Goal: Register for event/course

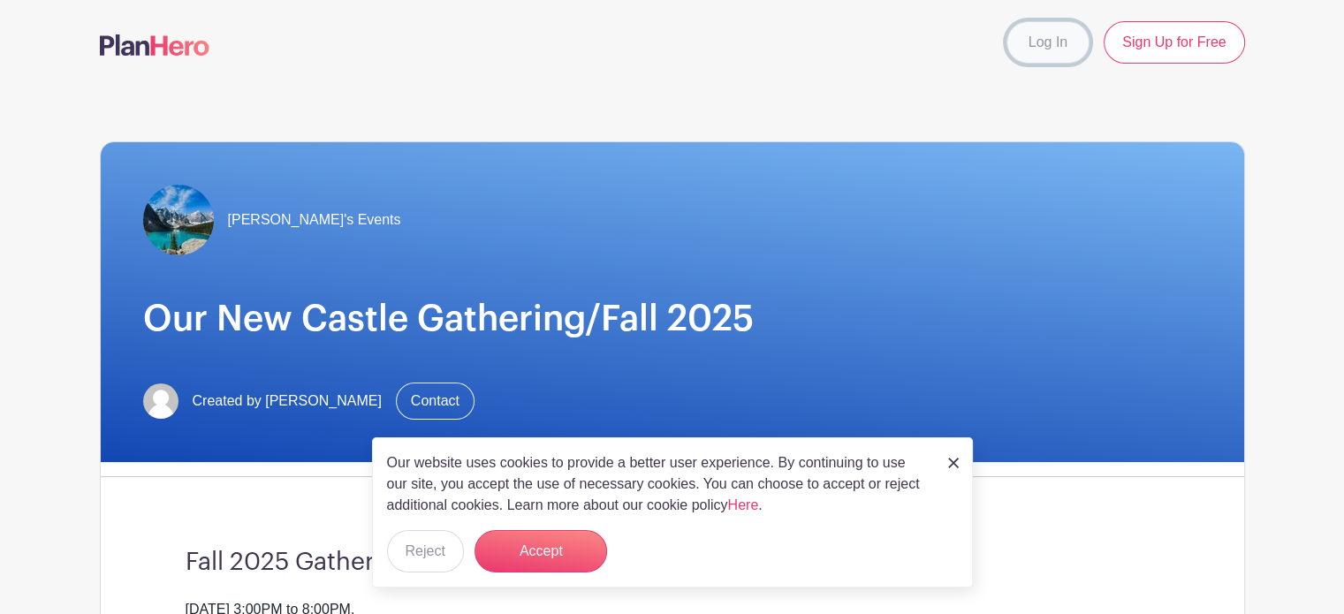
click at [1054, 44] on link "Log In" at bounding box center [1048, 42] width 83 height 42
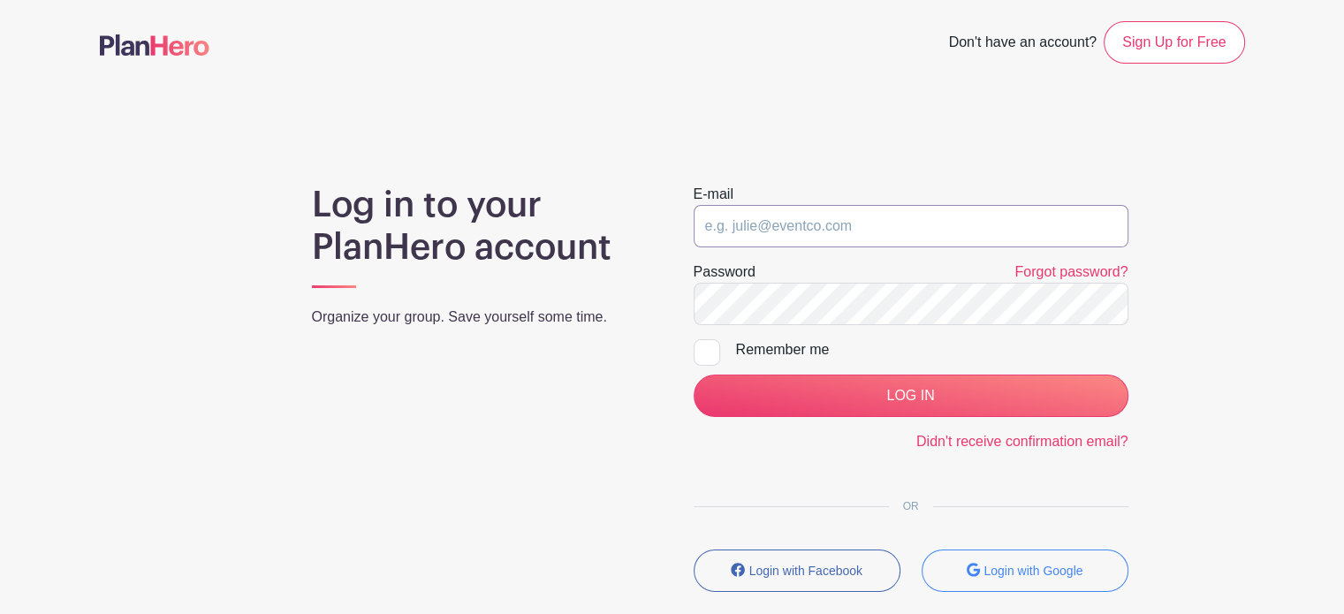
type input "[EMAIL_ADDRESS][DOMAIN_NAME]"
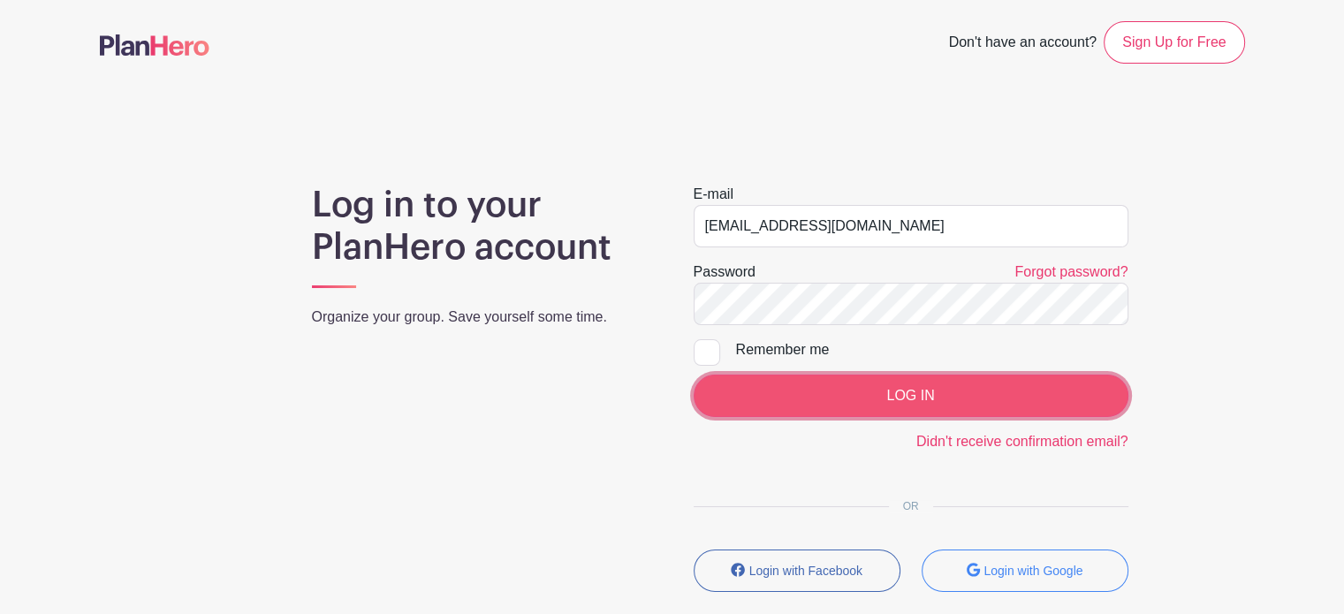
click at [880, 399] on input "LOG IN" at bounding box center [911, 396] width 435 height 42
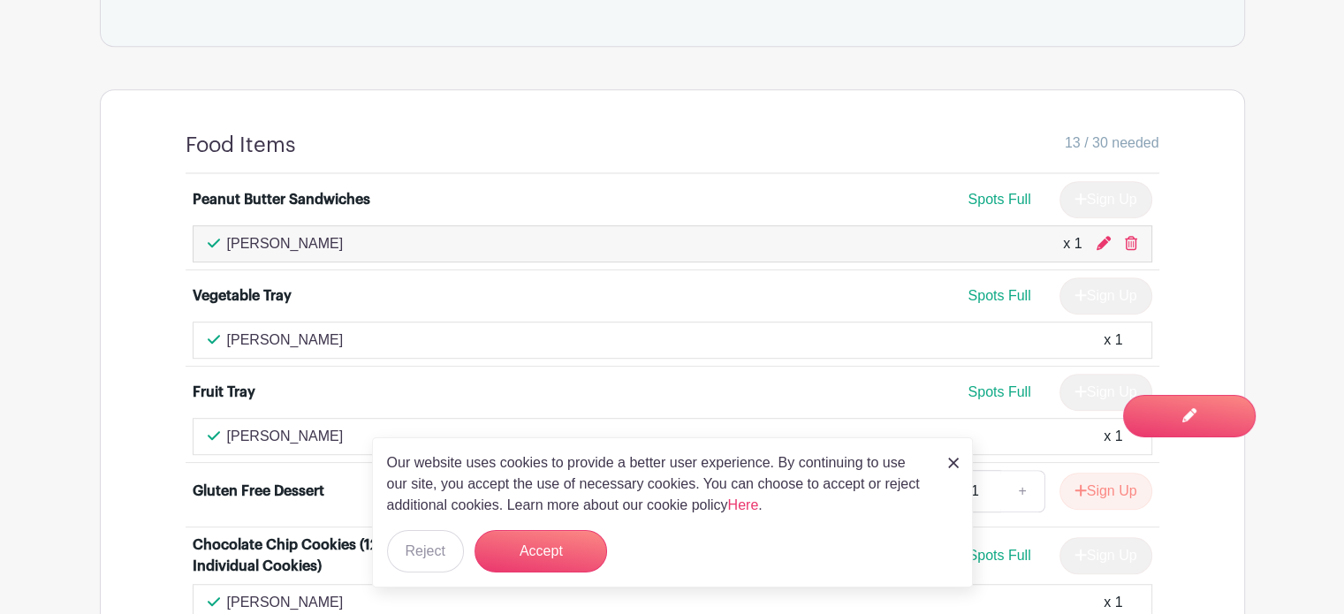
scroll to position [999, 0]
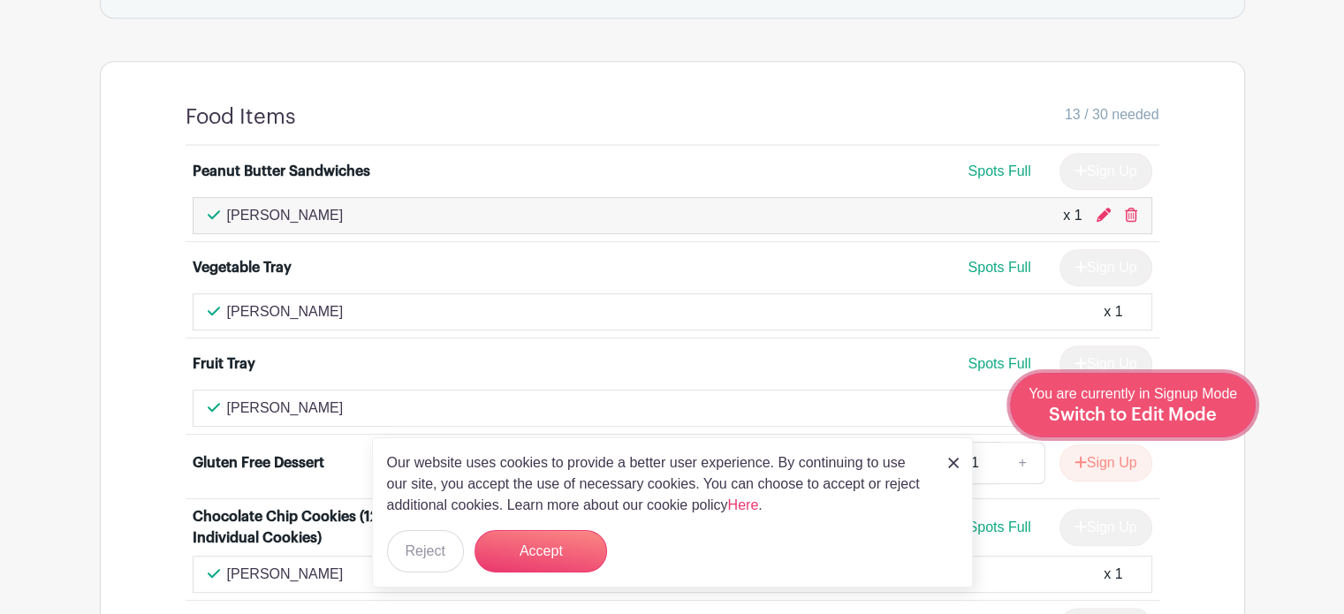
click at [1197, 415] on span "Switch to Edit Mode" at bounding box center [1133, 416] width 168 height 18
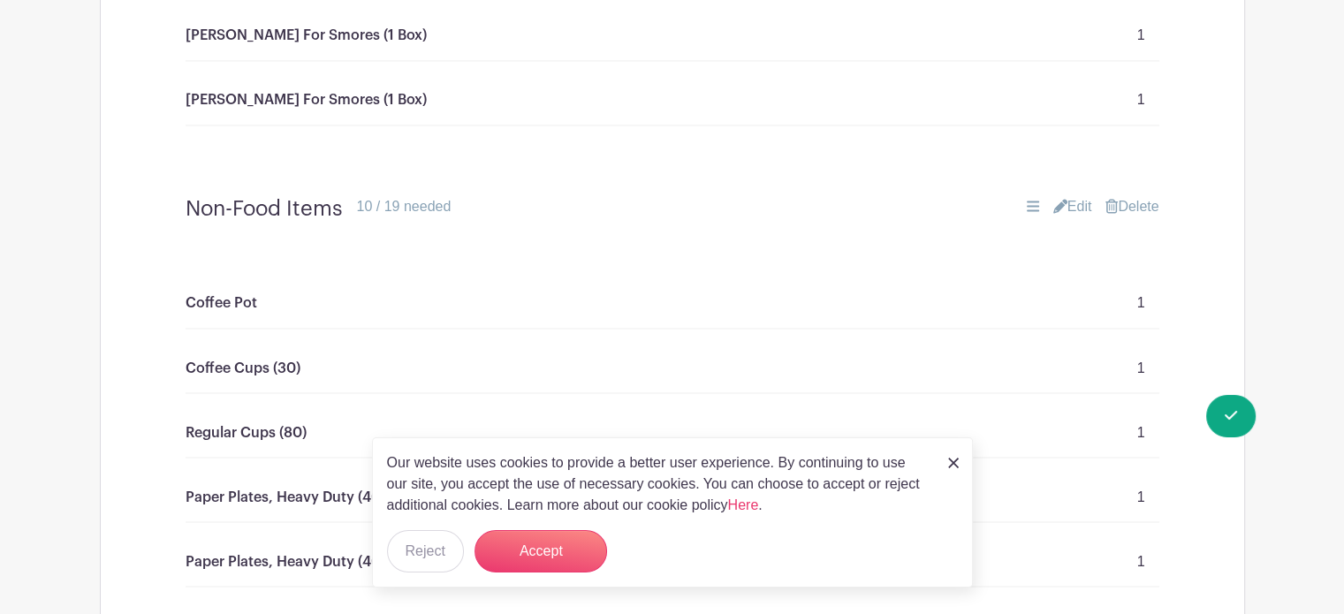
scroll to position [3024, 0]
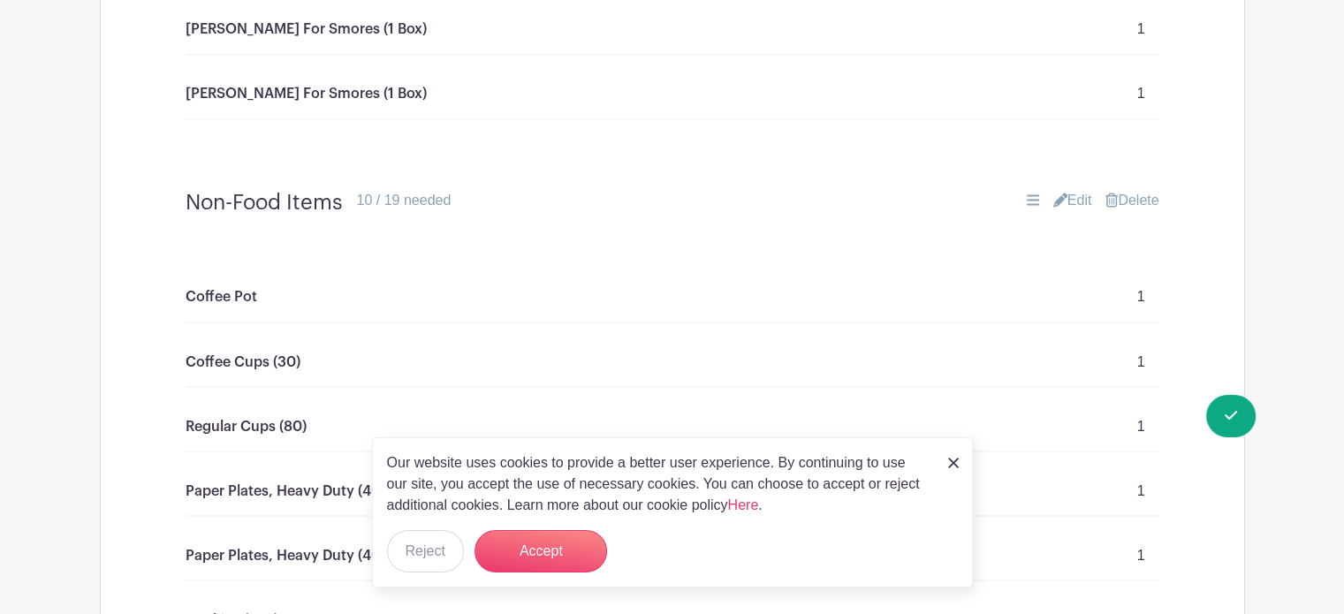
click at [1071, 192] on link "Edit" at bounding box center [1073, 200] width 39 height 21
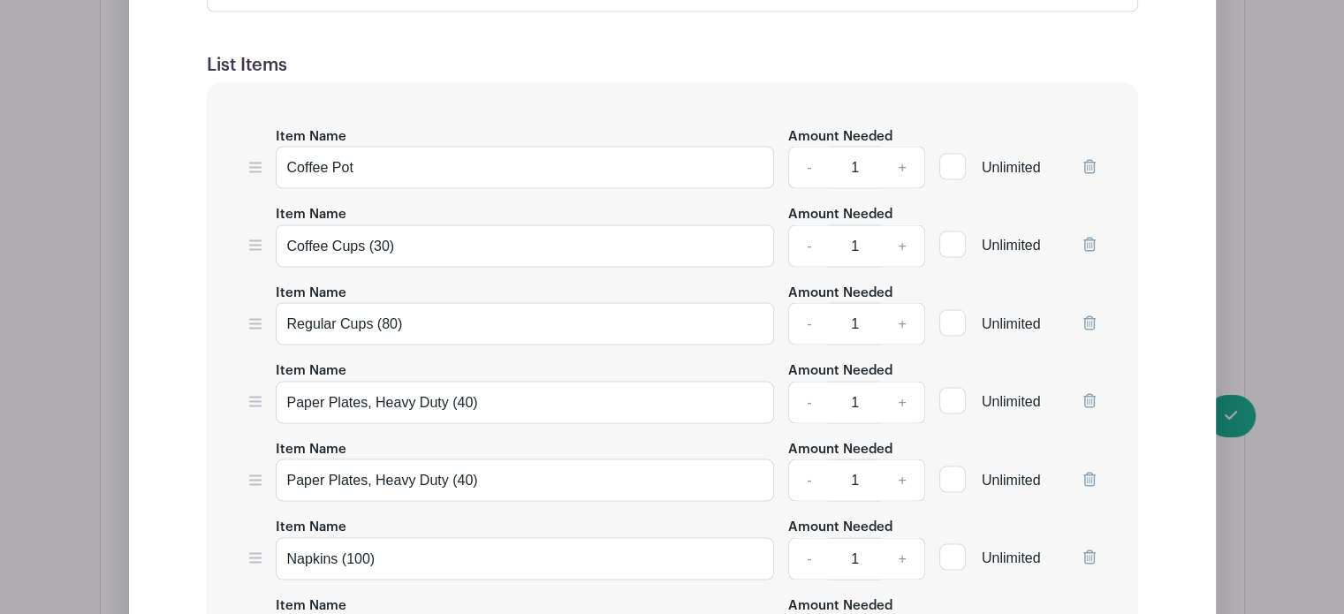
scroll to position [3506, 0]
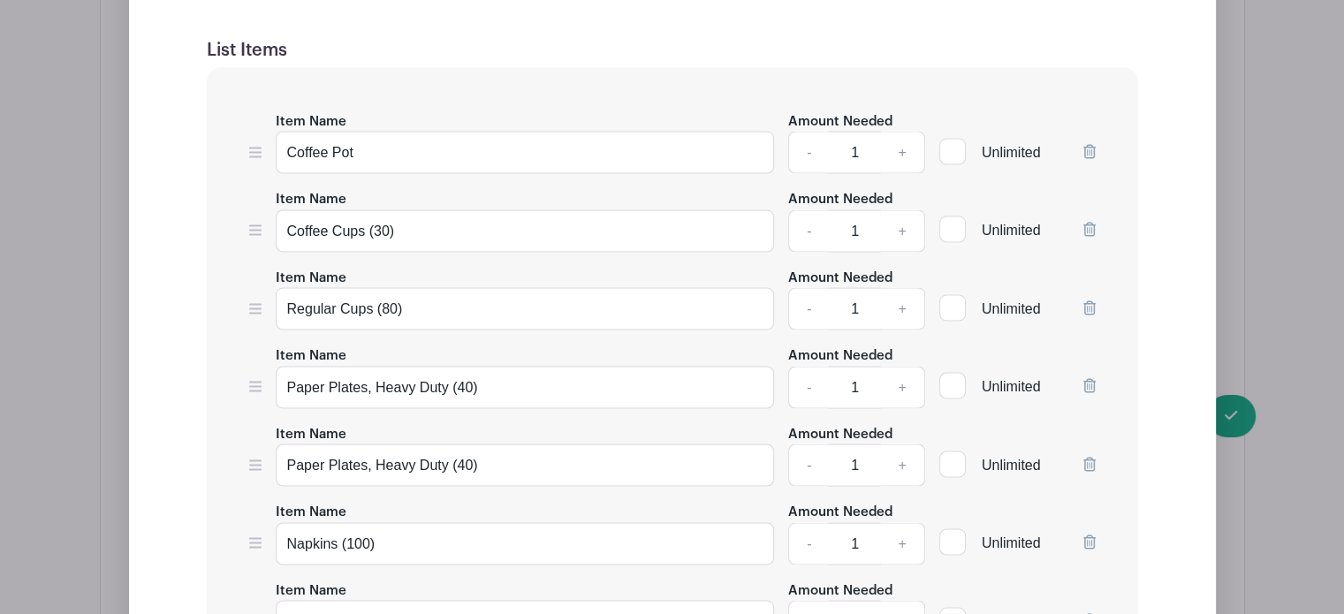
click at [1088, 301] on icon at bounding box center [1090, 308] width 12 height 14
click at [1089, 223] on icon at bounding box center [1090, 230] width 12 height 14
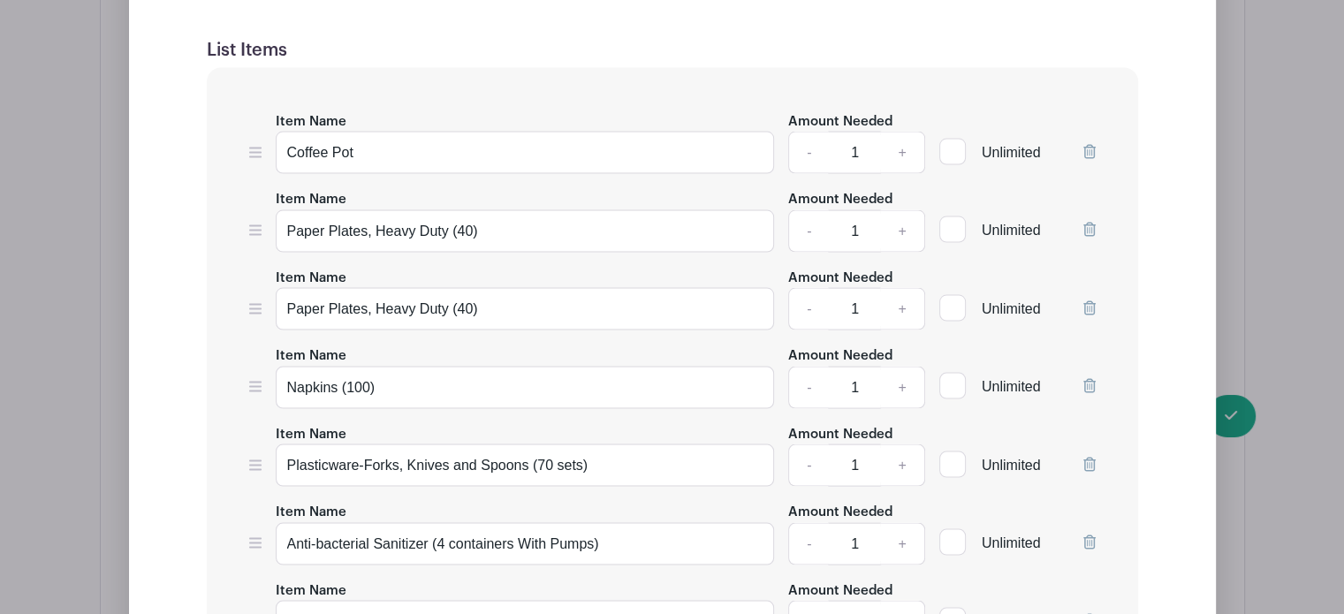
click at [1091, 223] on icon at bounding box center [1090, 230] width 12 height 14
click at [1088, 301] on icon at bounding box center [1090, 308] width 12 height 14
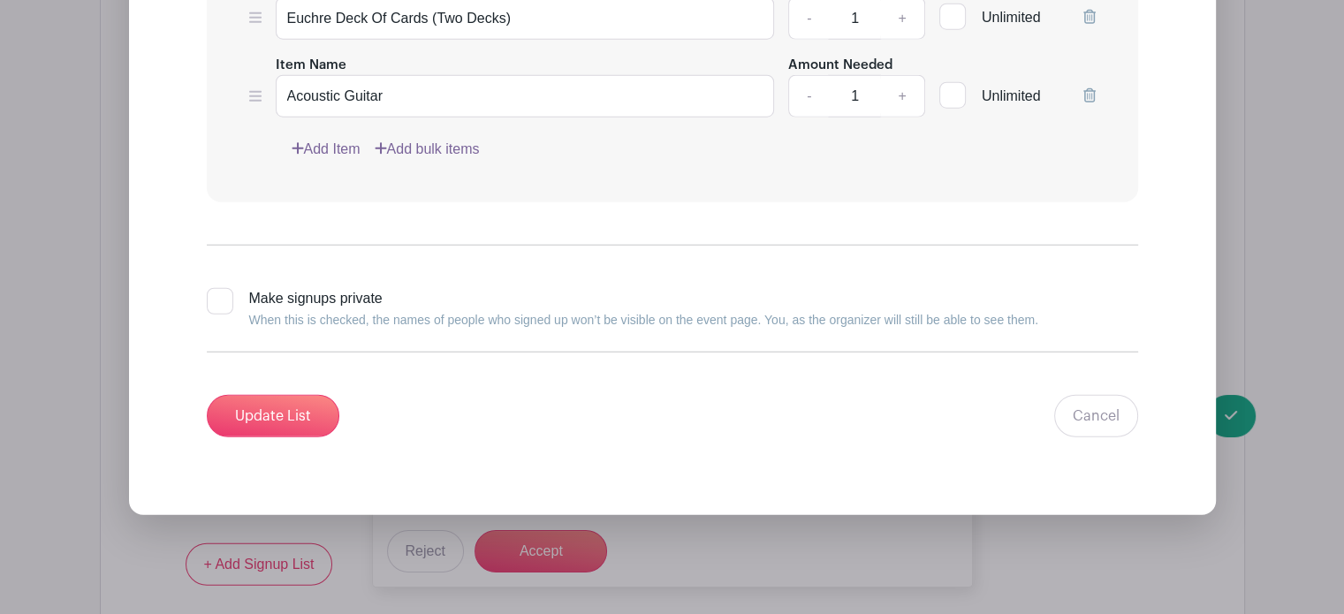
scroll to position [4671, 0]
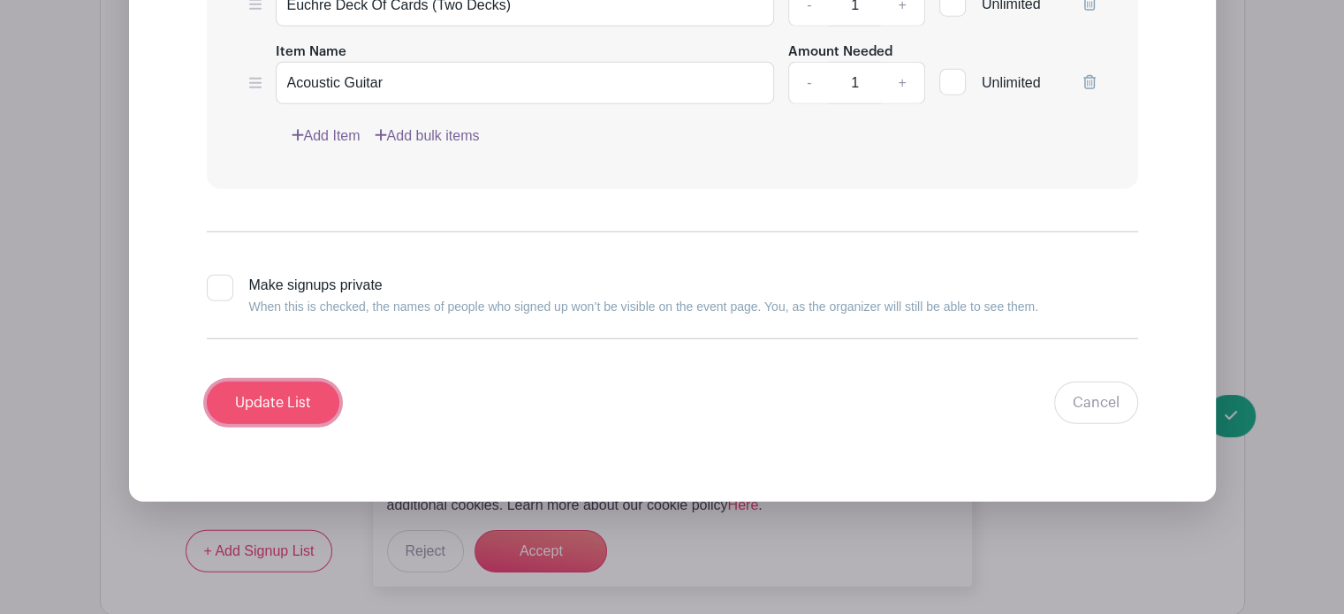
click at [266, 385] on input "Update List" at bounding box center [273, 403] width 133 height 42
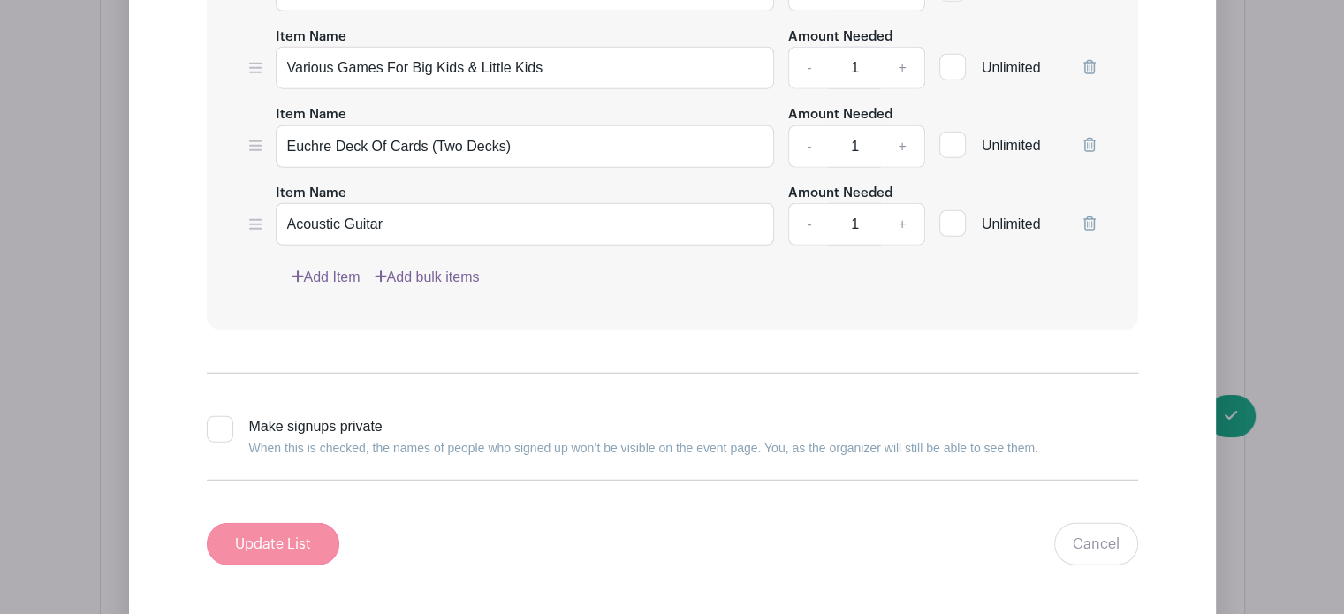
scroll to position [4812, 0]
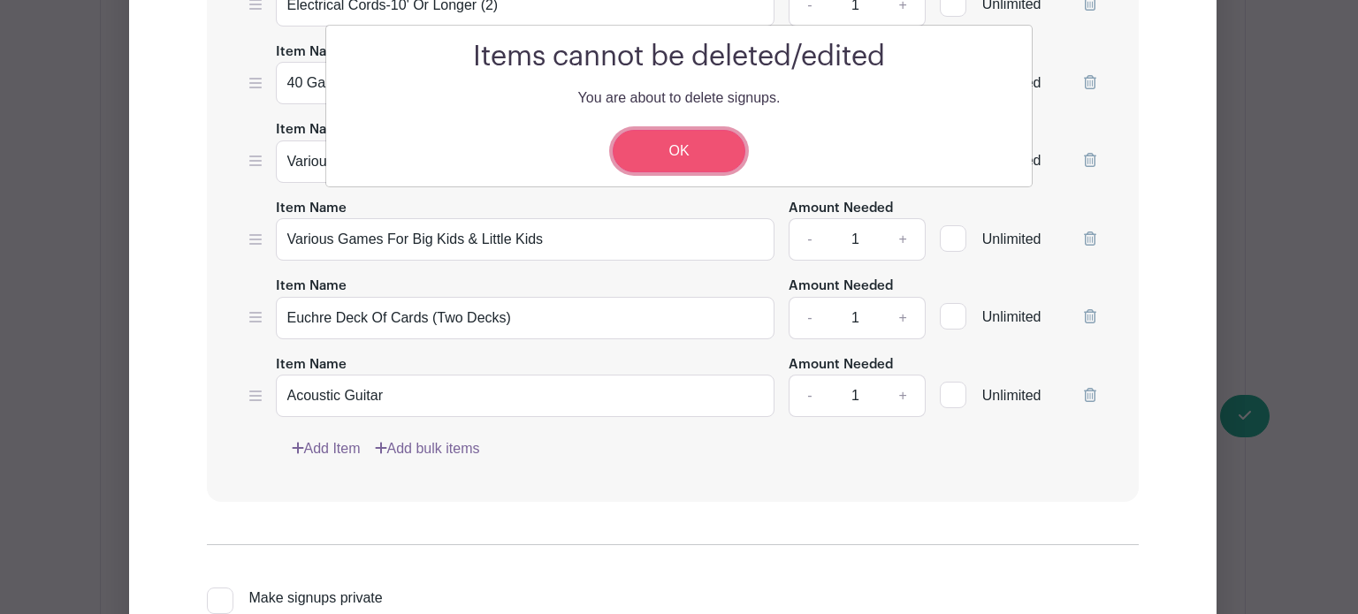
click at [671, 157] on link "OK" at bounding box center [678, 151] width 133 height 42
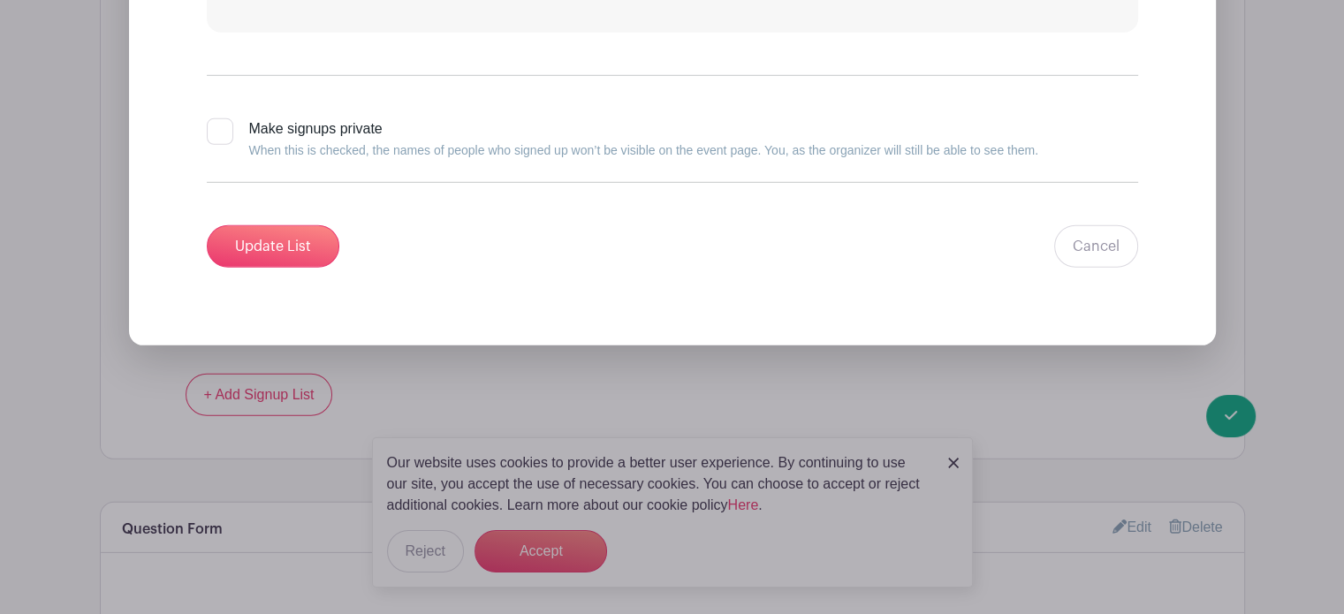
scroll to position [5311, 0]
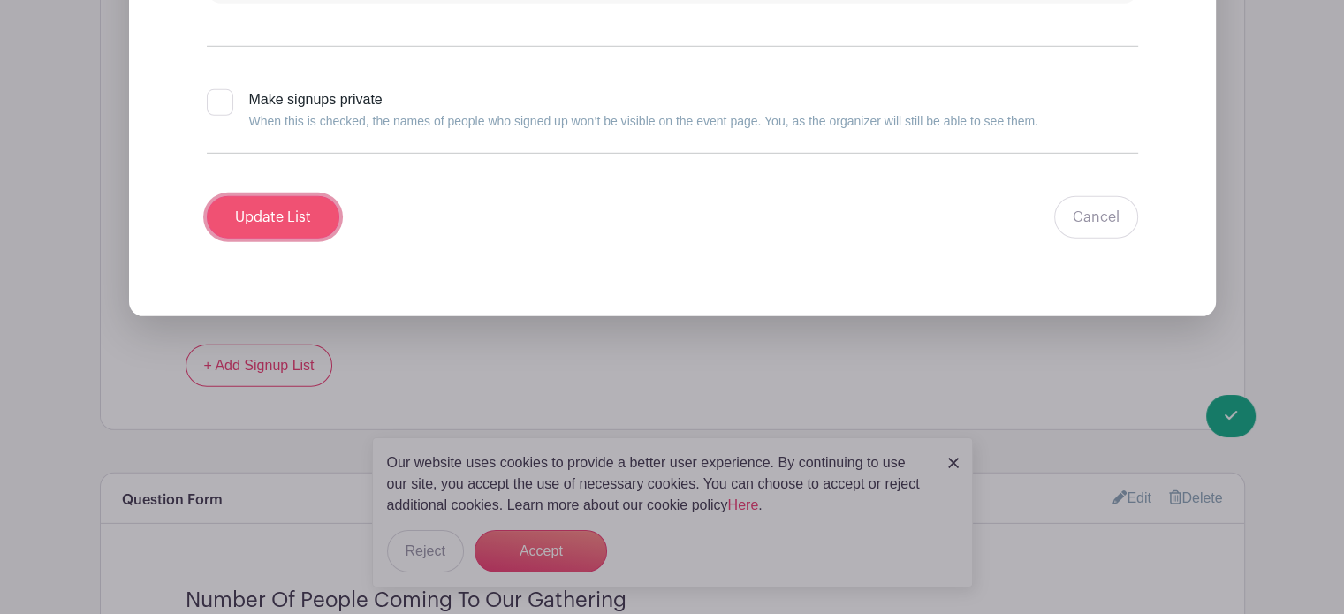
click at [242, 204] on input "Update List" at bounding box center [273, 217] width 133 height 42
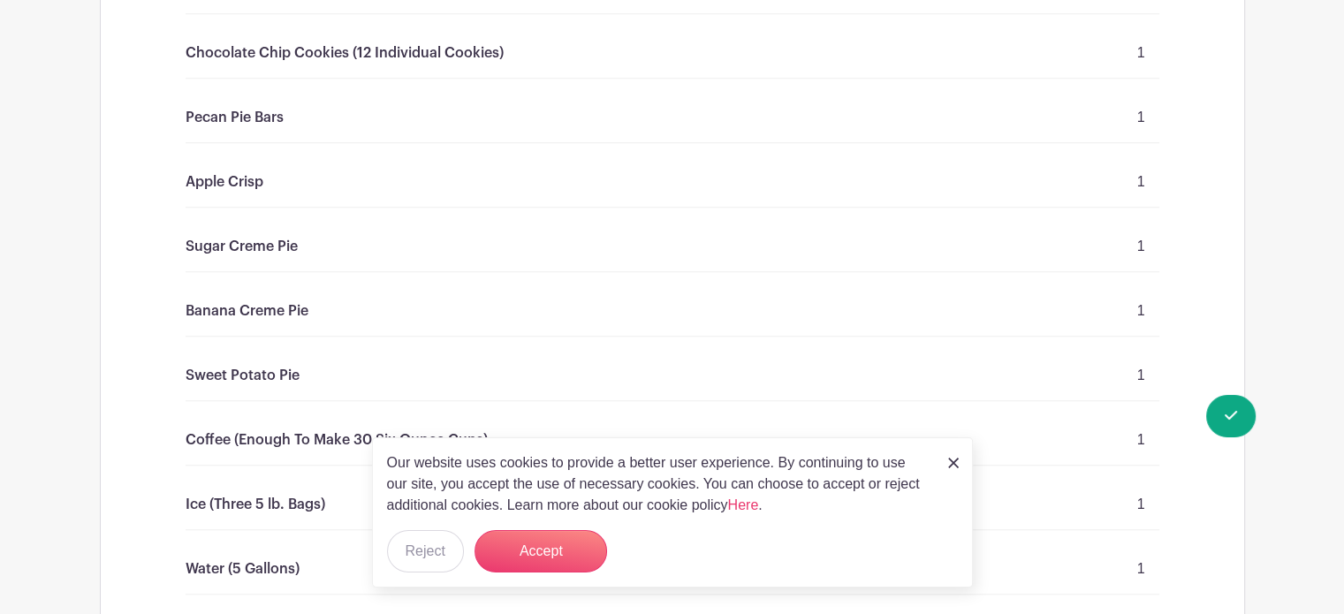
scroll to position [1434, 0]
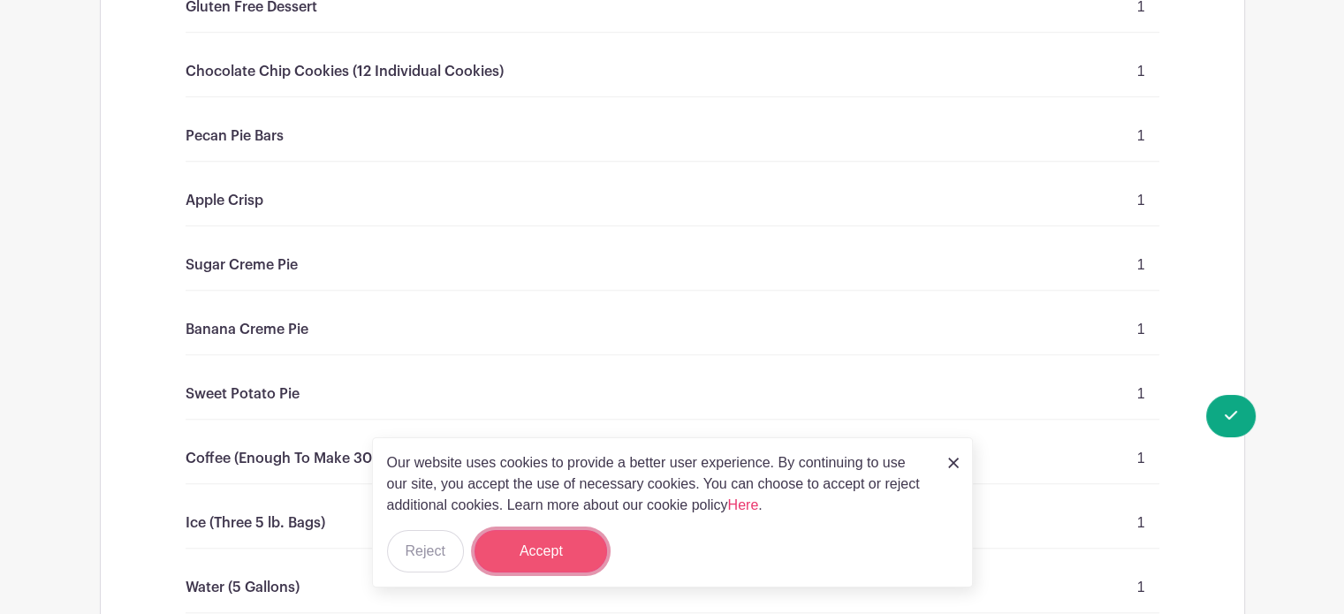
click at [527, 560] on button "Accept" at bounding box center [541, 551] width 133 height 42
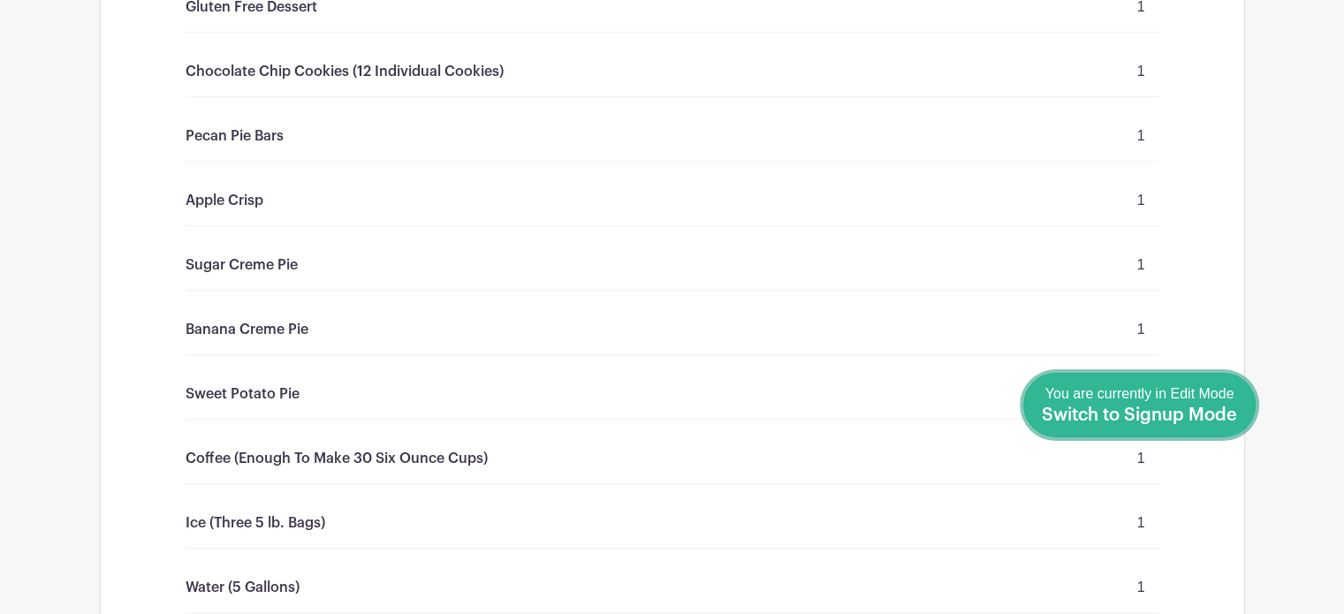
click at [1224, 420] on span "Switch to Signup Mode" at bounding box center [1139, 416] width 195 height 18
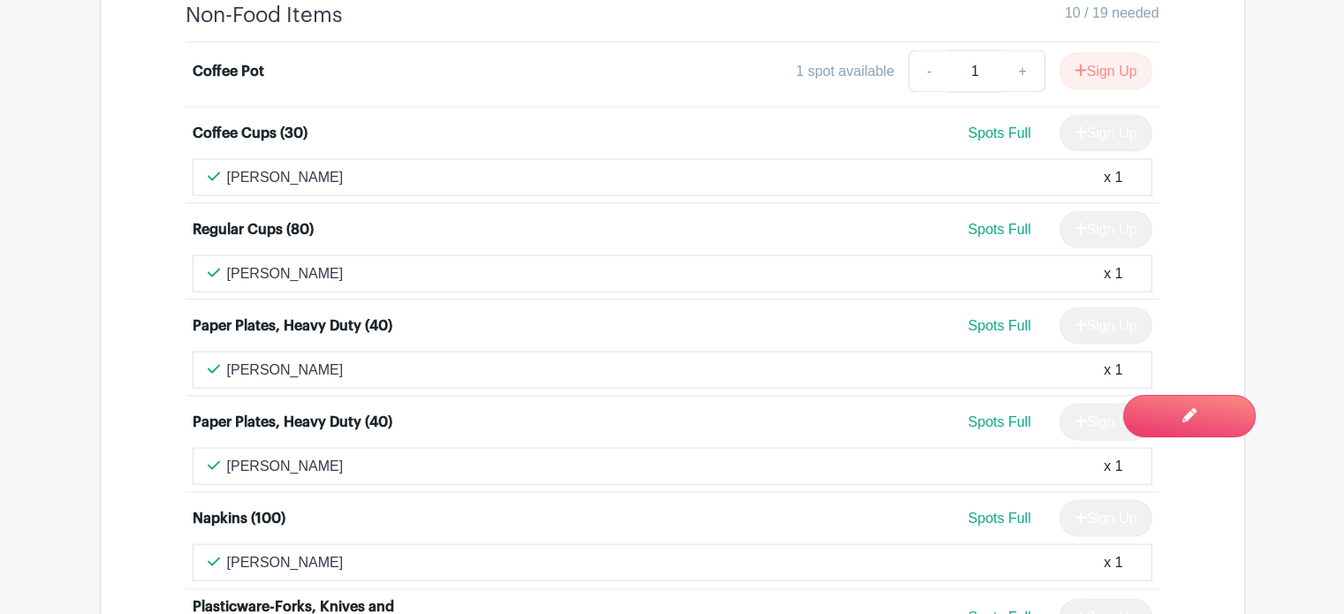
scroll to position [3769, 0]
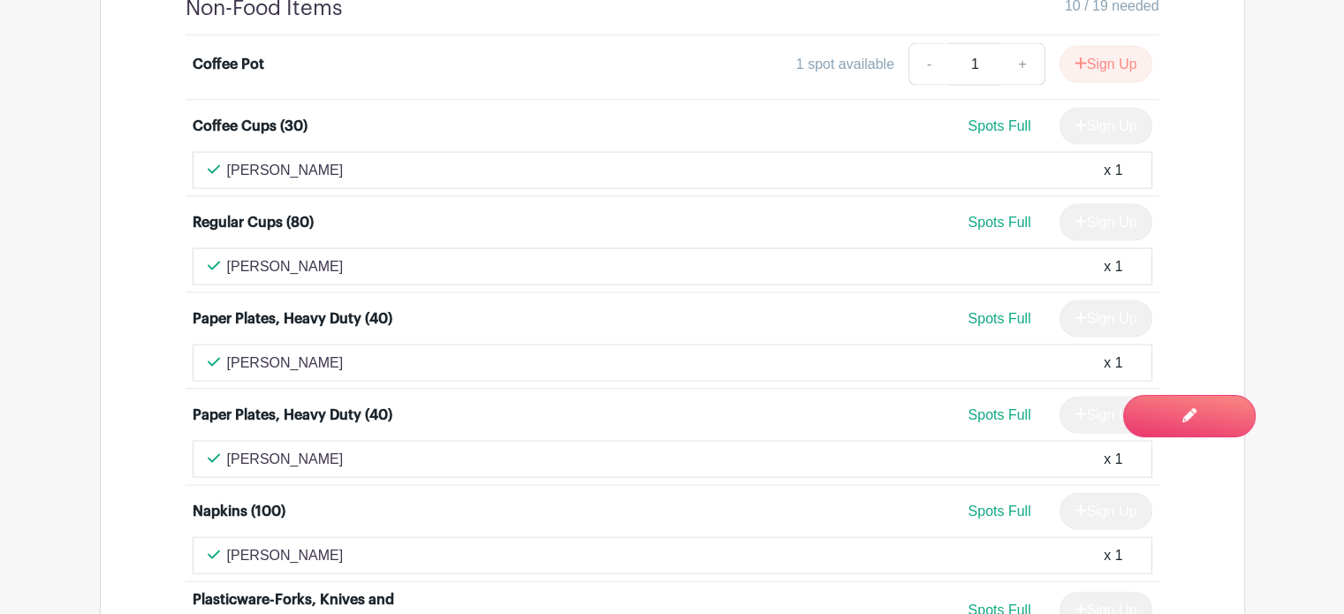
click at [300, 160] on p "[PERSON_NAME]" at bounding box center [285, 170] width 117 height 21
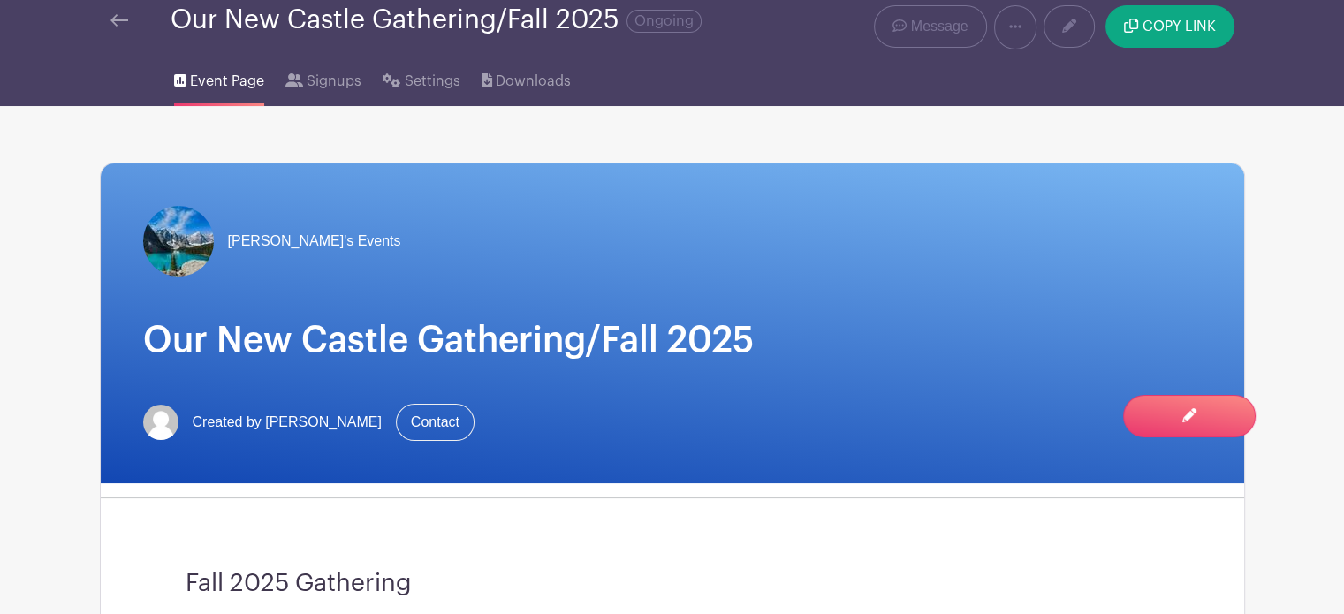
scroll to position [65, 0]
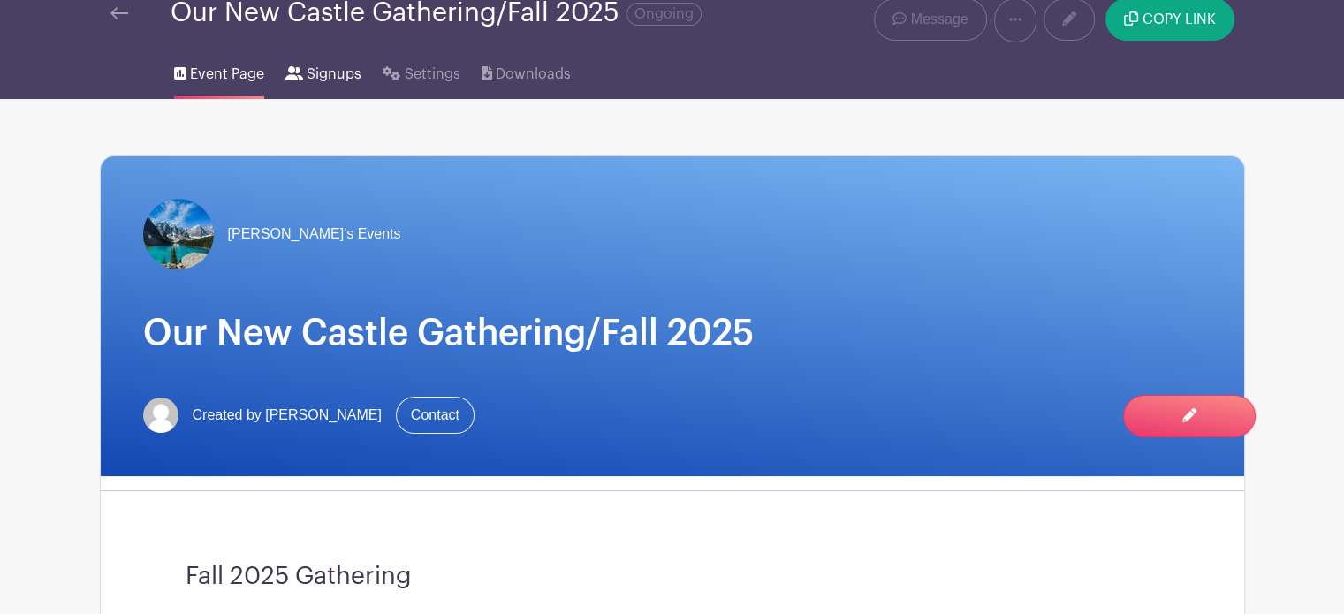
click at [321, 75] on span "Signups" at bounding box center [334, 74] width 55 height 21
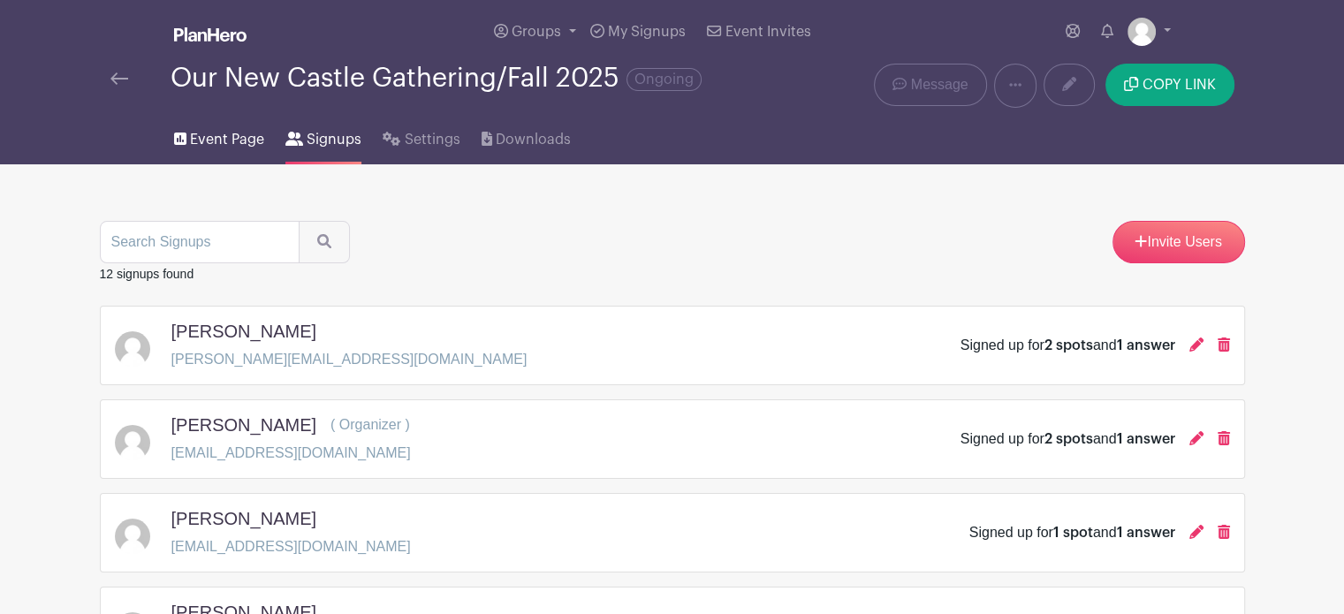
click at [219, 141] on span "Event Page" at bounding box center [227, 139] width 74 height 21
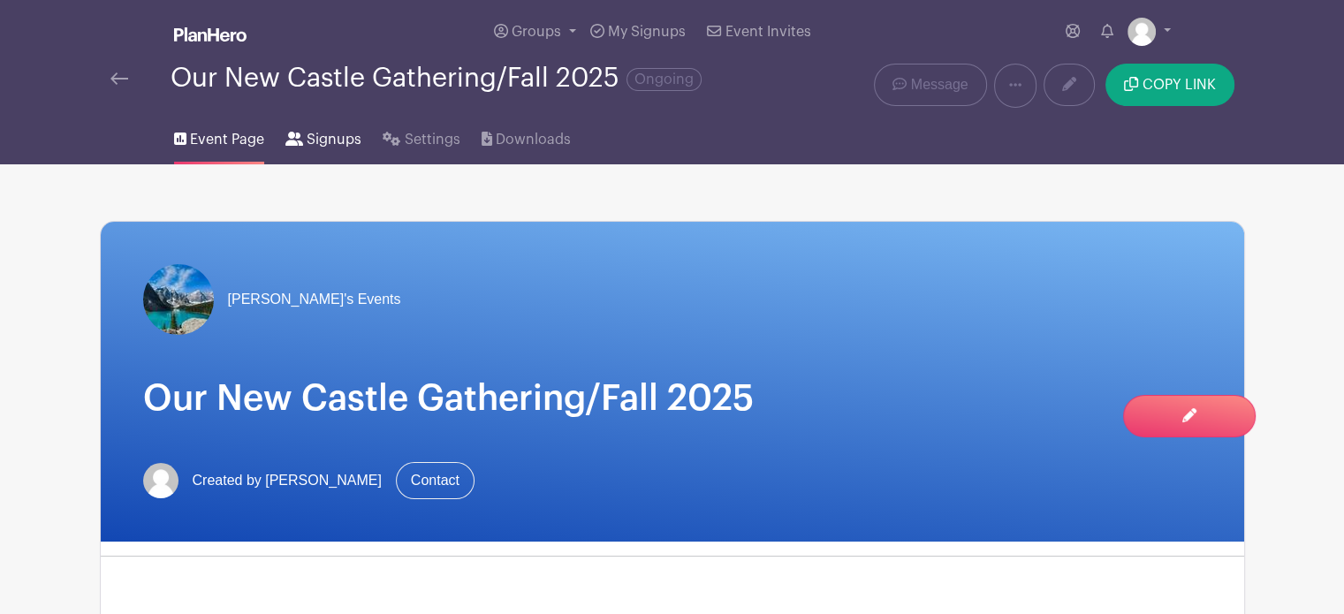
click at [326, 140] on span "Signups" at bounding box center [334, 139] width 55 height 21
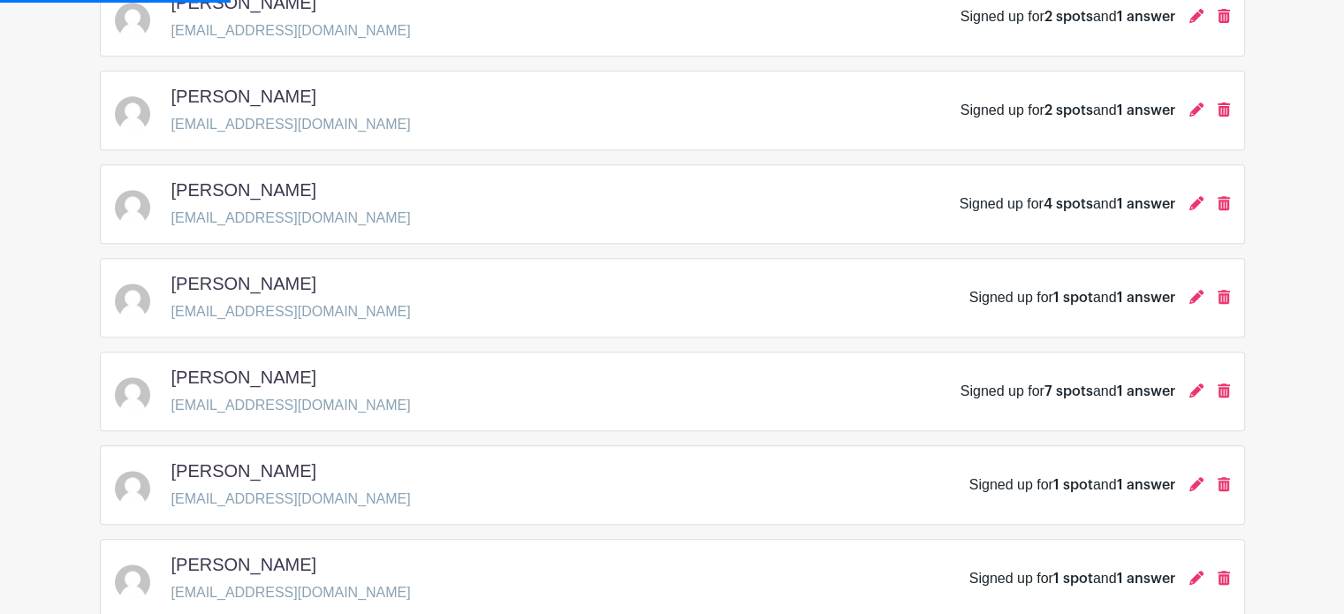
scroll to position [705, 0]
click at [1223, 109] on icon at bounding box center [1224, 108] width 12 height 14
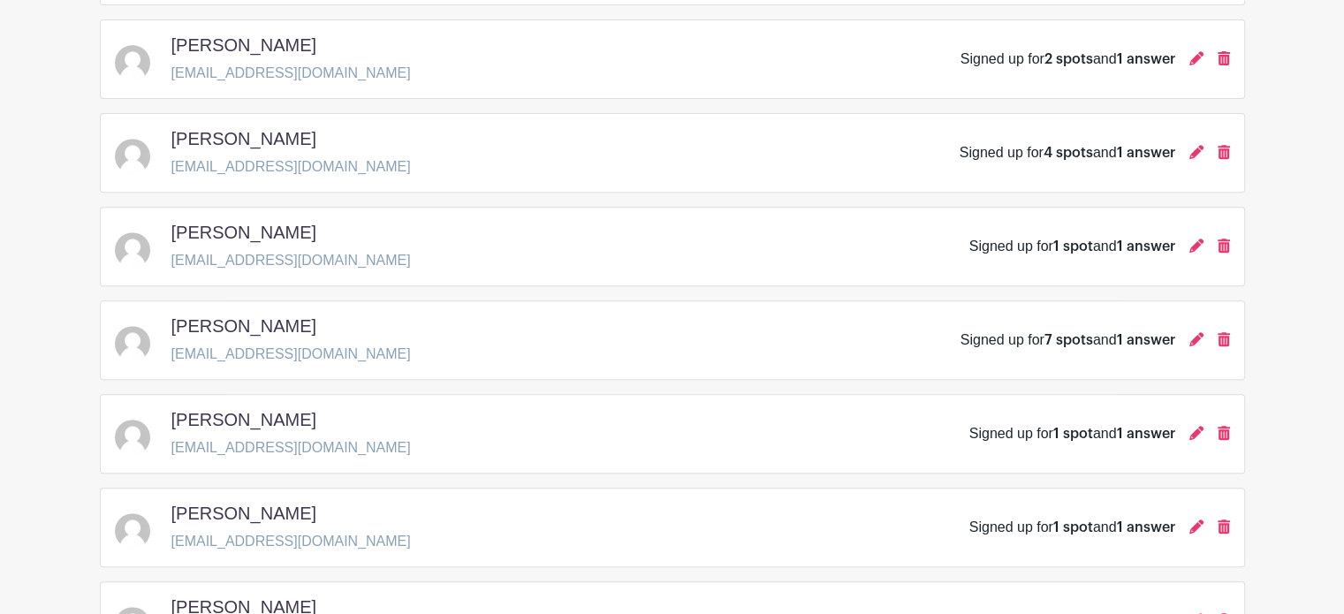
scroll to position [702, 0]
drag, startPoint x: 1220, startPoint y: 154, endPoint x: 765, endPoint y: 162, distance: 454.3
click at [1220, 154] on icon at bounding box center [1224, 154] width 12 height 14
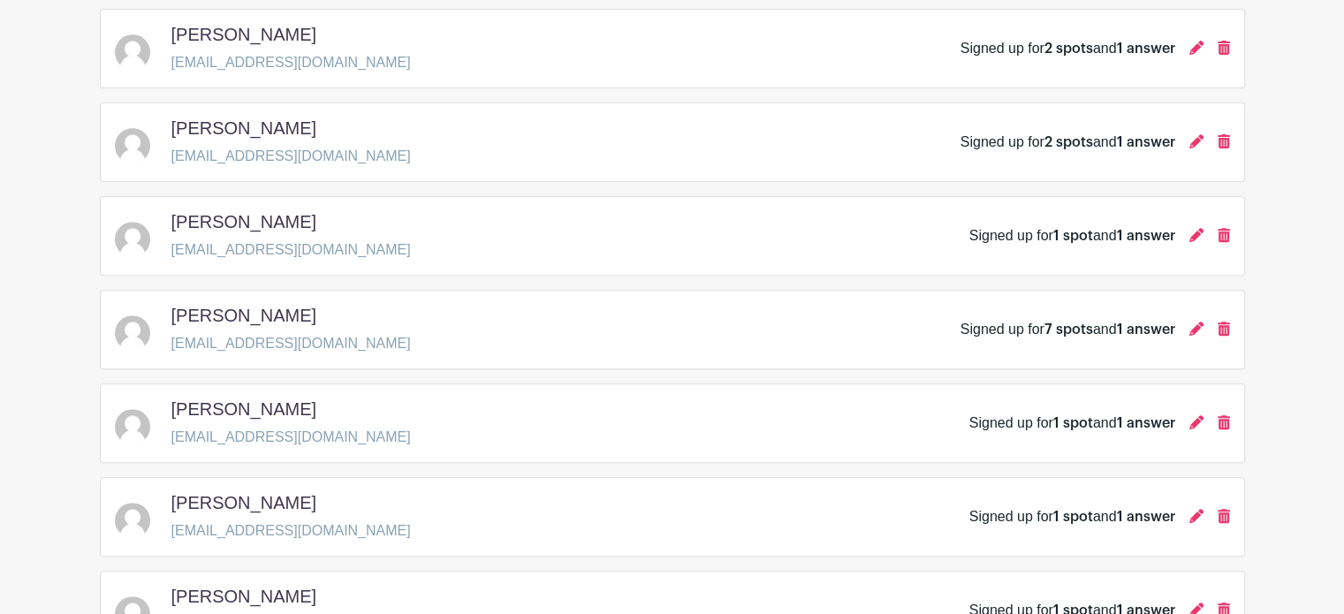
scroll to position [630, 0]
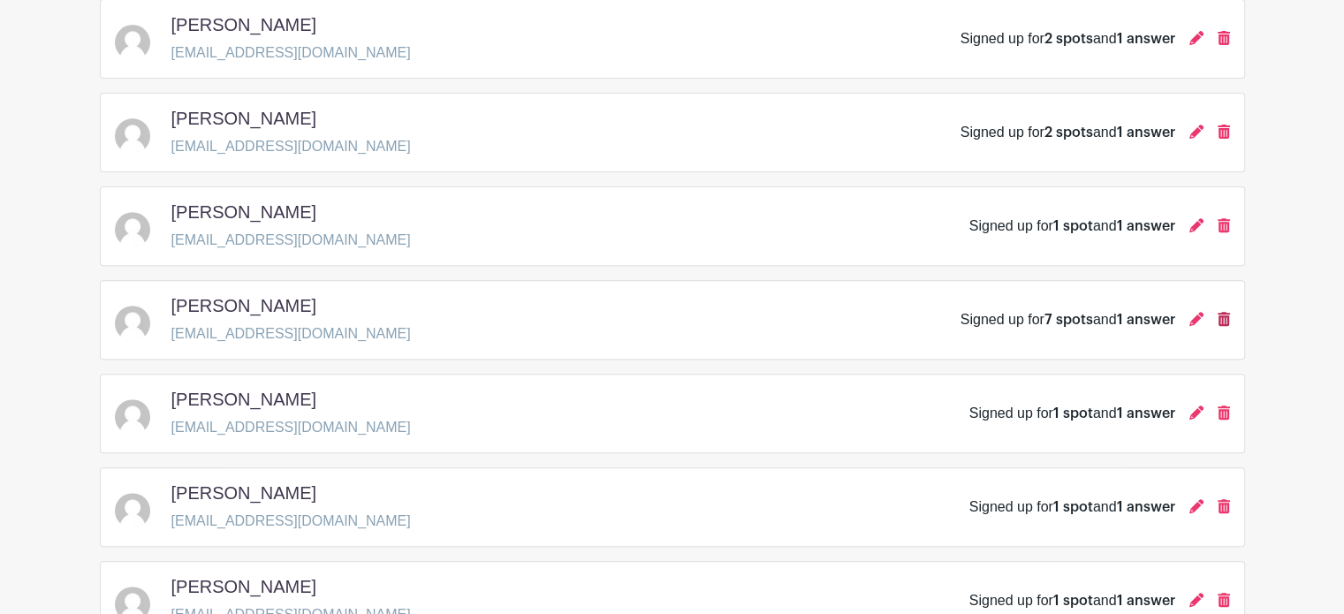
click at [1223, 318] on icon at bounding box center [1224, 319] width 12 height 14
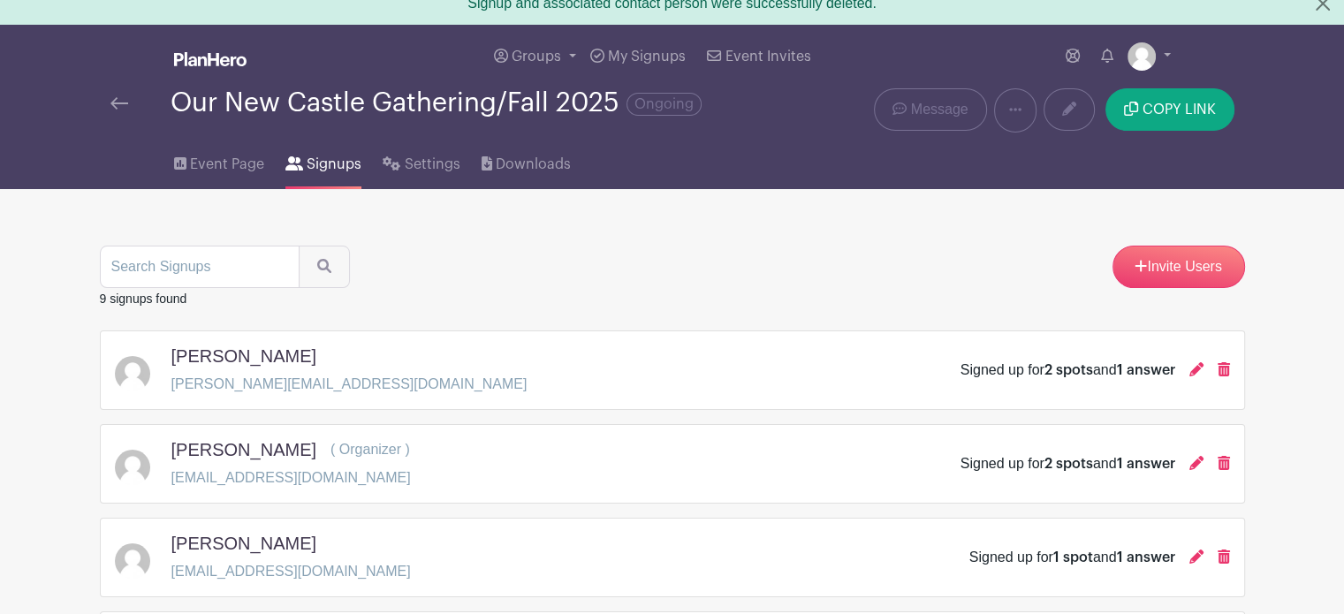
scroll to position [0, 0]
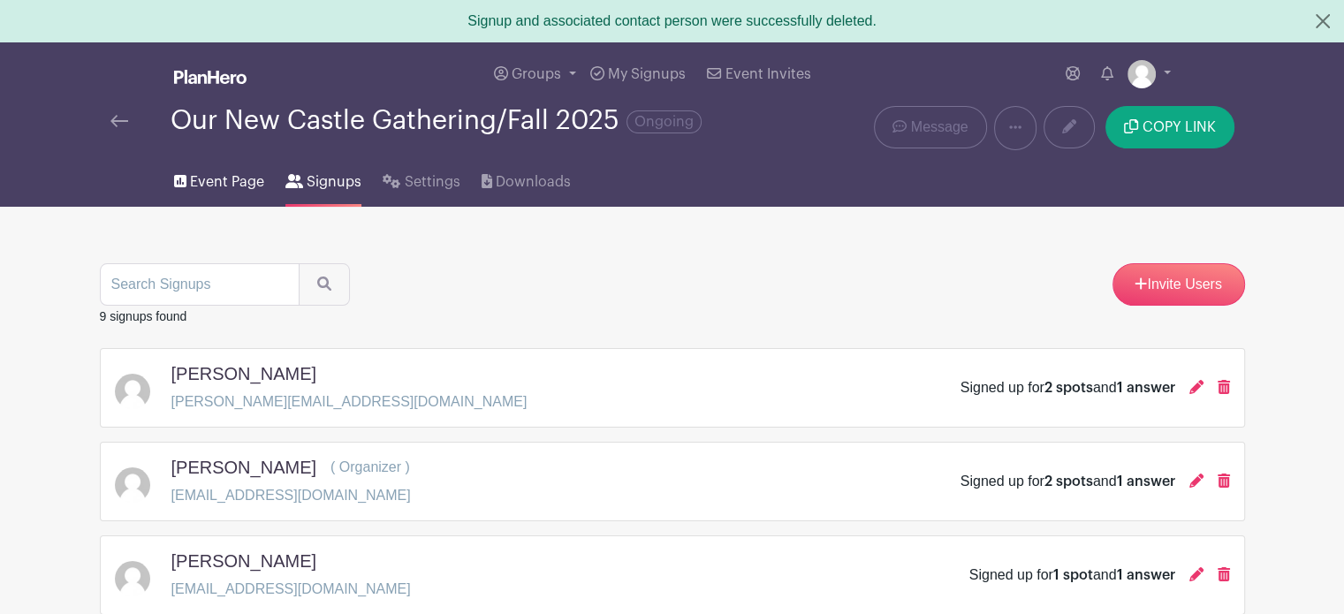
click at [235, 177] on span "Event Page" at bounding box center [227, 181] width 74 height 21
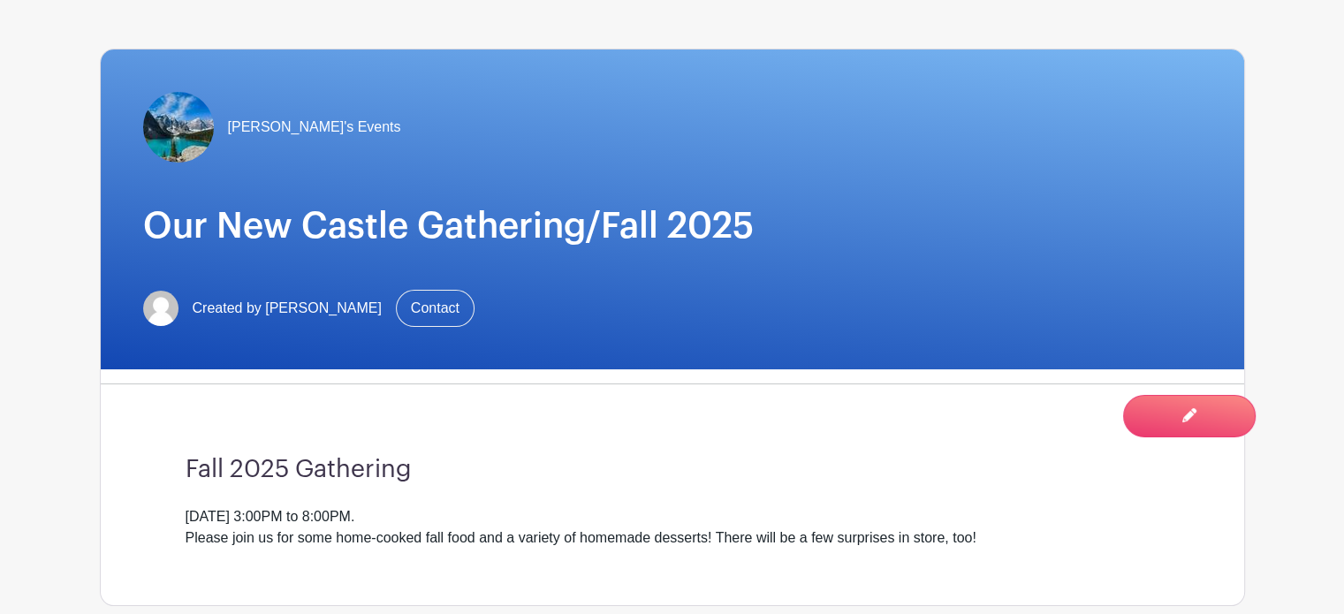
scroll to position [192, 0]
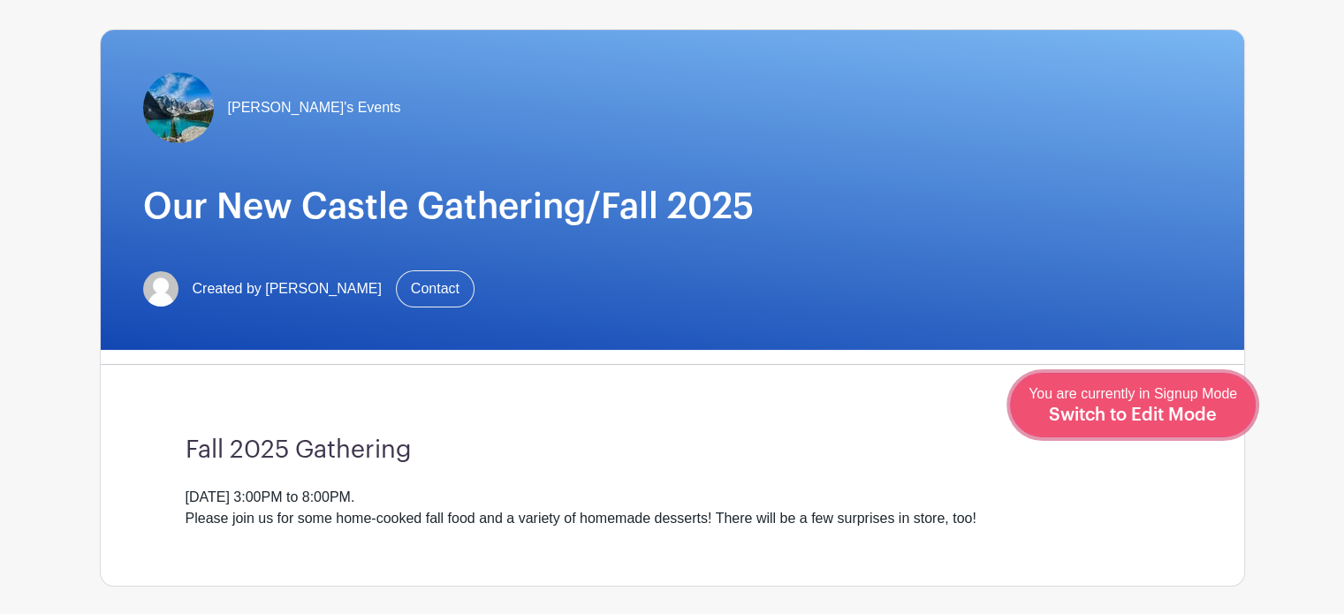
click at [1190, 407] on span "Switch to Edit Mode" at bounding box center [1133, 416] width 168 height 18
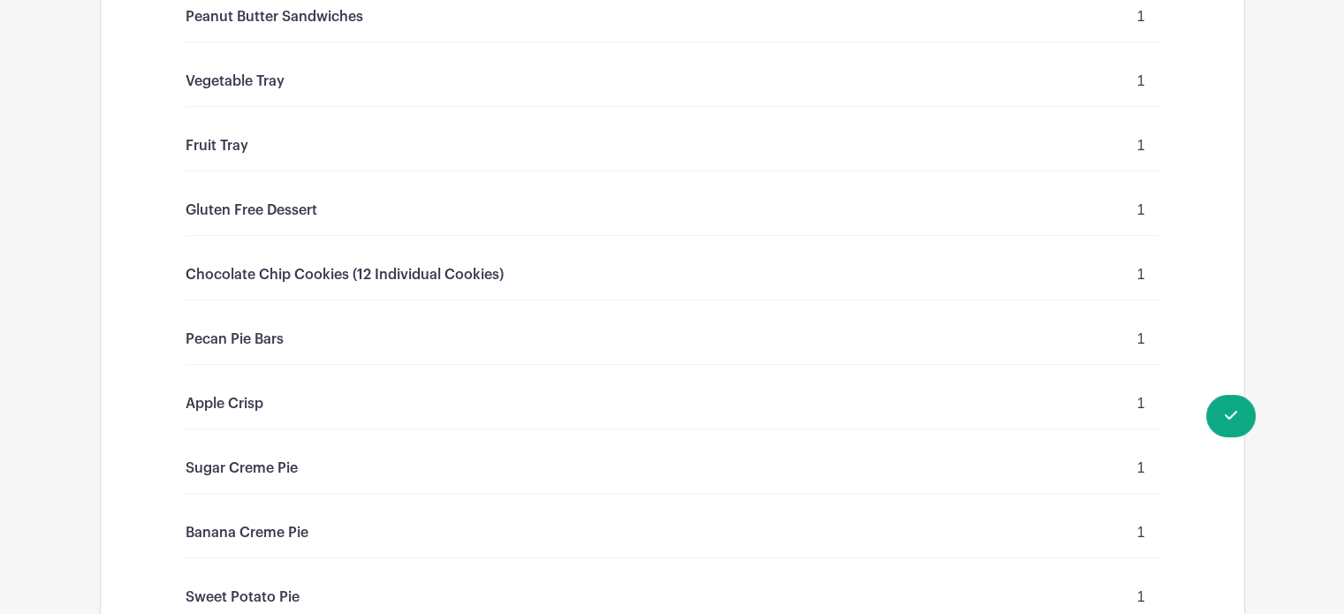
scroll to position [1168, 0]
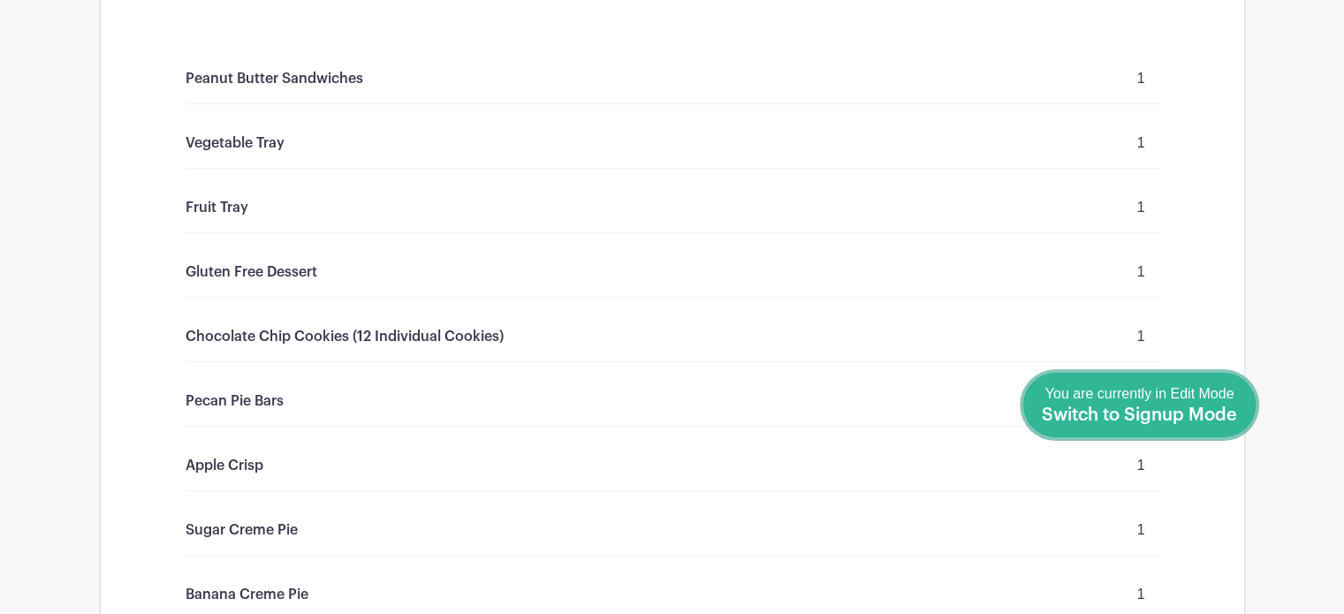
click at [1238, 416] on link "Done Editing You are currently in Edit Mode Switch to Signup Mode" at bounding box center [1139, 405] width 232 height 65
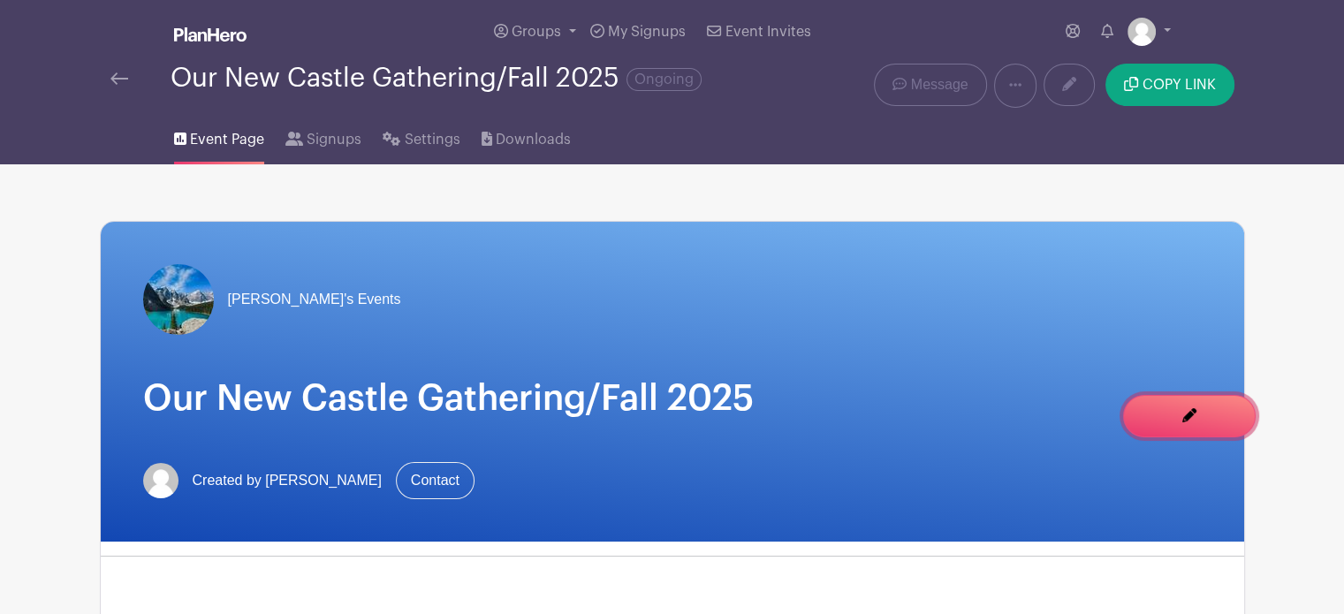
click at [0, 0] on span "Switch to Edit Mode" at bounding box center [0, 0] width 0 height 0
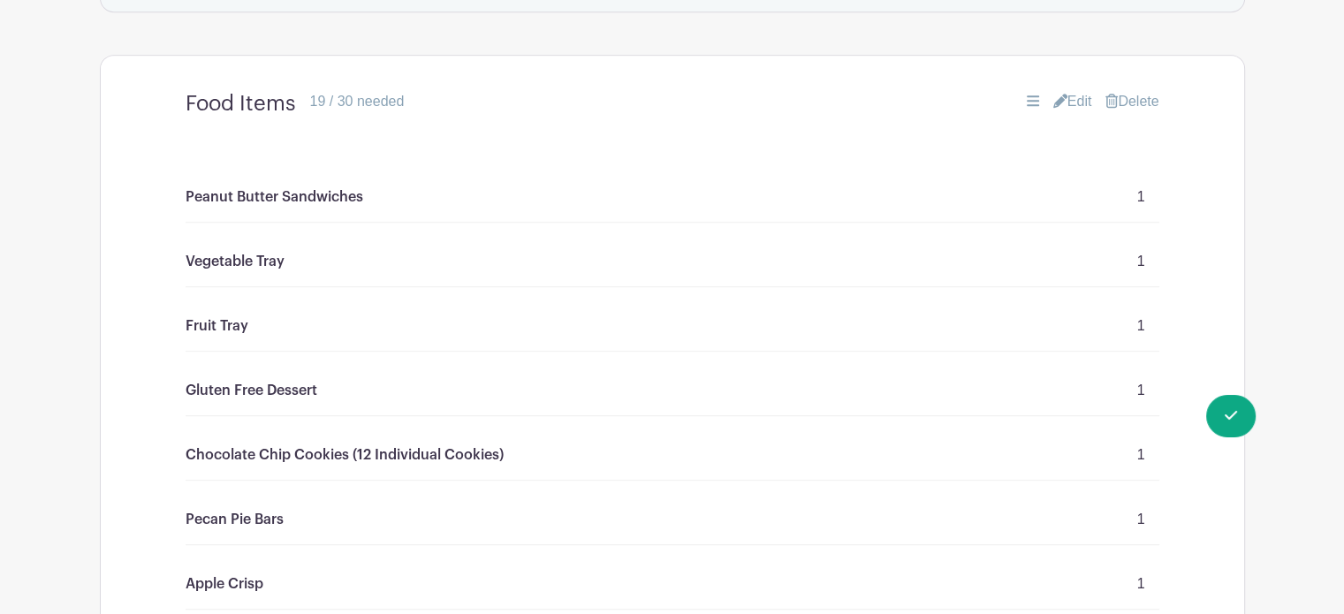
scroll to position [1075, 0]
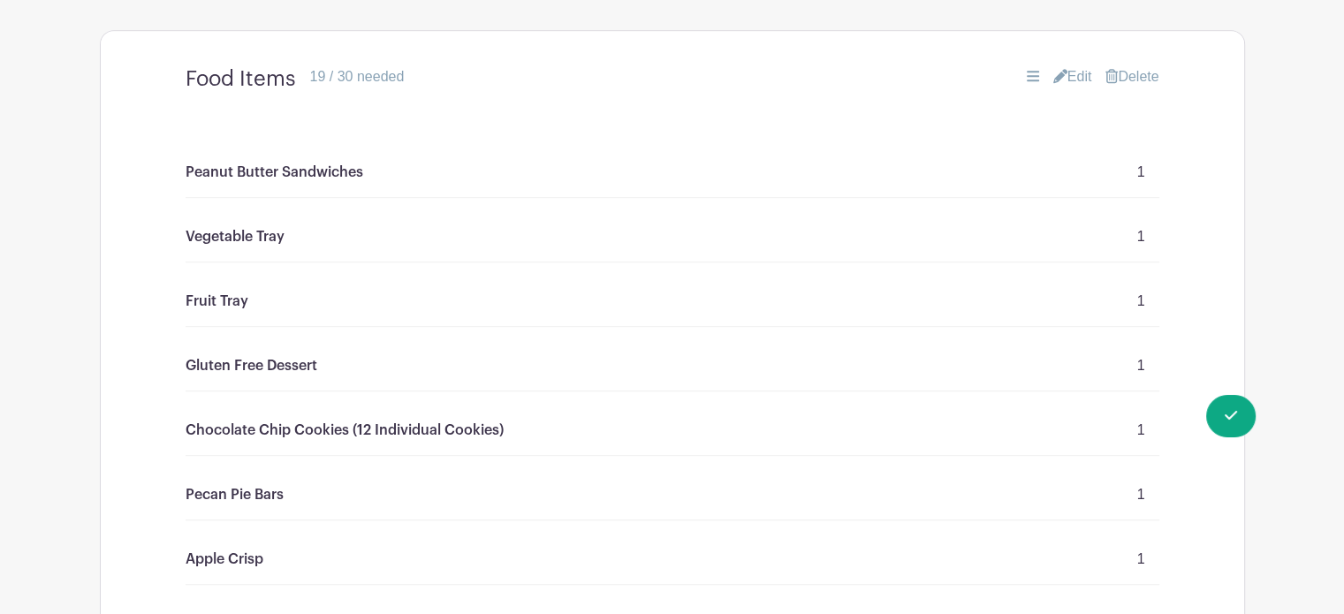
click at [1077, 73] on link "Edit" at bounding box center [1073, 76] width 39 height 21
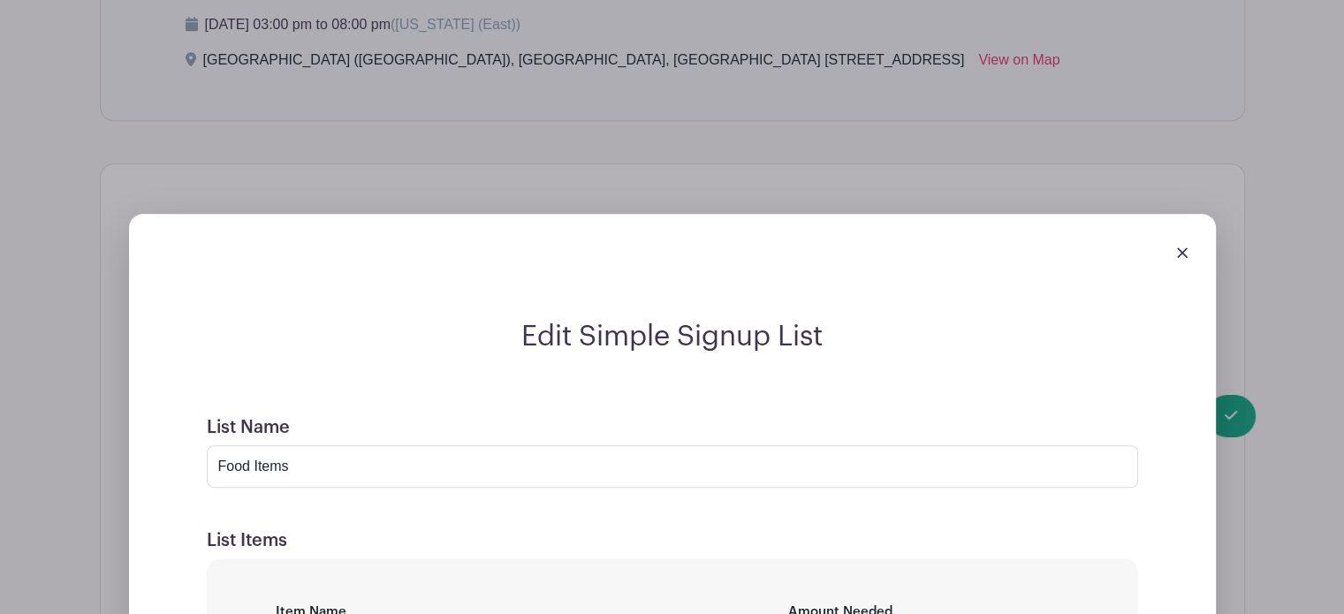
scroll to position [873, 0]
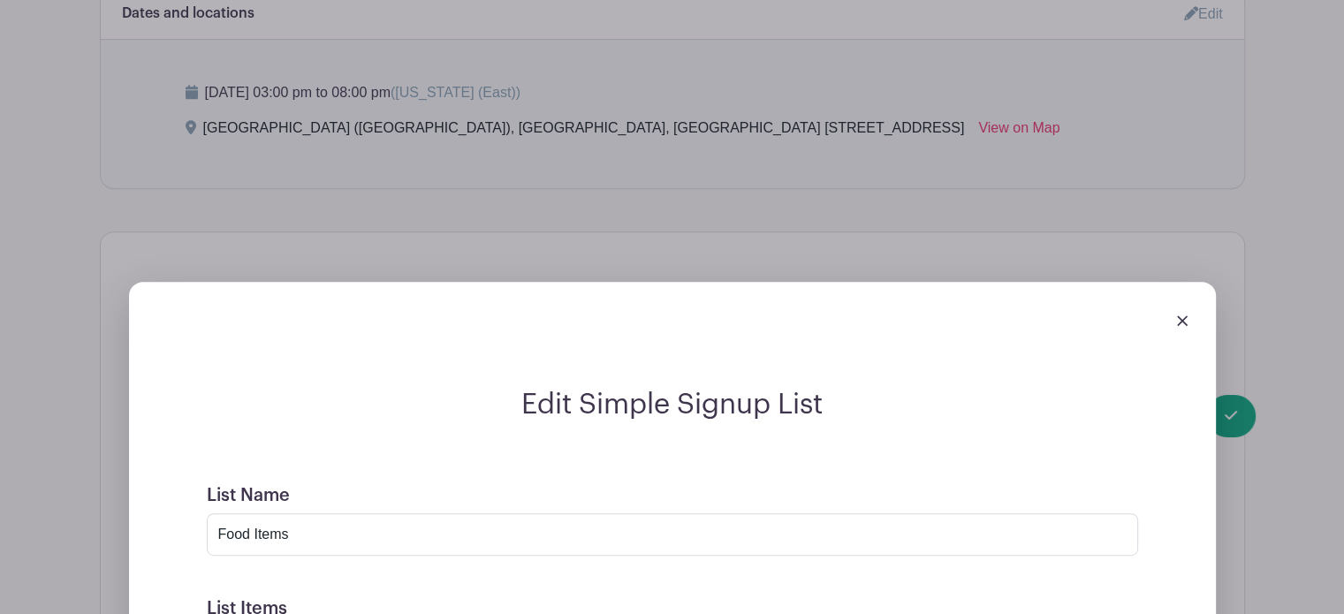
click at [1183, 324] on img at bounding box center [1182, 321] width 11 height 11
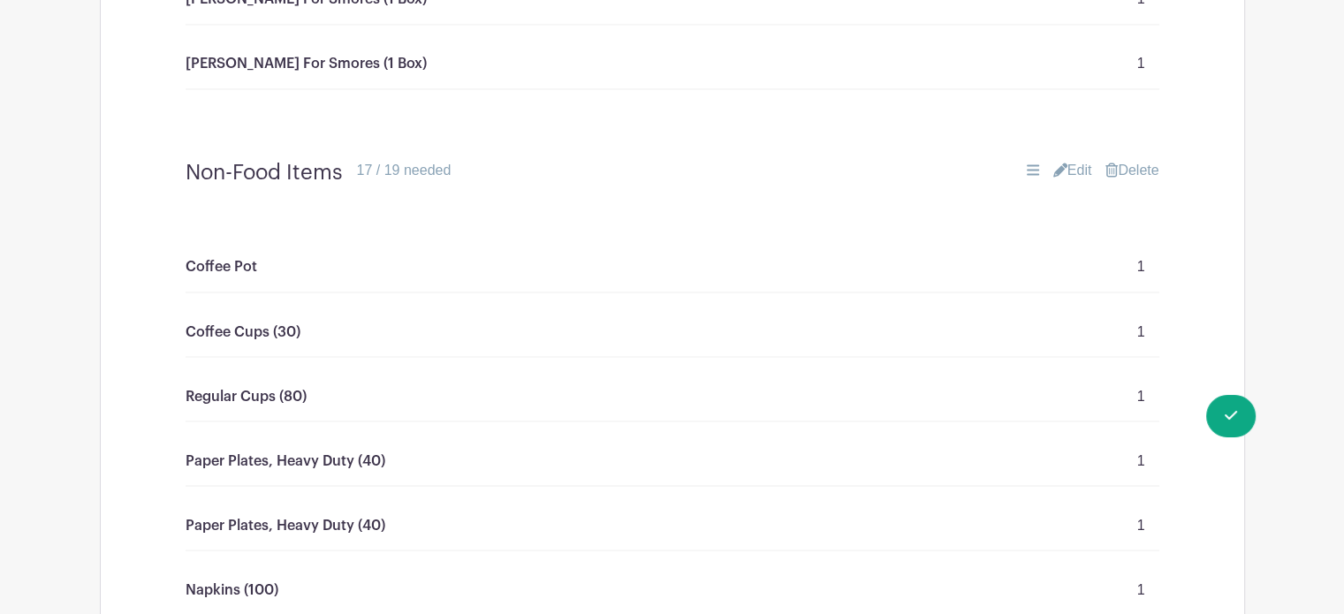
scroll to position [3061, 0]
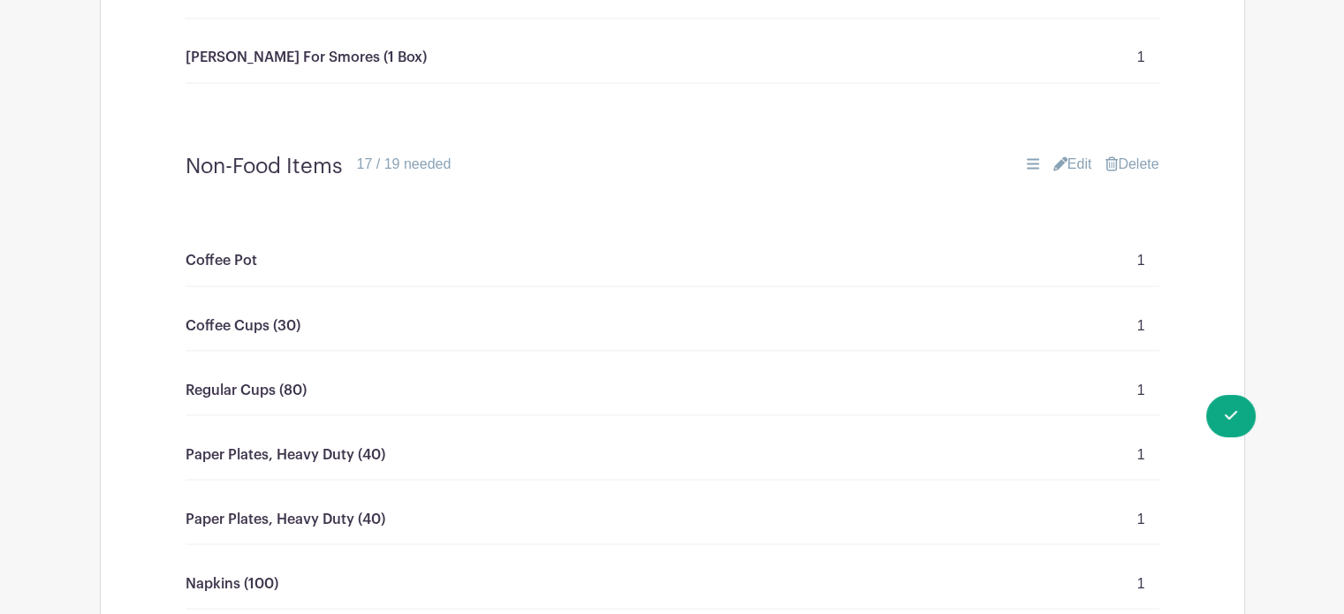
click at [1077, 163] on link "Edit" at bounding box center [1073, 164] width 39 height 21
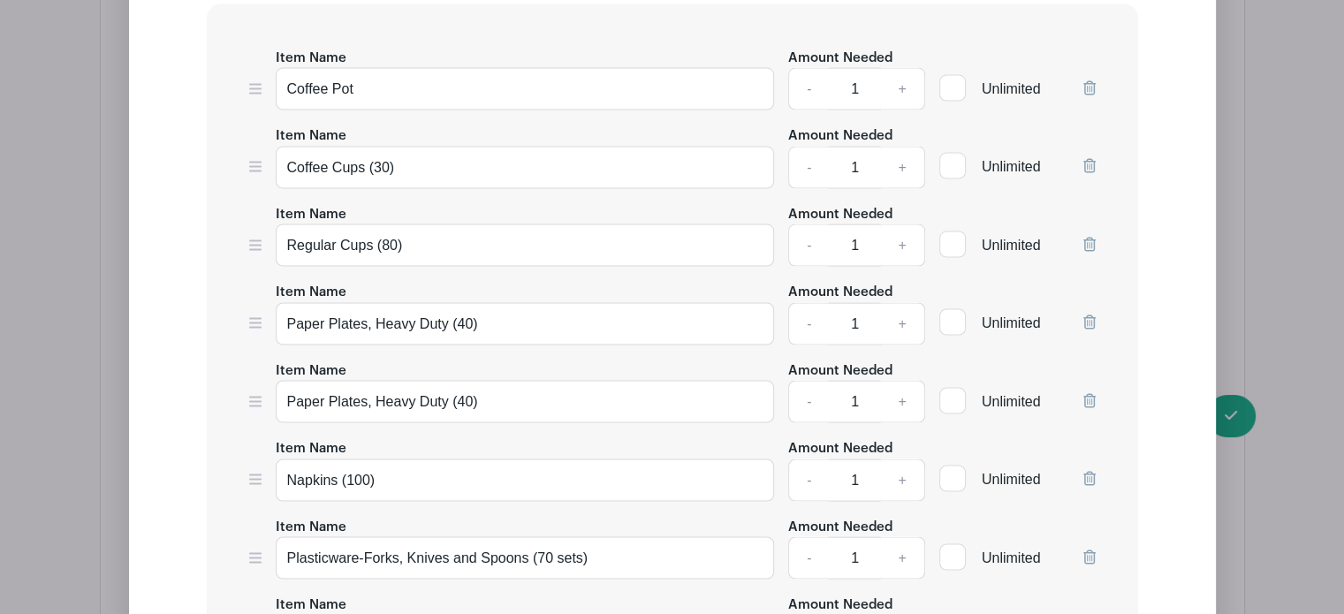
scroll to position [3577, 0]
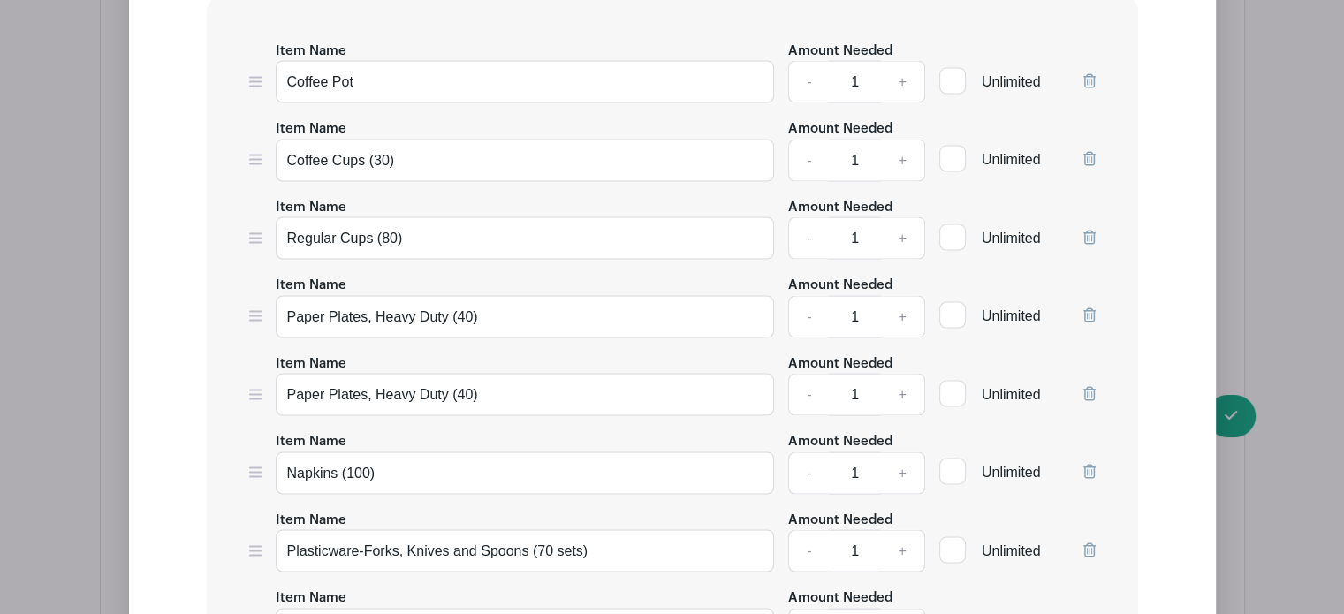
click at [1094, 155] on icon at bounding box center [1090, 159] width 12 height 14
click at [1092, 465] on icon at bounding box center [1090, 472] width 12 height 14
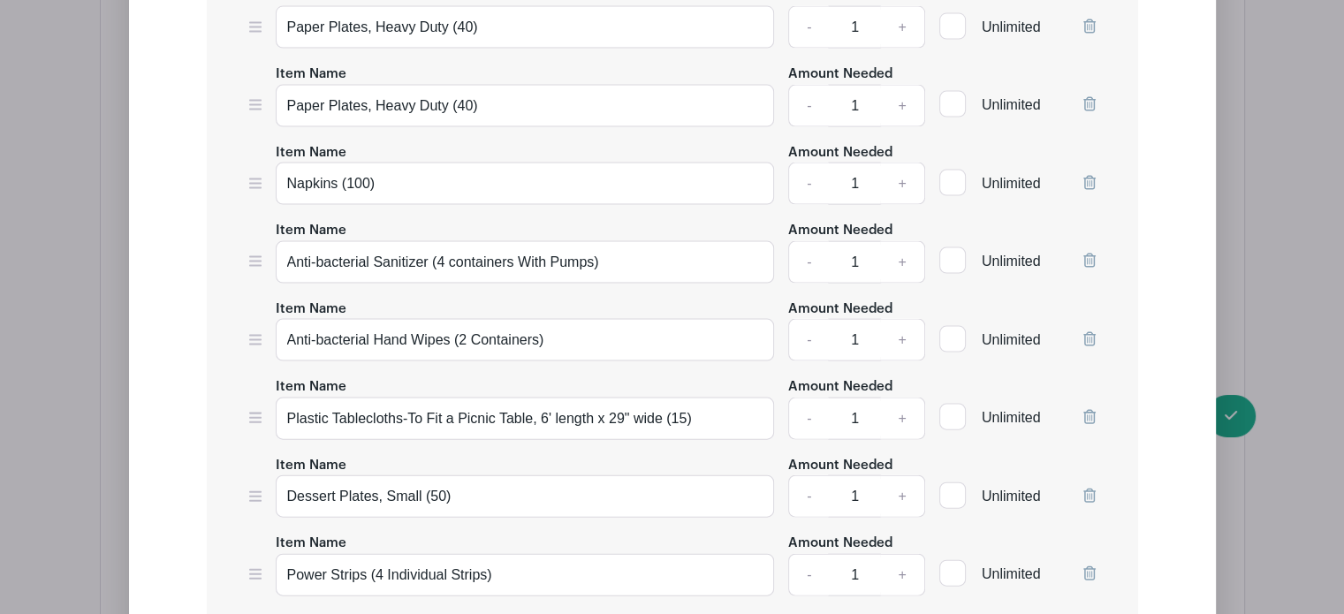
scroll to position [3795, 0]
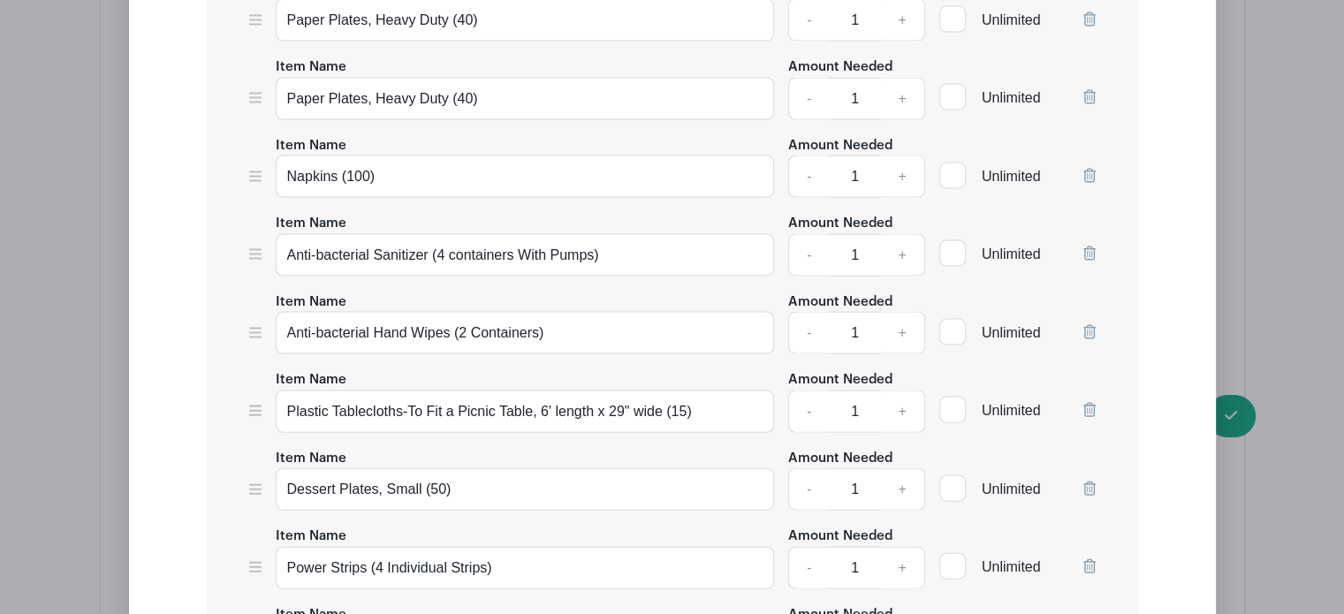
click at [1089, 482] on icon at bounding box center [1090, 489] width 12 height 14
click at [1089, 169] on icon at bounding box center [1090, 176] width 12 height 14
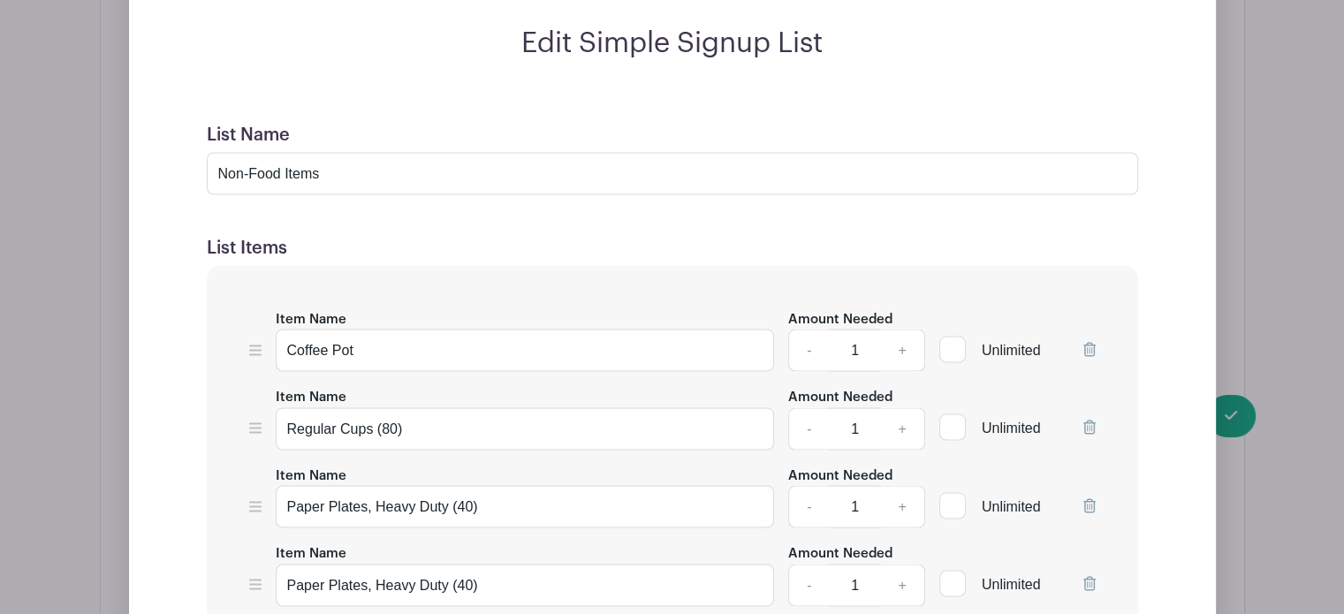
scroll to position [3295, 0]
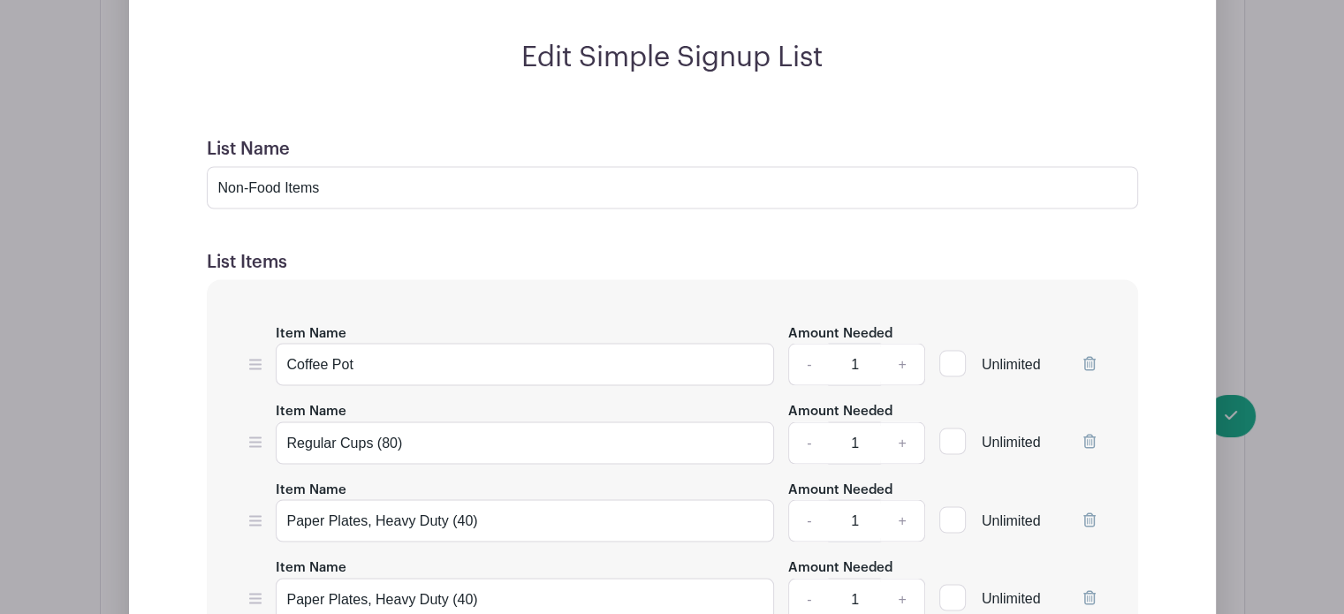
click at [1088, 434] on icon at bounding box center [1090, 441] width 12 height 14
click at [1092, 434] on icon at bounding box center [1090, 441] width 12 height 14
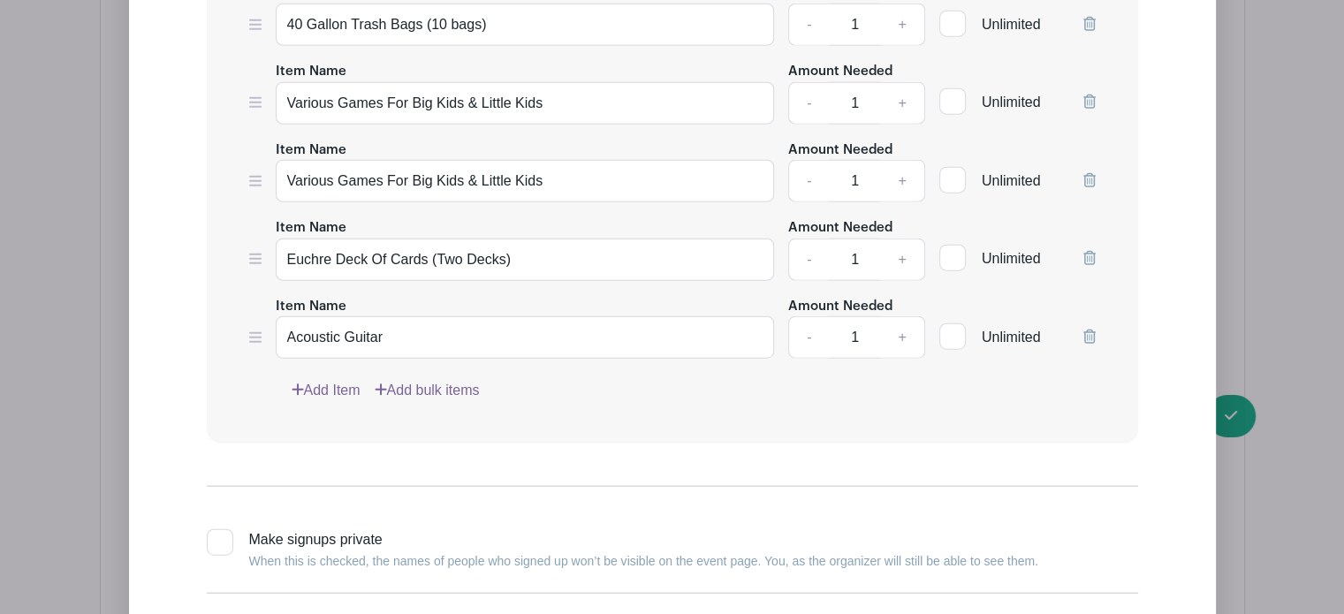
scroll to position [4321, 0]
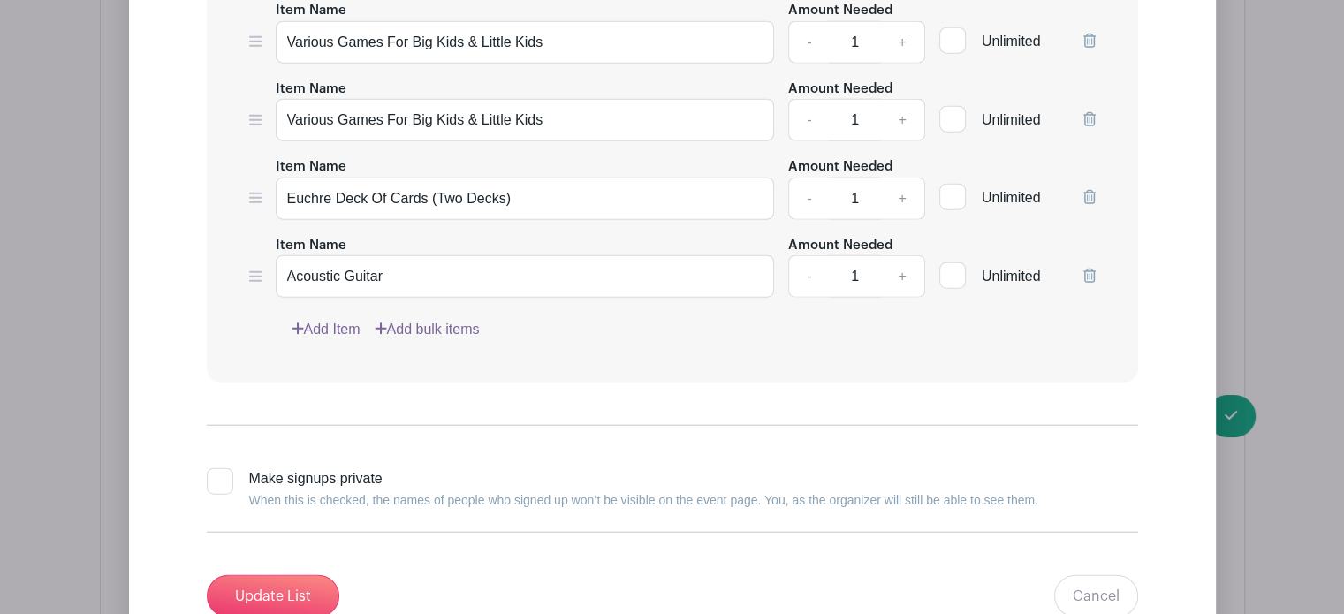
click at [336, 319] on link "Add Item" at bounding box center [326, 329] width 69 height 21
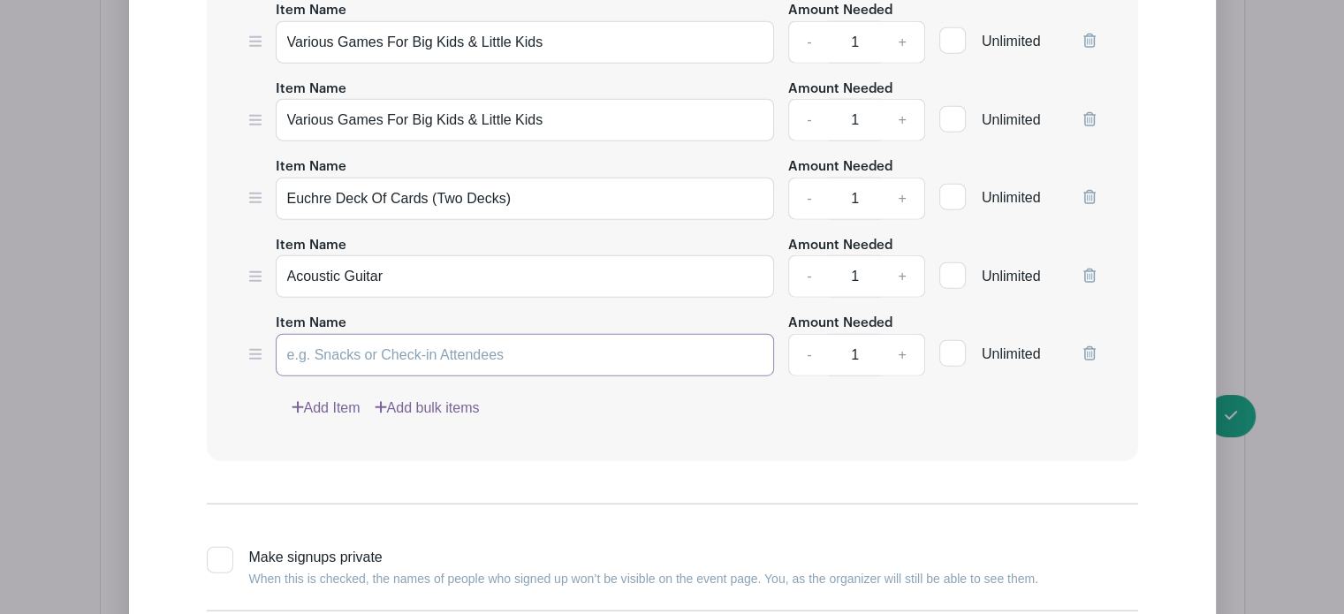
click at [336, 334] on input "Item Name" at bounding box center [525, 355] width 499 height 42
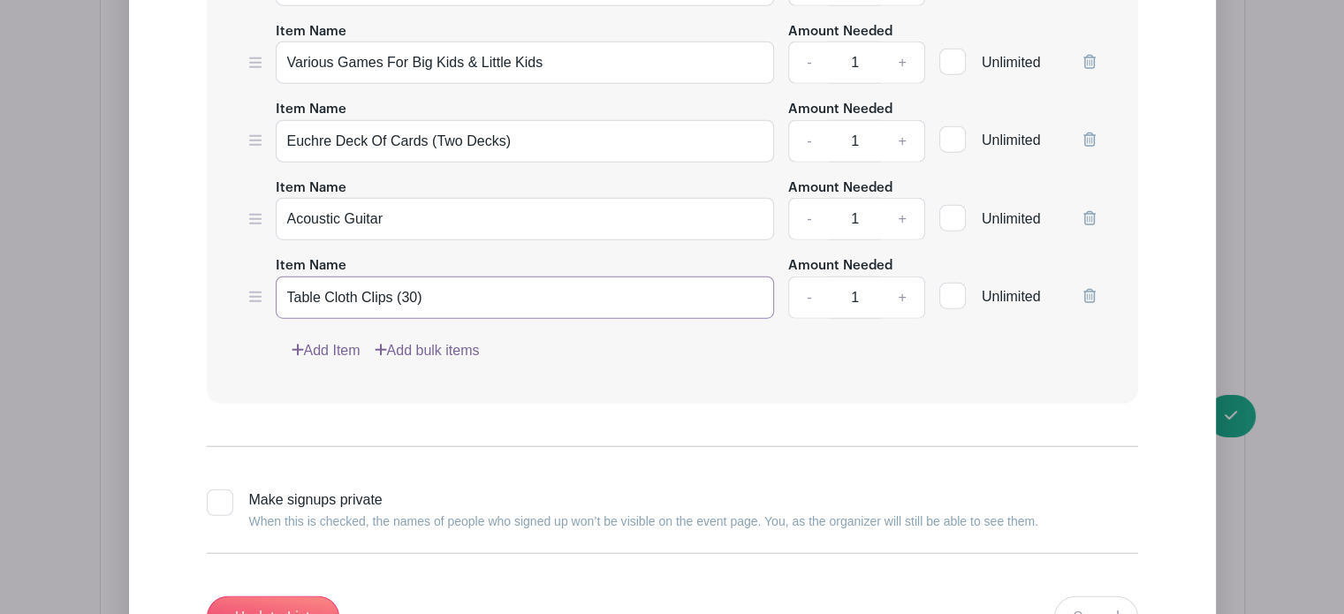
scroll to position [4433, 0]
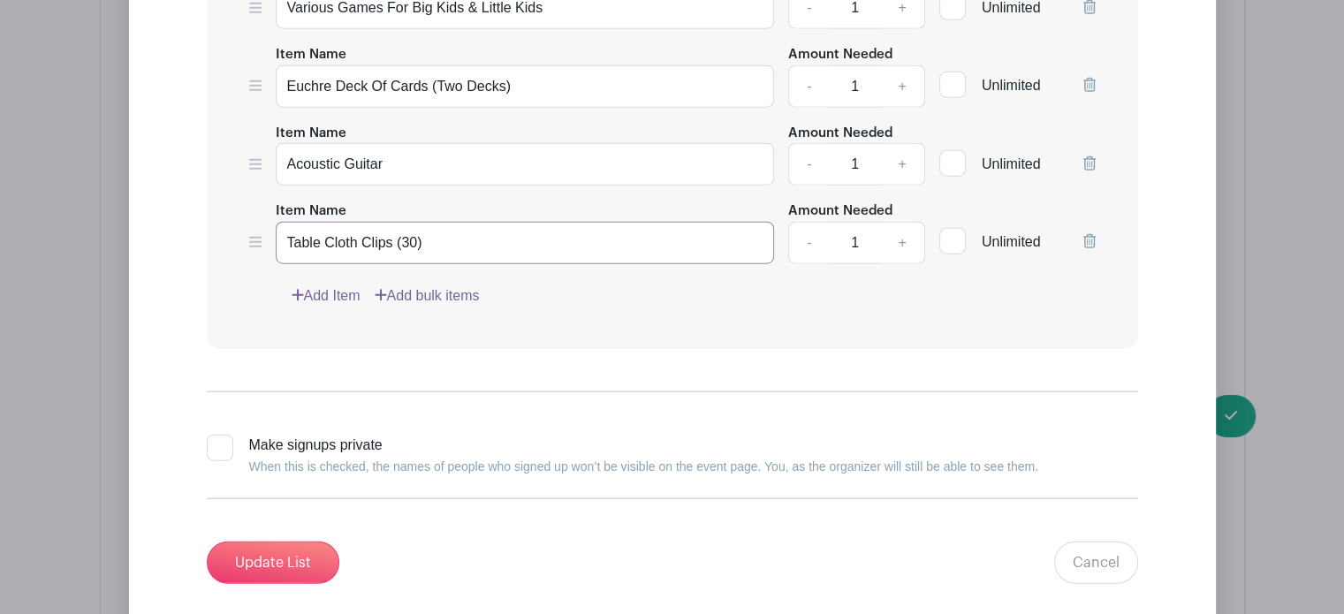
type input "Table Cloth Clips (30)"
click at [340, 285] on link "Add Item" at bounding box center [326, 295] width 69 height 21
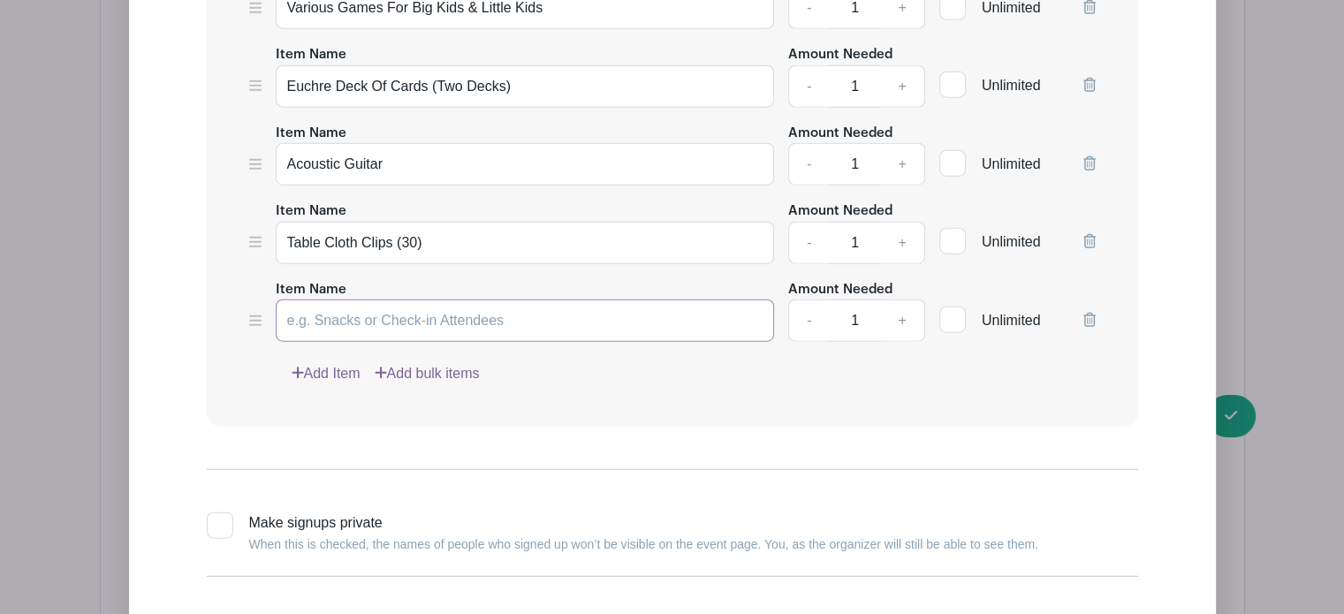
click at [332, 313] on input "Item Name" at bounding box center [525, 321] width 499 height 42
type input "Aluminum Foil (1 Roll)"
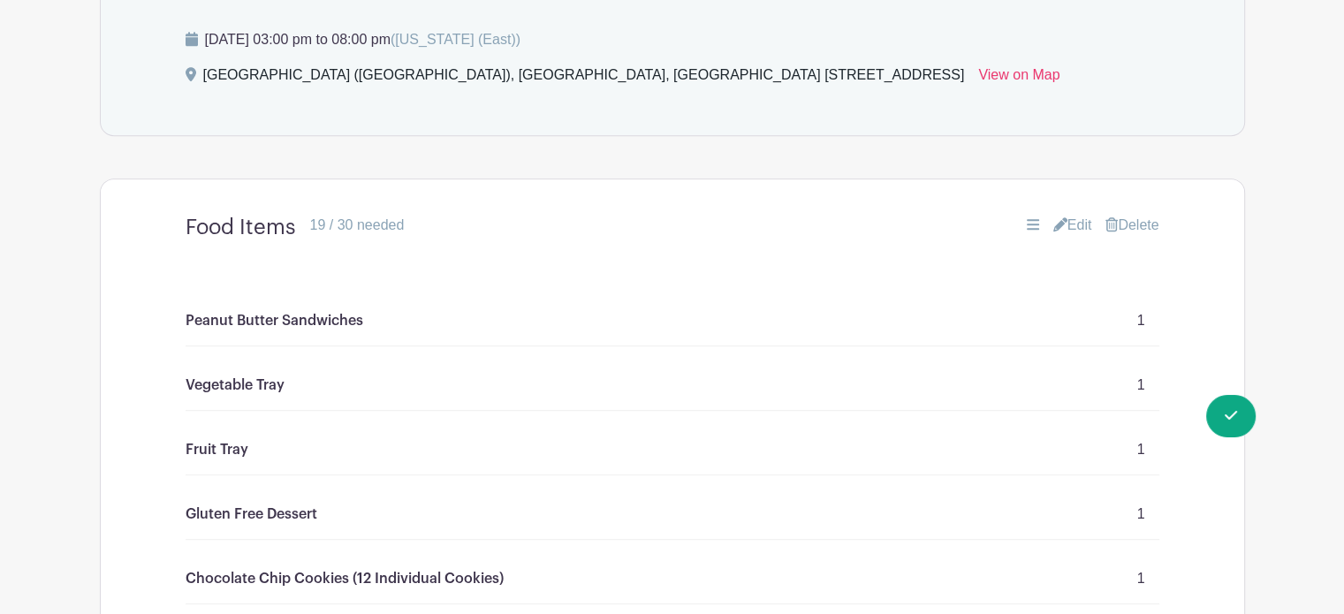
scroll to position [897, 0]
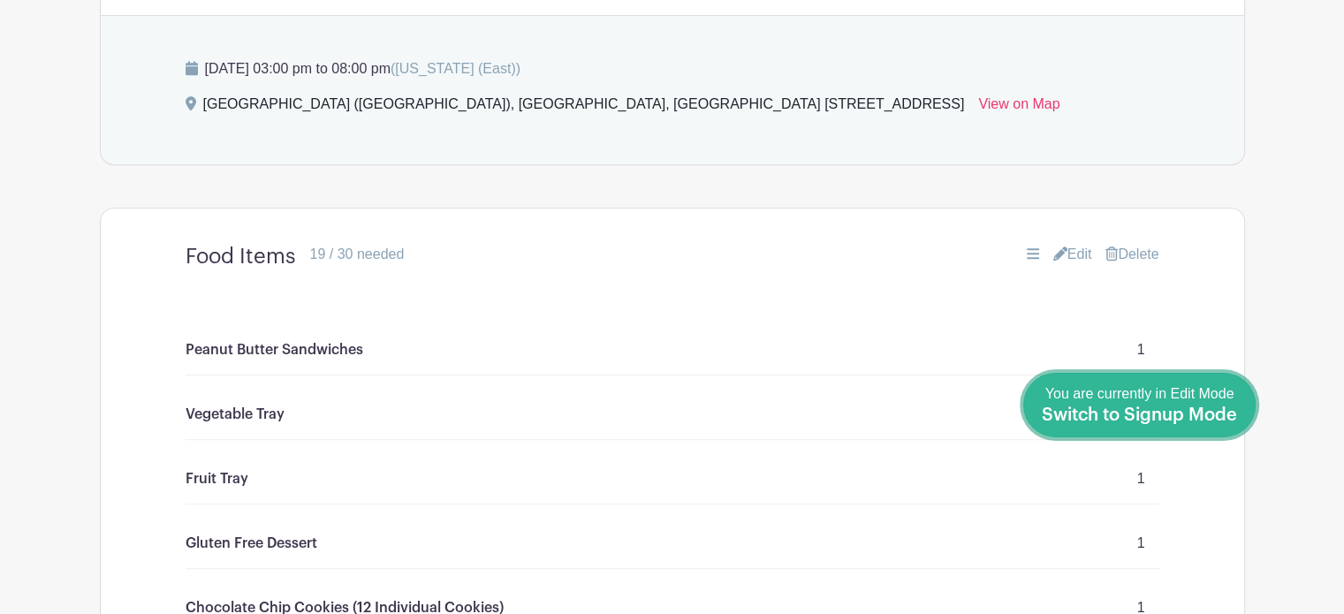
click at [1230, 411] on span "Switch to Signup Mode" at bounding box center [1139, 416] width 195 height 18
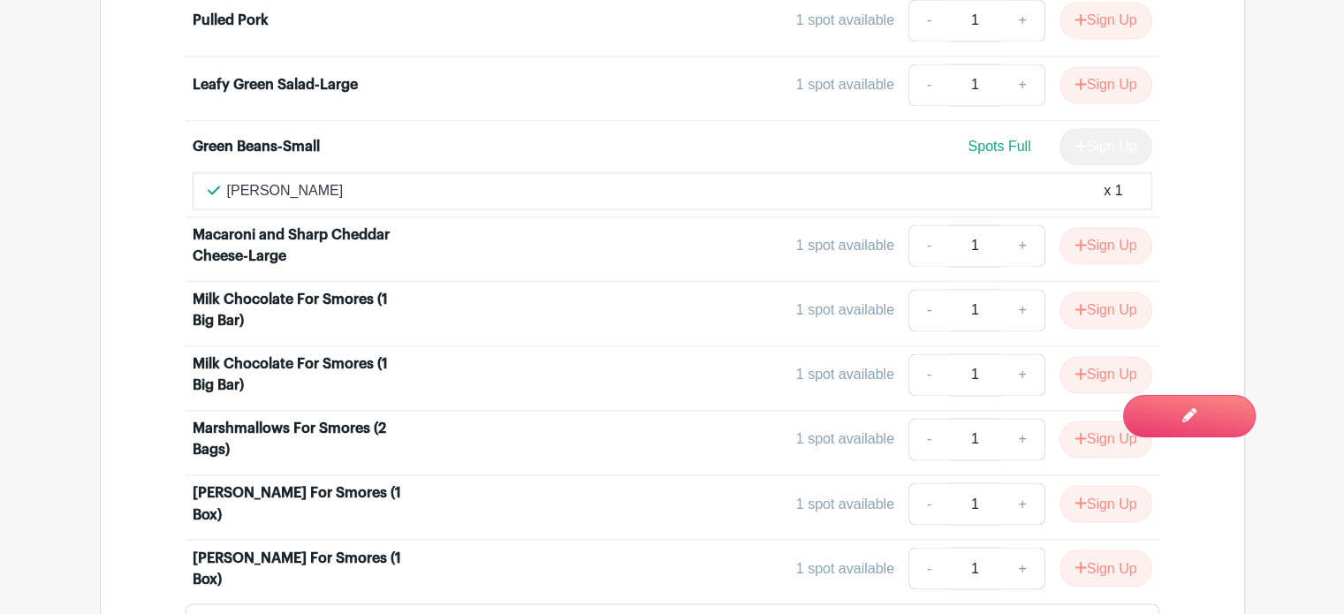
scroll to position [2864, 0]
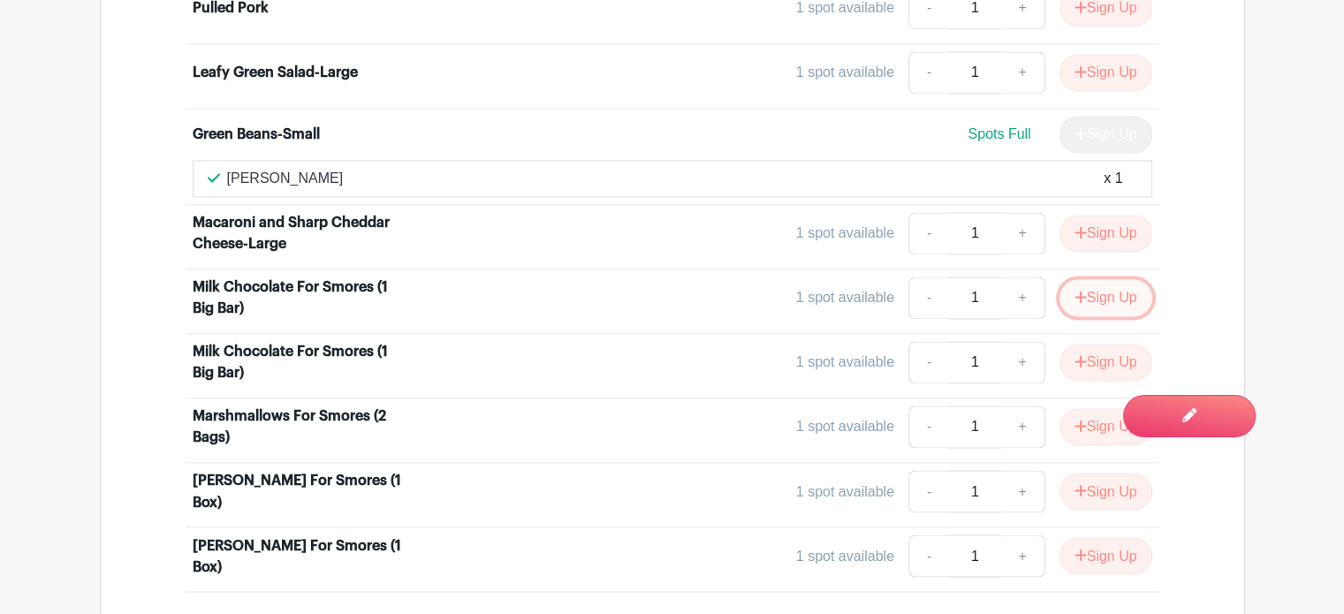
click at [1106, 279] on button "Sign Up" at bounding box center [1106, 297] width 93 height 37
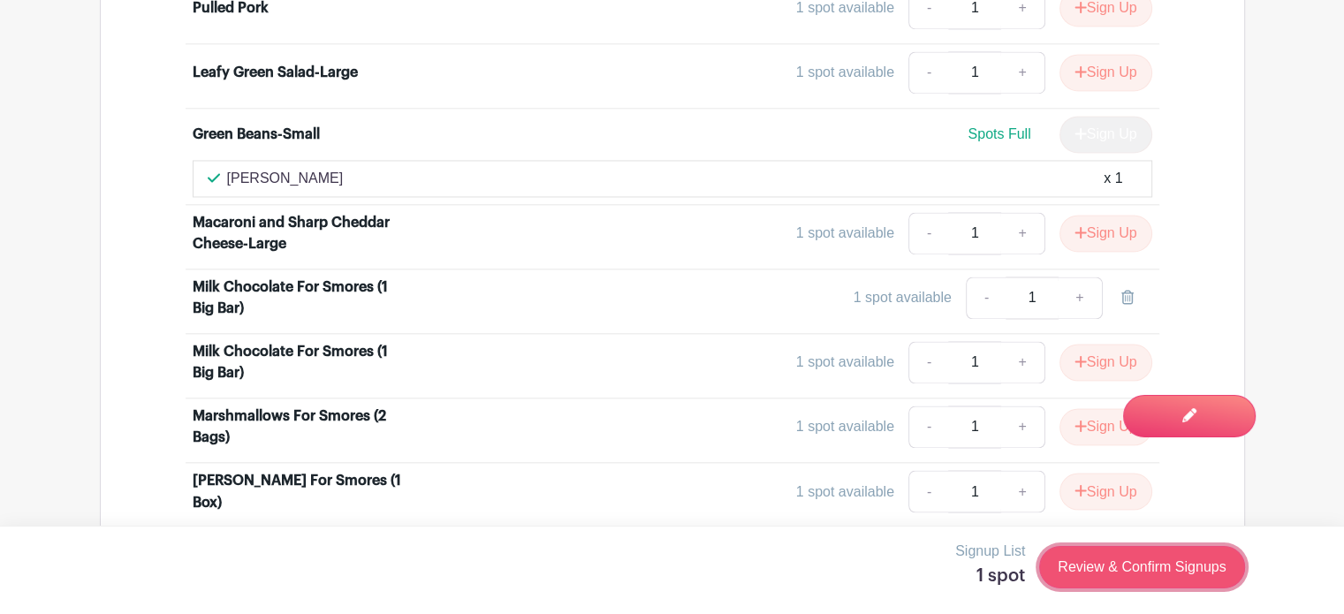
click at [1115, 558] on link "Review & Confirm Signups" at bounding box center [1141, 567] width 205 height 42
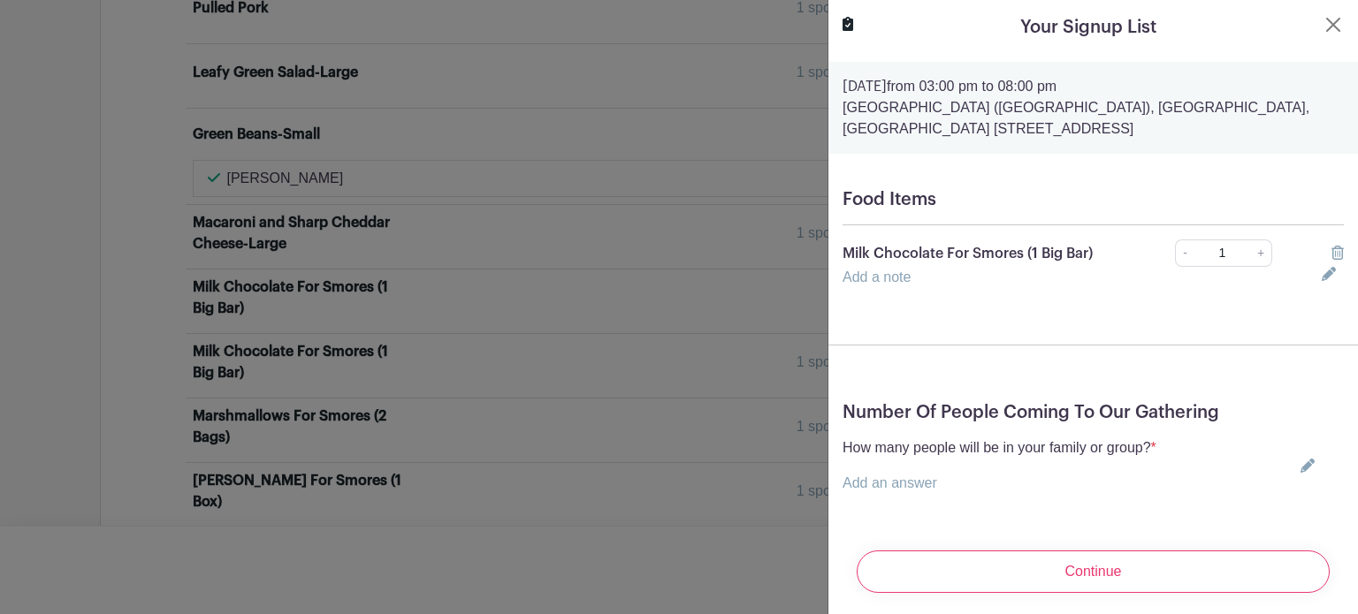
click at [969, 485] on p "Add an answer" at bounding box center [999, 483] width 314 height 21
click at [1300, 468] on icon at bounding box center [1307, 466] width 14 height 14
click at [1042, 489] on input "text" at bounding box center [999, 494] width 314 height 42
type input "1"
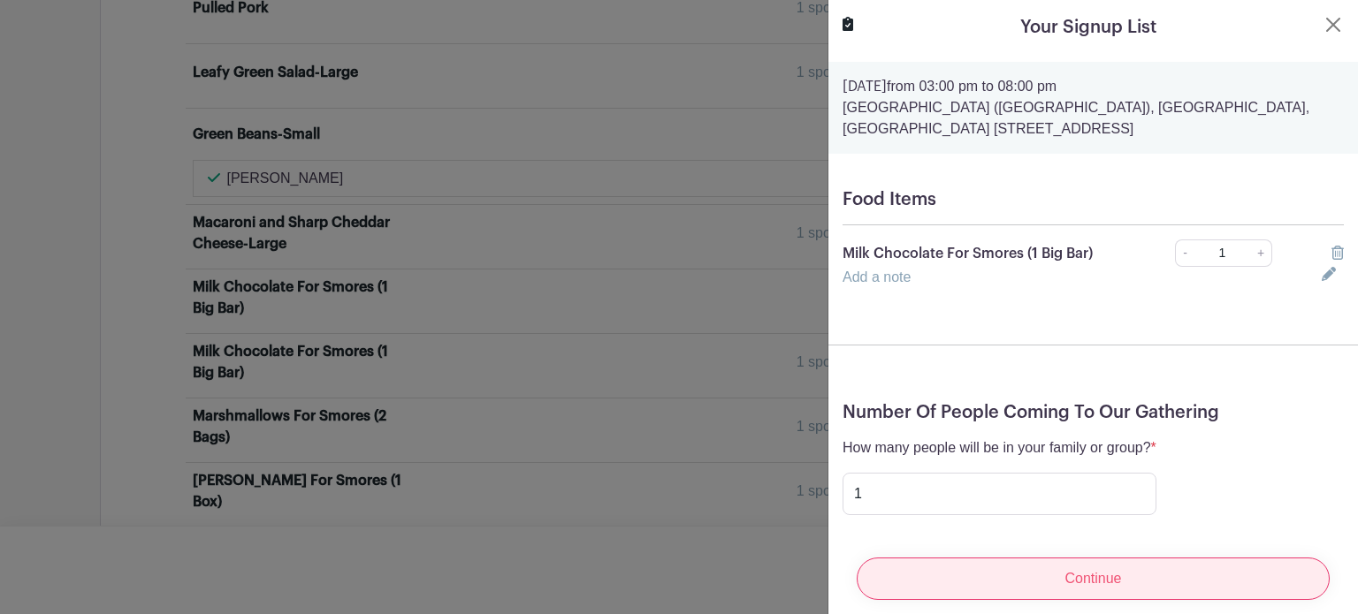
click at [961, 568] on input "Continue" at bounding box center [1092, 579] width 473 height 42
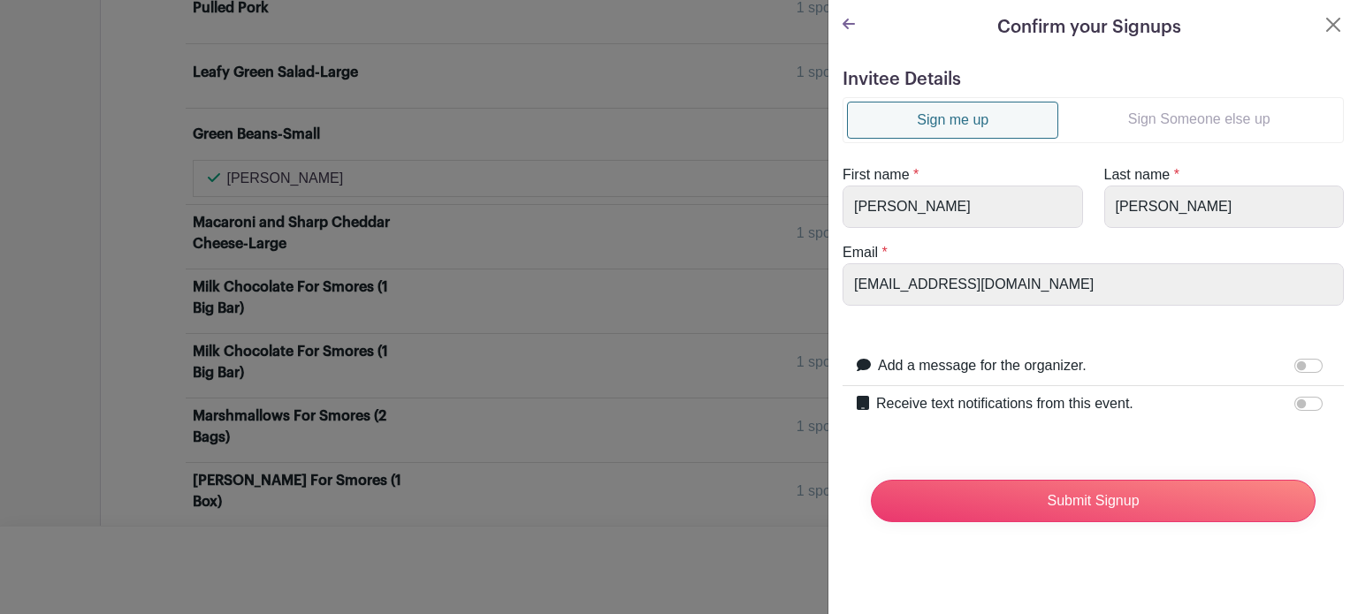
click at [1145, 115] on link "Sign Someone else up" at bounding box center [1198, 119] width 281 height 35
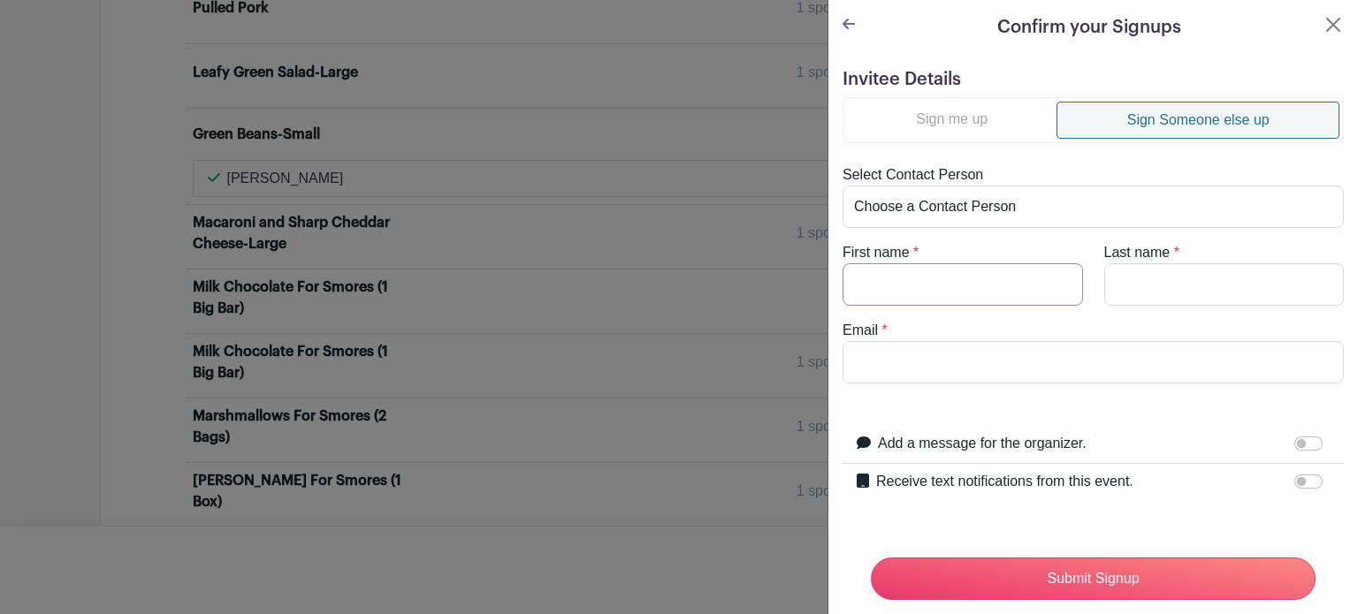
click at [942, 281] on input "First name" at bounding box center [962, 284] width 240 height 42
type input "[PERSON_NAME]"
click at [1130, 283] on input "Last name" at bounding box center [1224, 284] width 240 height 42
type input "[PERSON_NAME]"
click at [1069, 357] on input "Email" at bounding box center [1092, 362] width 501 height 42
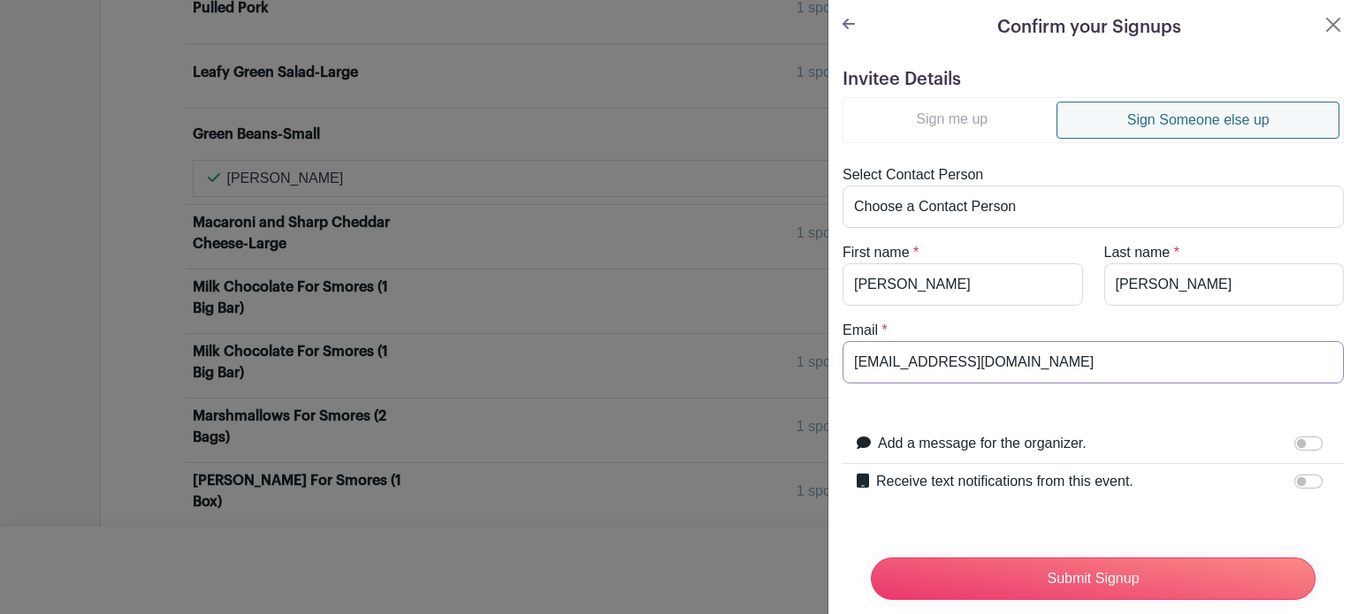
drag, startPoint x: 1054, startPoint y: 358, endPoint x: 848, endPoint y: 365, distance: 206.0
click at [848, 365] on input "[EMAIL_ADDRESS][DOMAIN_NAME]" at bounding box center [1092, 362] width 501 height 42
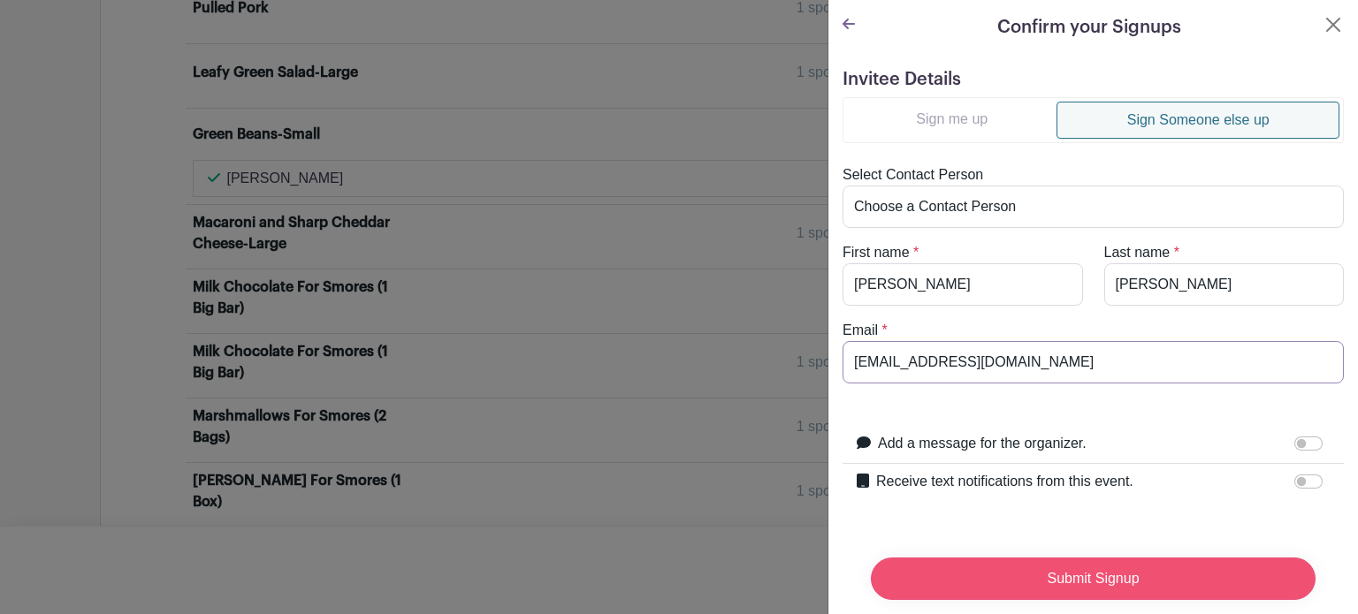
type input "[EMAIL_ADDRESS][DOMAIN_NAME]"
click at [966, 558] on input "Submit Signup" at bounding box center [1093, 579] width 445 height 42
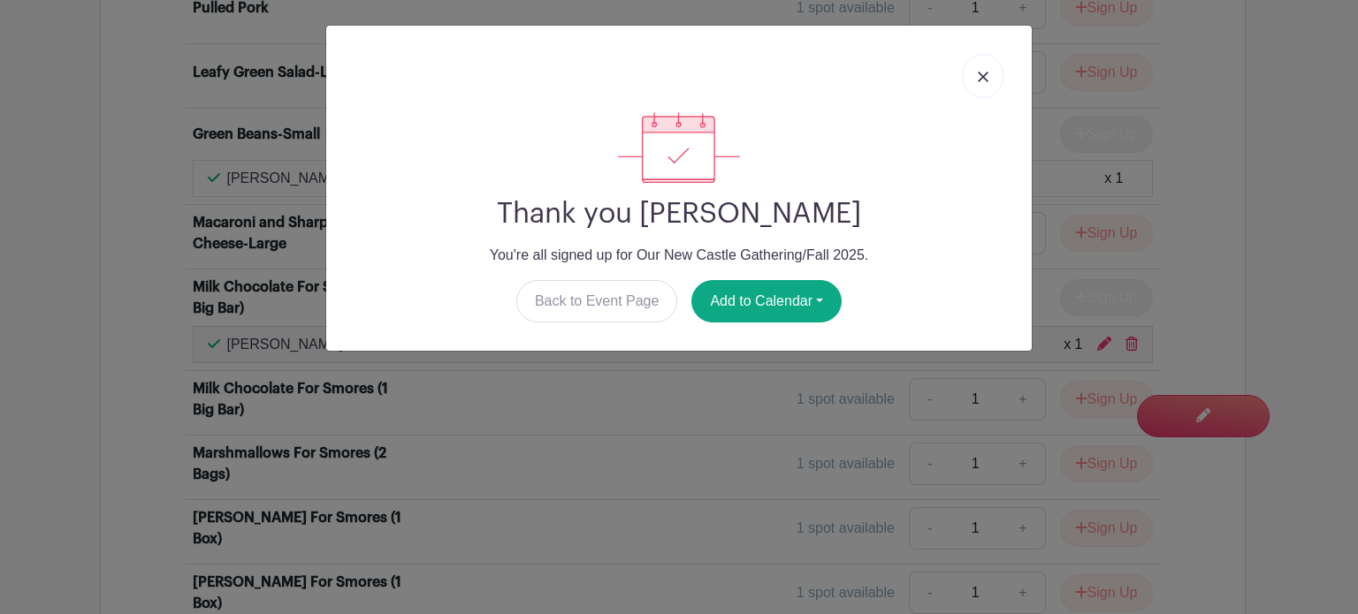
click at [983, 79] on img at bounding box center [982, 77] width 11 height 11
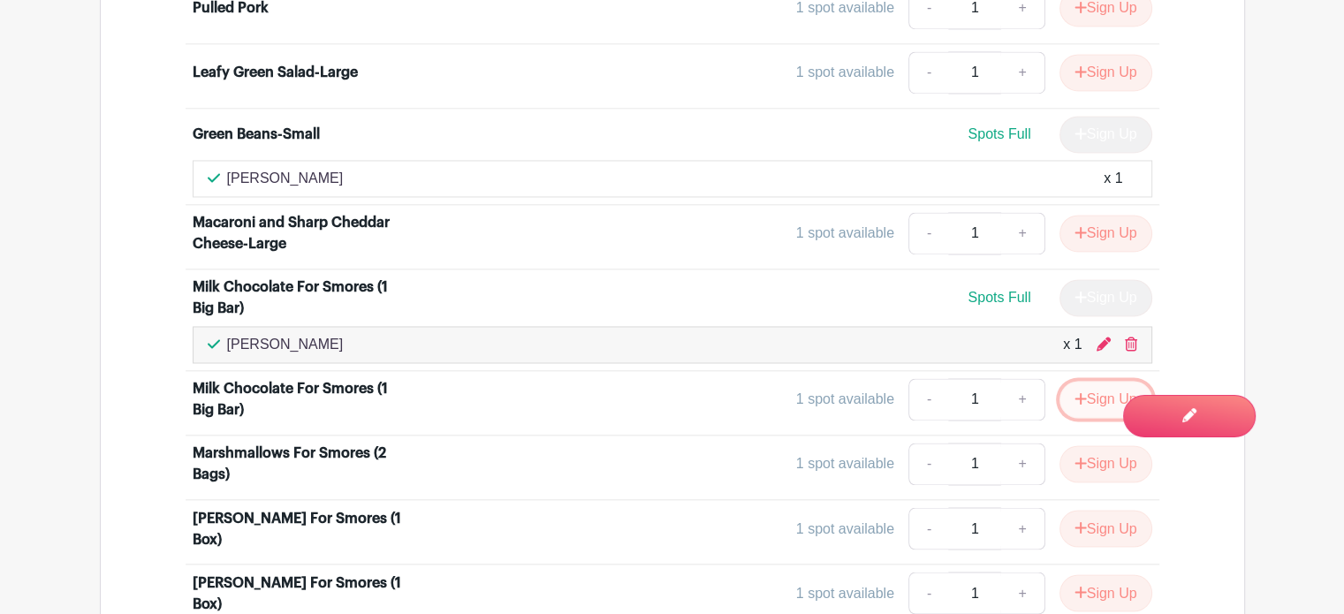
click at [1094, 381] on button "Sign Up" at bounding box center [1106, 399] width 93 height 37
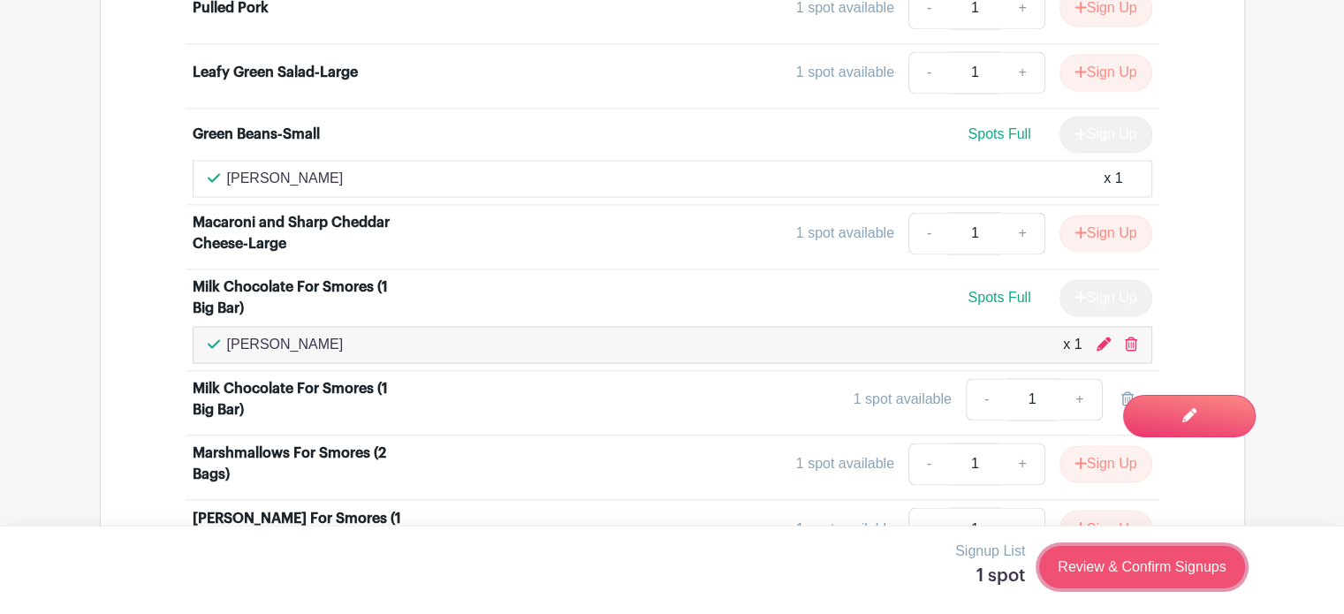
click at [1099, 573] on link "Review & Confirm Signups" at bounding box center [1141, 567] width 205 height 42
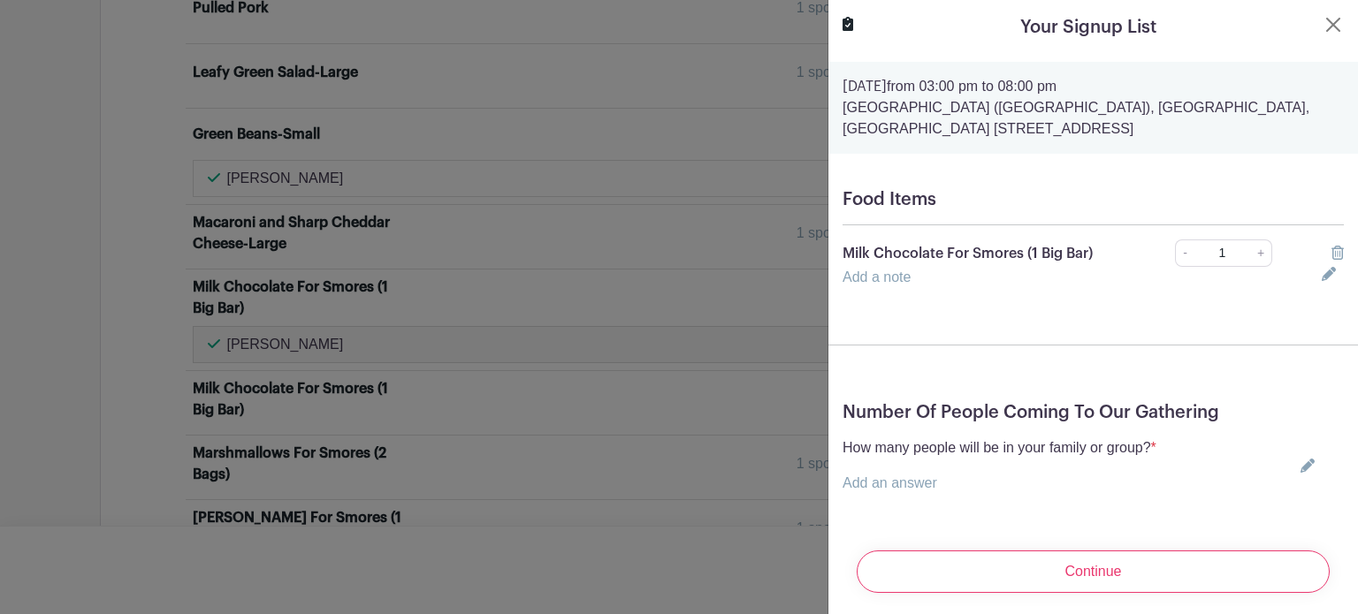
click at [1300, 470] on icon at bounding box center [1307, 466] width 14 height 14
click at [1107, 489] on input "text" at bounding box center [999, 494] width 314 height 42
type input "1"
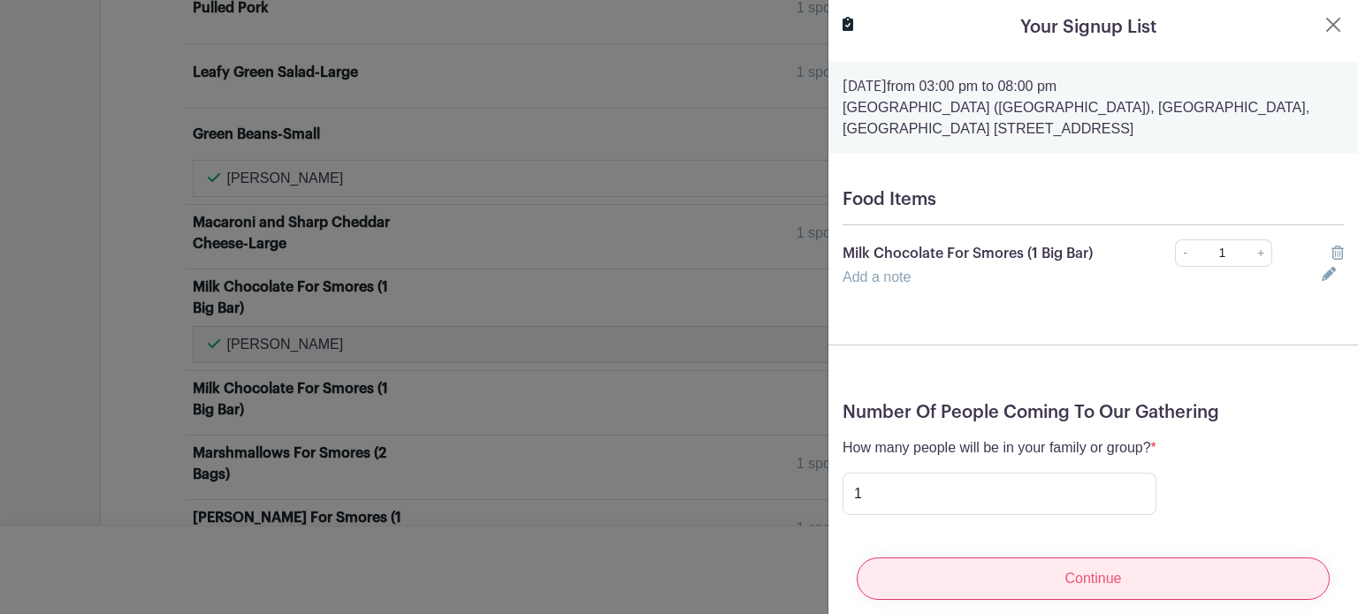
click at [1020, 575] on input "Continue" at bounding box center [1092, 579] width 473 height 42
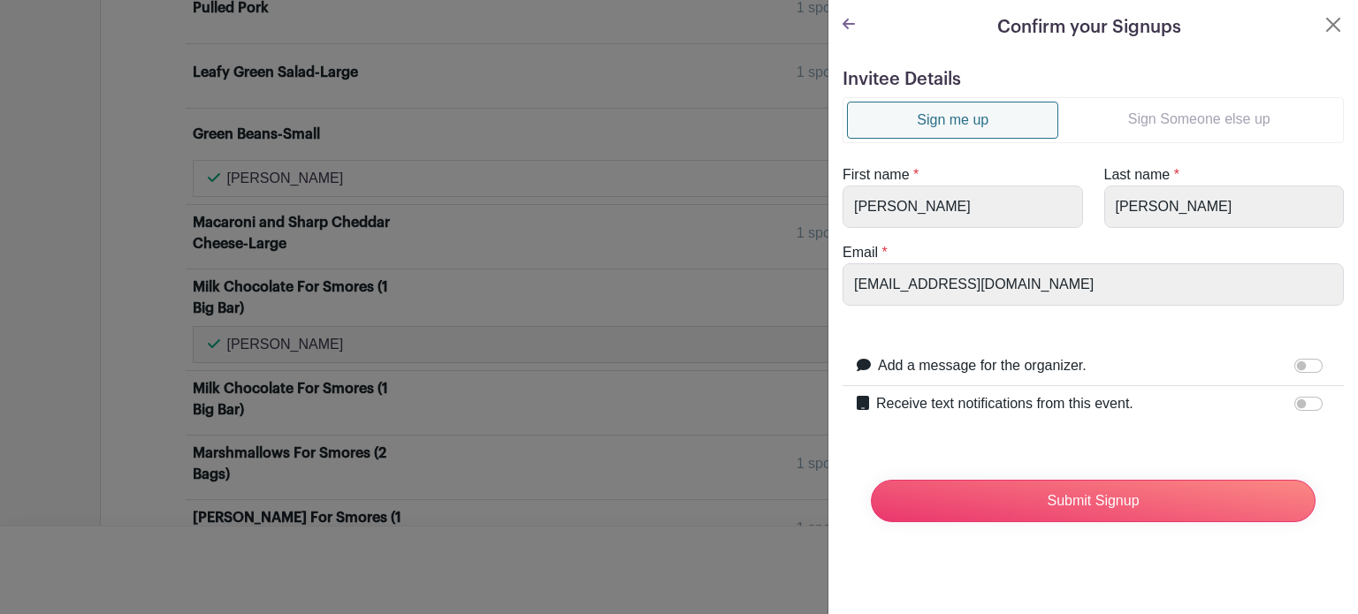
click at [1136, 123] on link "Sign Someone else up" at bounding box center [1198, 119] width 281 height 35
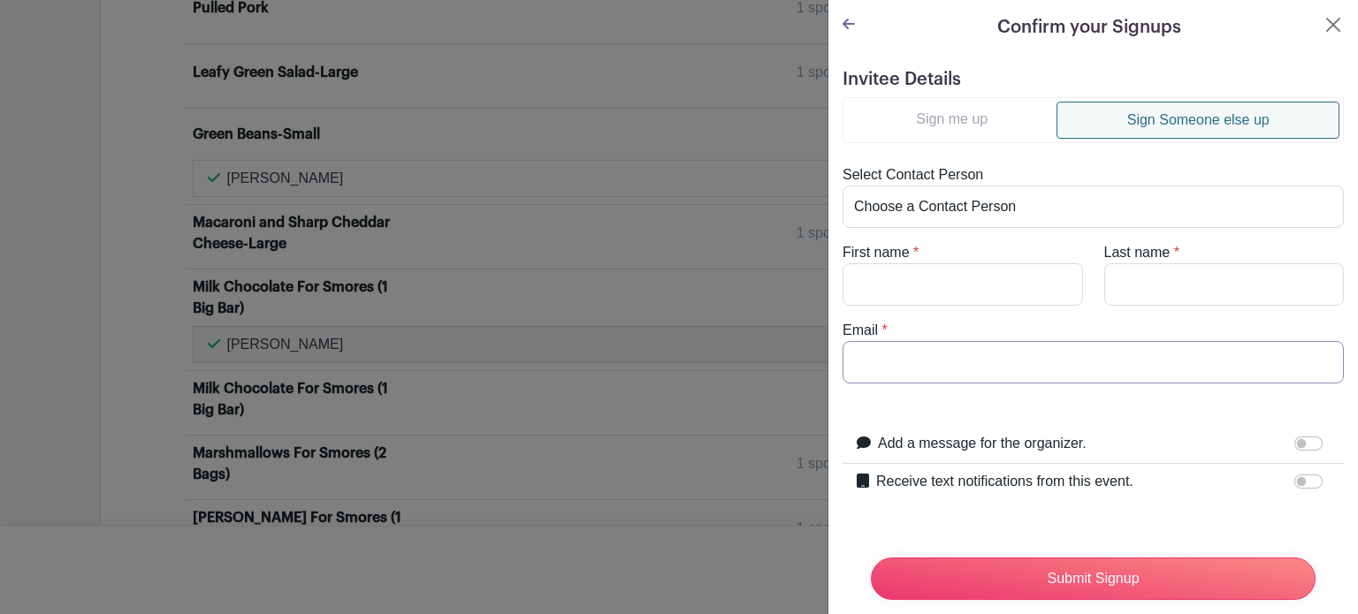
click at [938, 354] on input "Email" at bounding box center [1092, 362] width 501 height 42
paste input "[EMAIL_ADDRESS][DOMAIN_NAME]"
type input "[EMAIL_ADDRESS][DOMAIN_NAME]"
click at [931, 284] on input "First name" at bounding box center [962, 284] width 240 height 42
type input "[PERSON_NAME]"
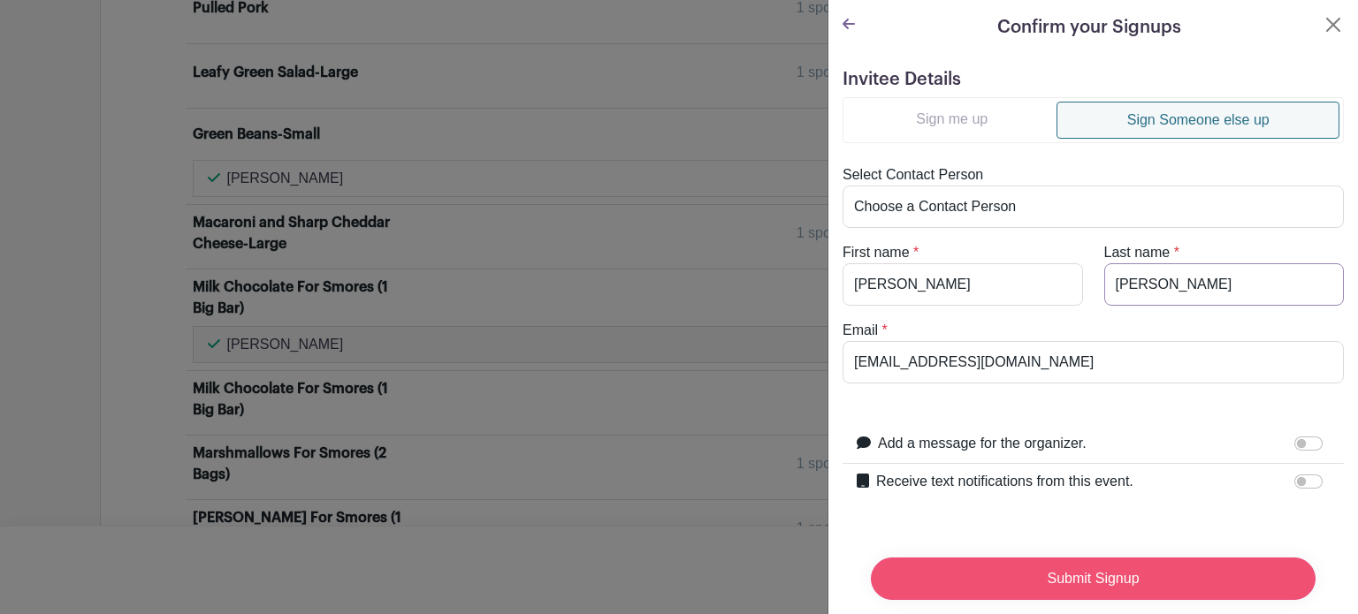
type input "[PERSON_NAME]"
click at [982, 558] on input "Submit Signup" at bounding box center [1093, 579] width 445 height 42
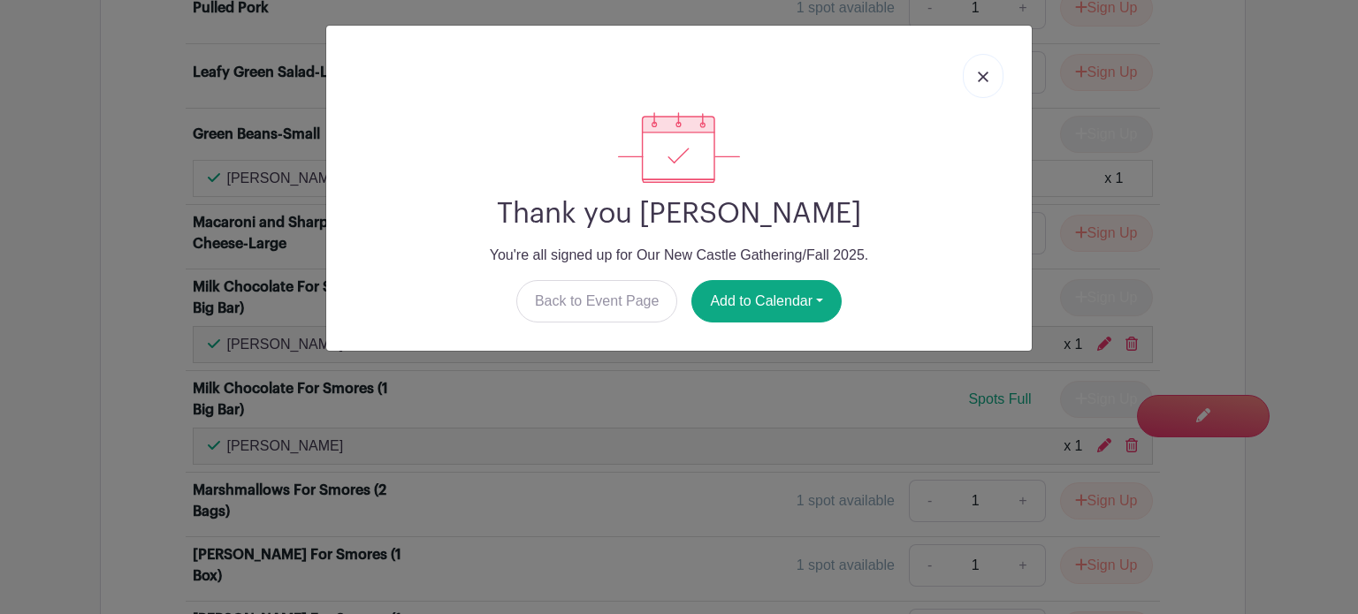
click at [977, 85] on link at bounding box center [982, 76] width 41 height 44
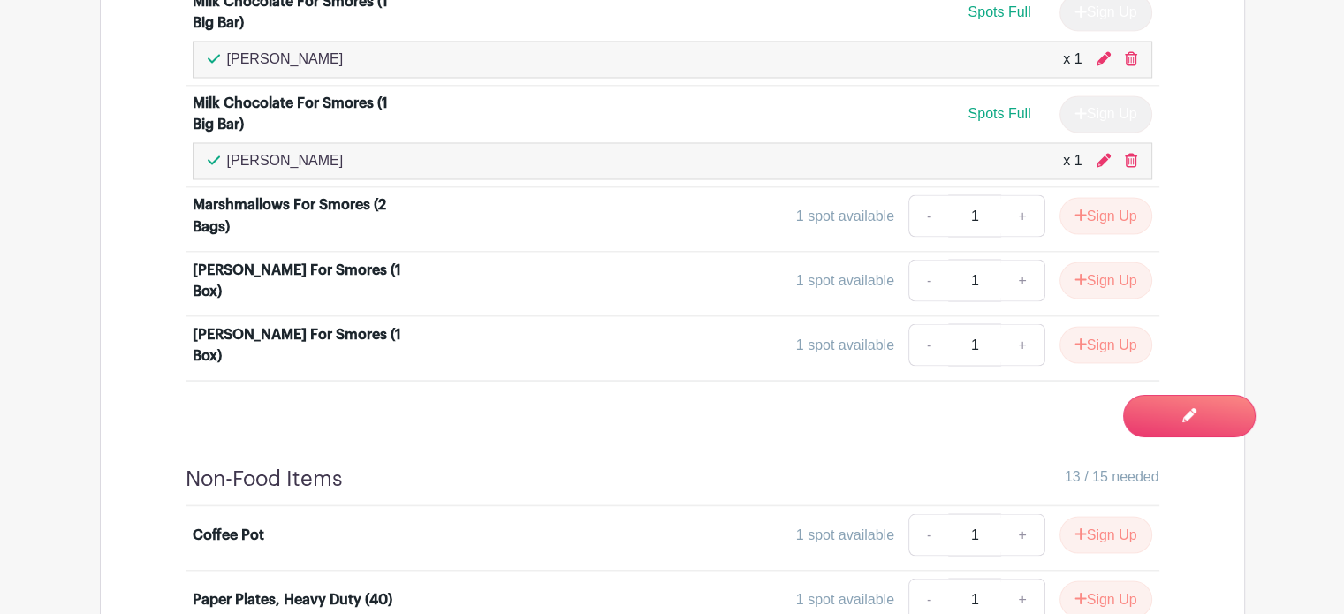
scroll to position [3237, 0]
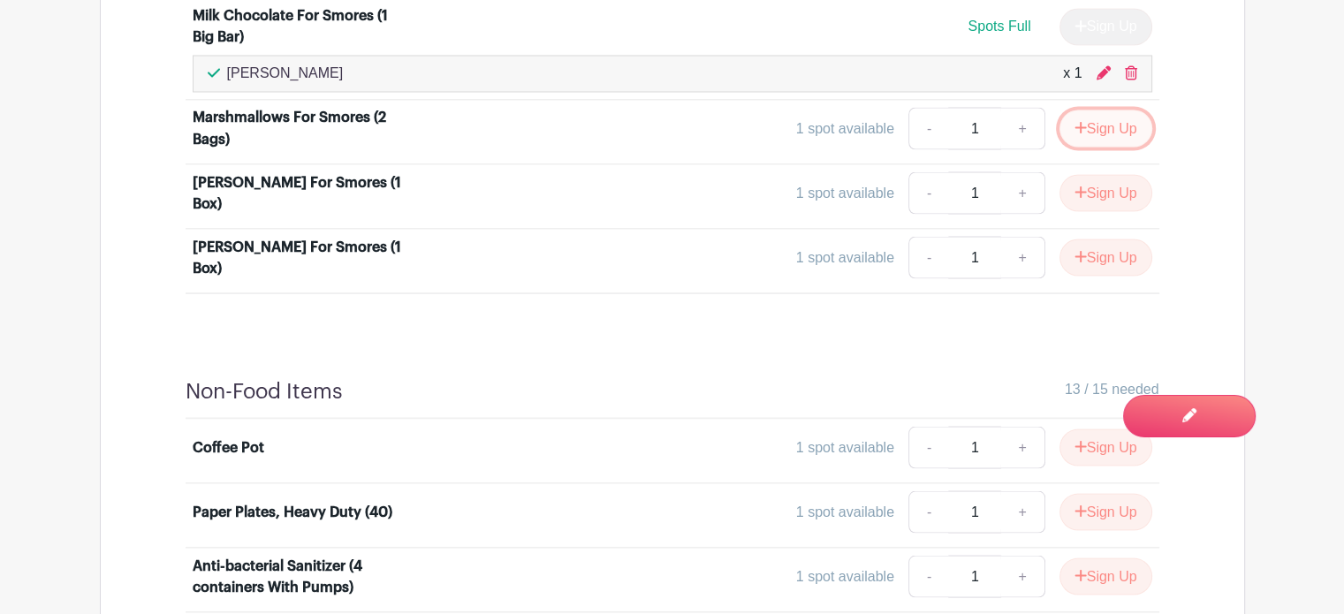
click at [1089, 112] on button "Sign Up" at bounding box center [1106, 128] width 93 height 37
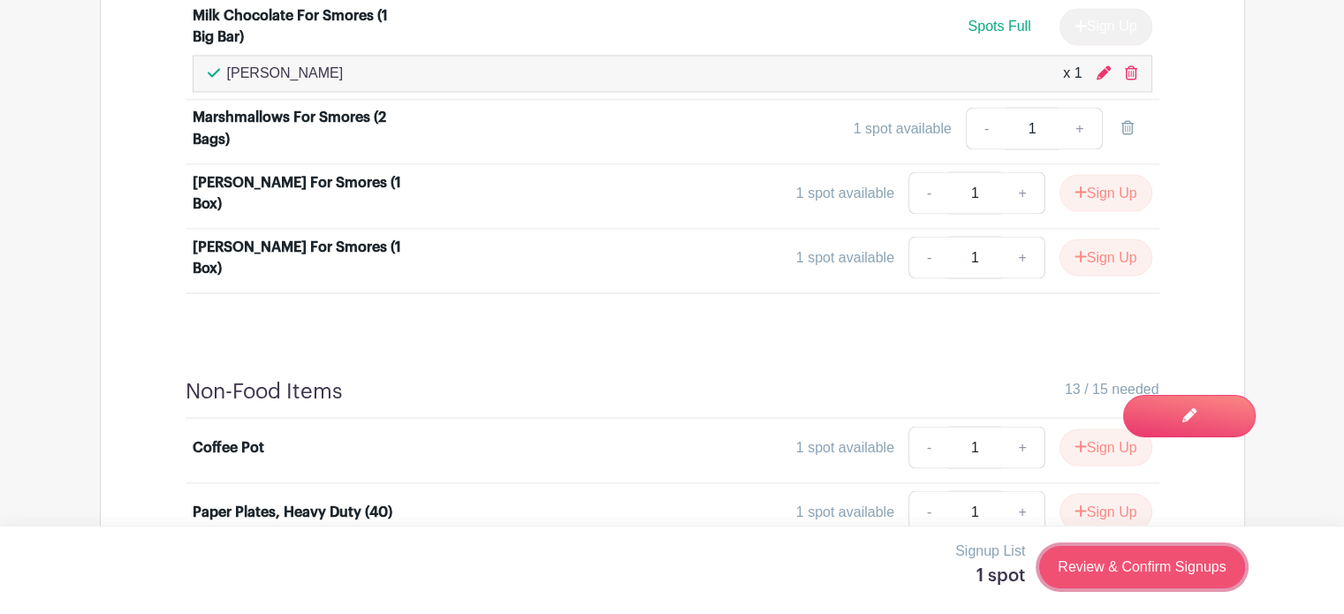
click at [1096, 563] on link "Review & Confirm Signups" at bounding box center [1141, 567] width 205 height 42
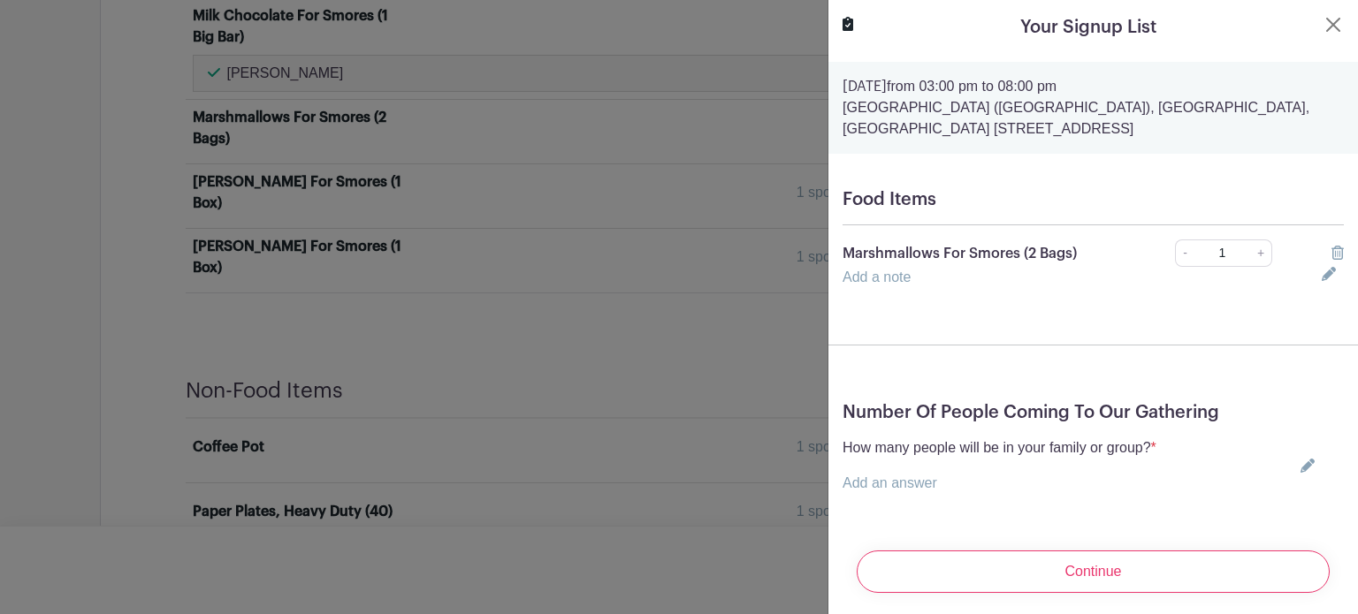
click at [1300, 462] on icon at bounding box center [1307, 466] width 14 height 14
click at [1100, 491] on input "text" at bounding box center [999, 494] width 314 height 42
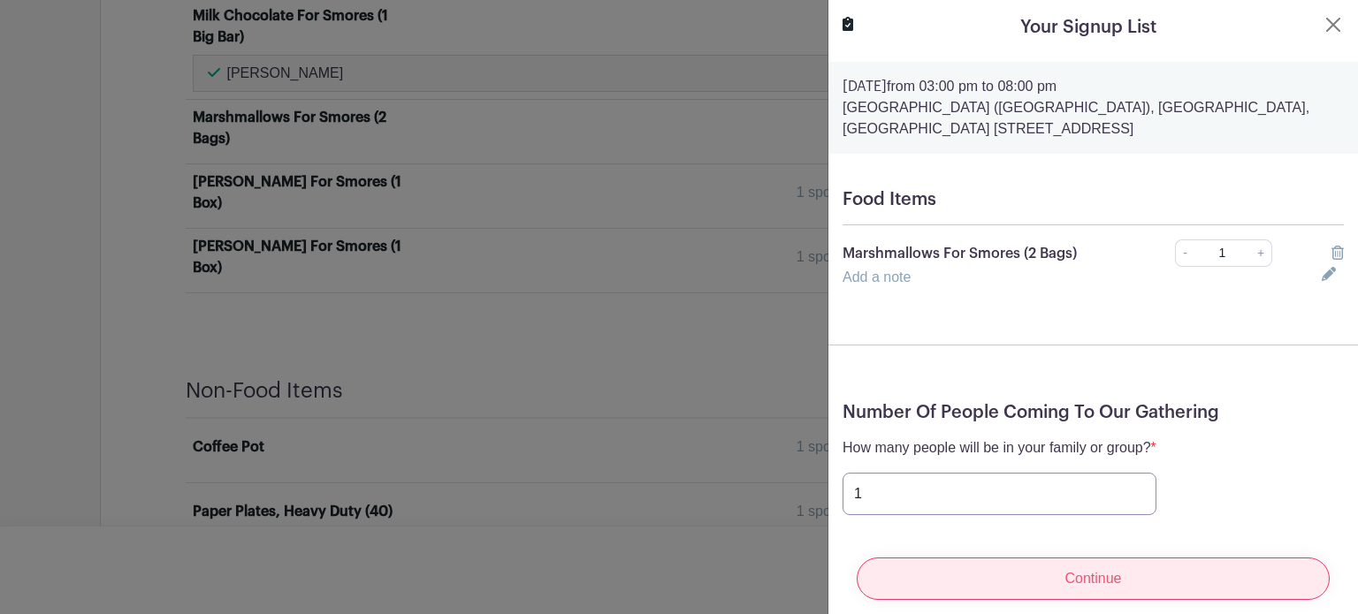
type input "1"
click at [1075, 558] on input "Continue" at bounding box center [1092, 579] width 473 height 42
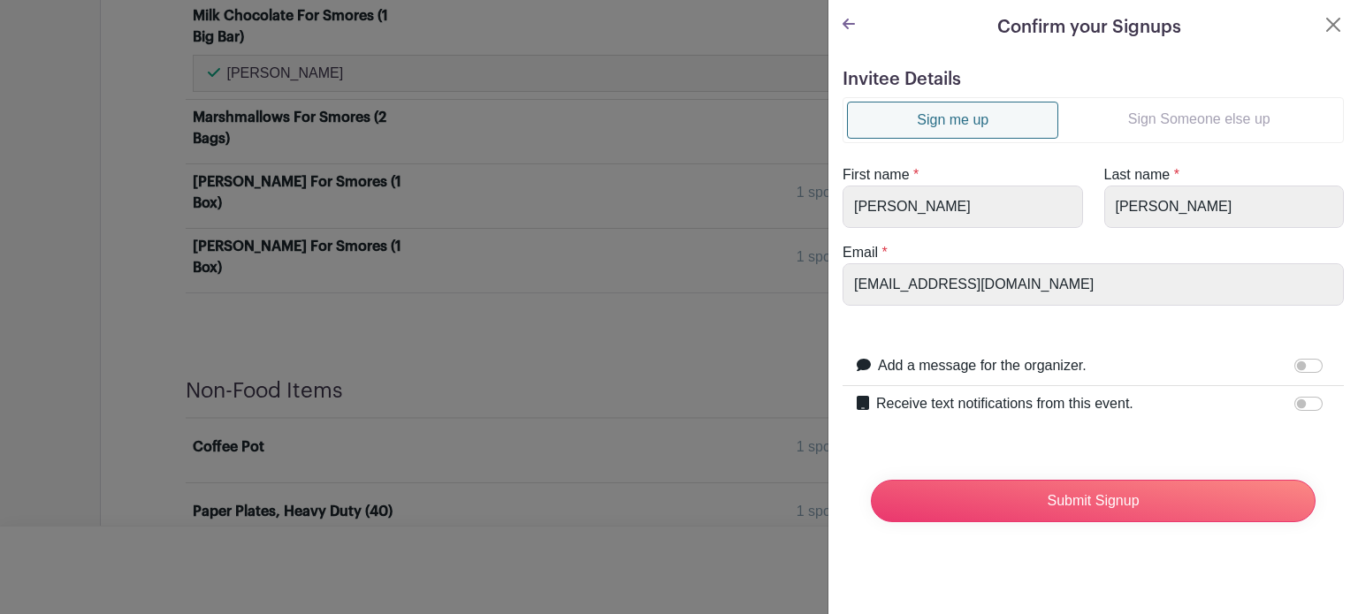
click at [1119, 125] on link "Sign Someone else up" at bounding box center [1198, 119] width 281 height 35
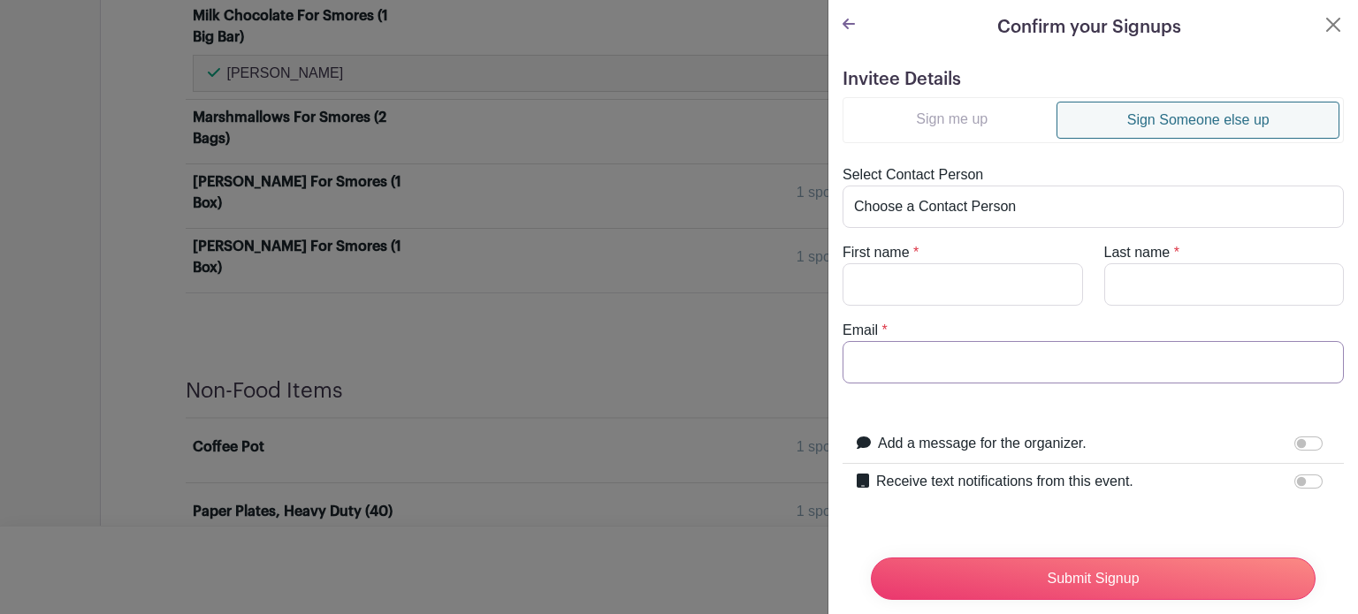
click at [957, 364] on input "Email" at bounding box center [1092, 362] width 501 height 42
paste input "[EMAIL_ADDRESS][DOMAIN_NAME]"
type input "[EMAIL_ADDRESS][DOMAIN_NAME]"
click at [940, 282] on input "First name" at bounding box center [962, 284] width 240 height 42
type input "[PERSON_NAME]"
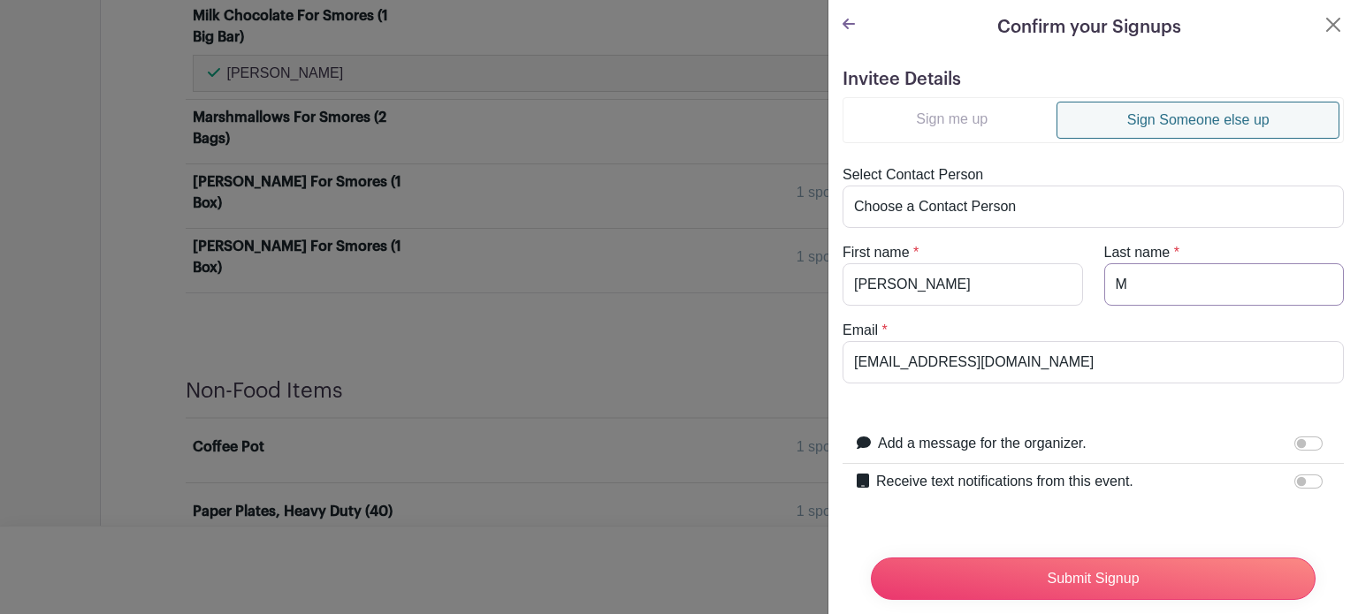
type input "[PERSON_NAME]"
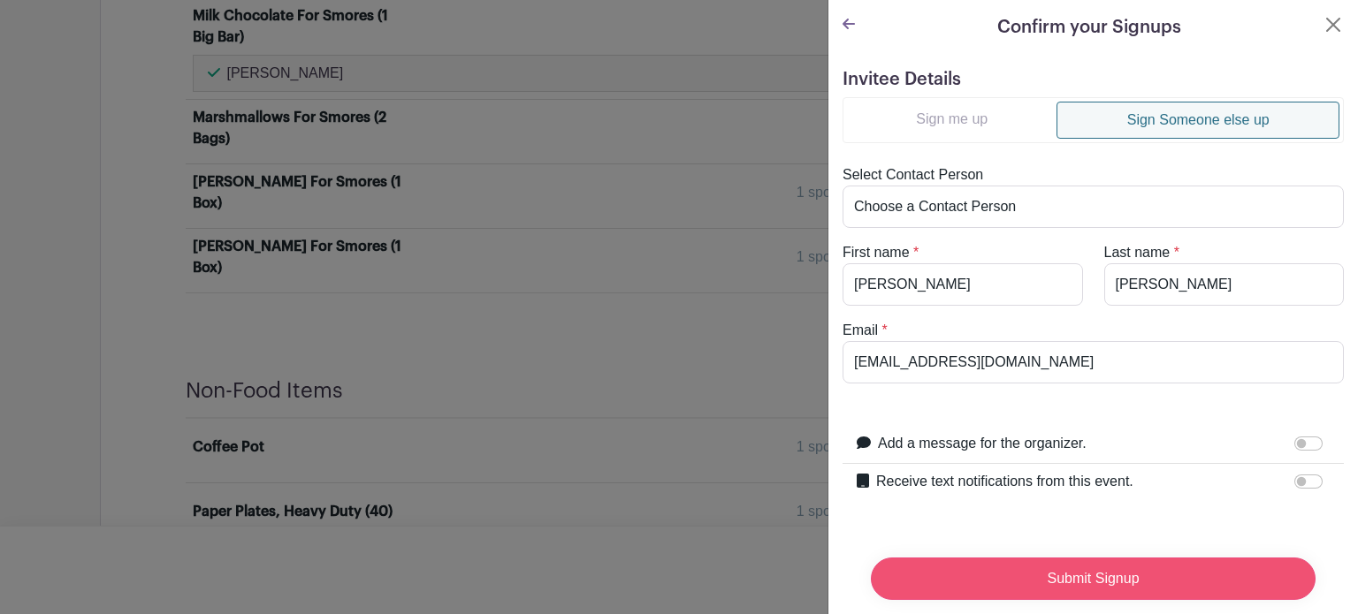
click at [1096, 563] on input "Submit Signup" at bounding box center [1093, 579] width 445 height 42
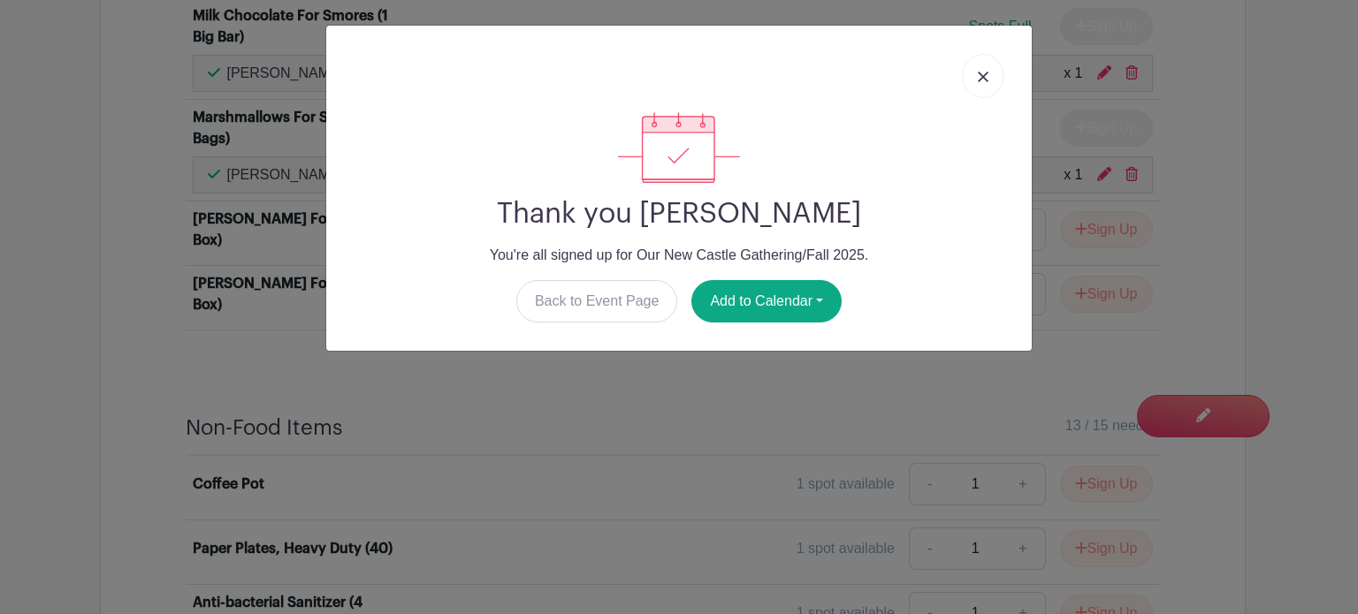
click at [978, 76] on img at bounding box center [982, 77] width 11 height 11
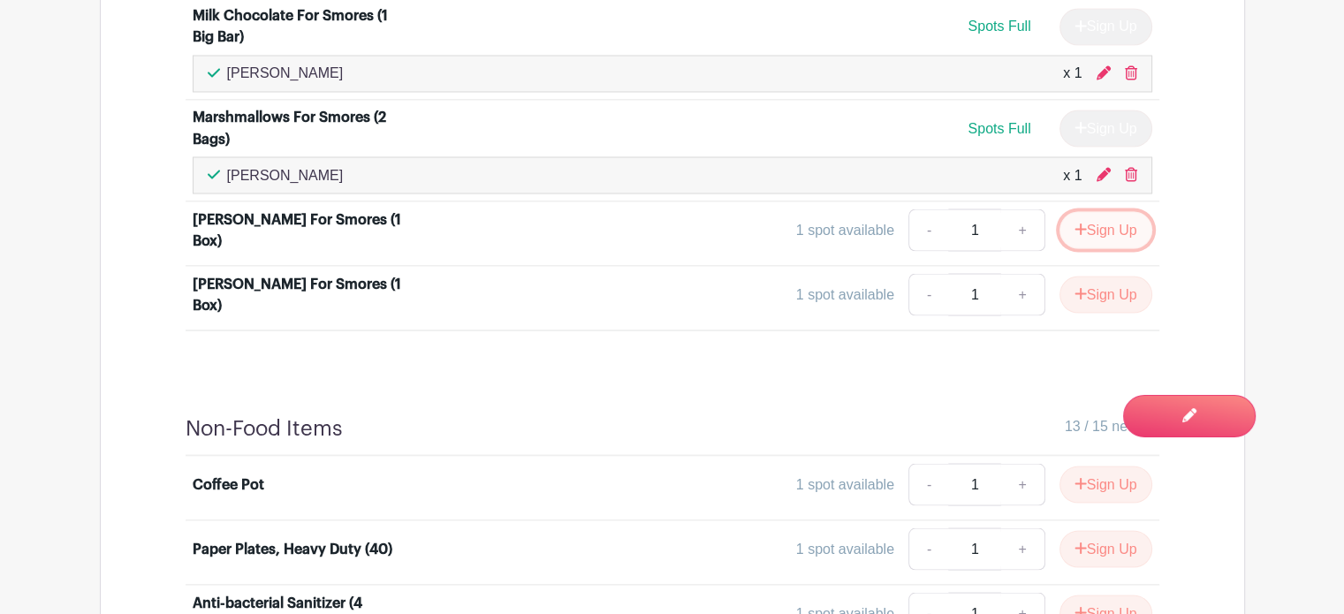
click at [1086, 211] on button "Sign Up" at bounding box center [1106, 229] width 93 height 37
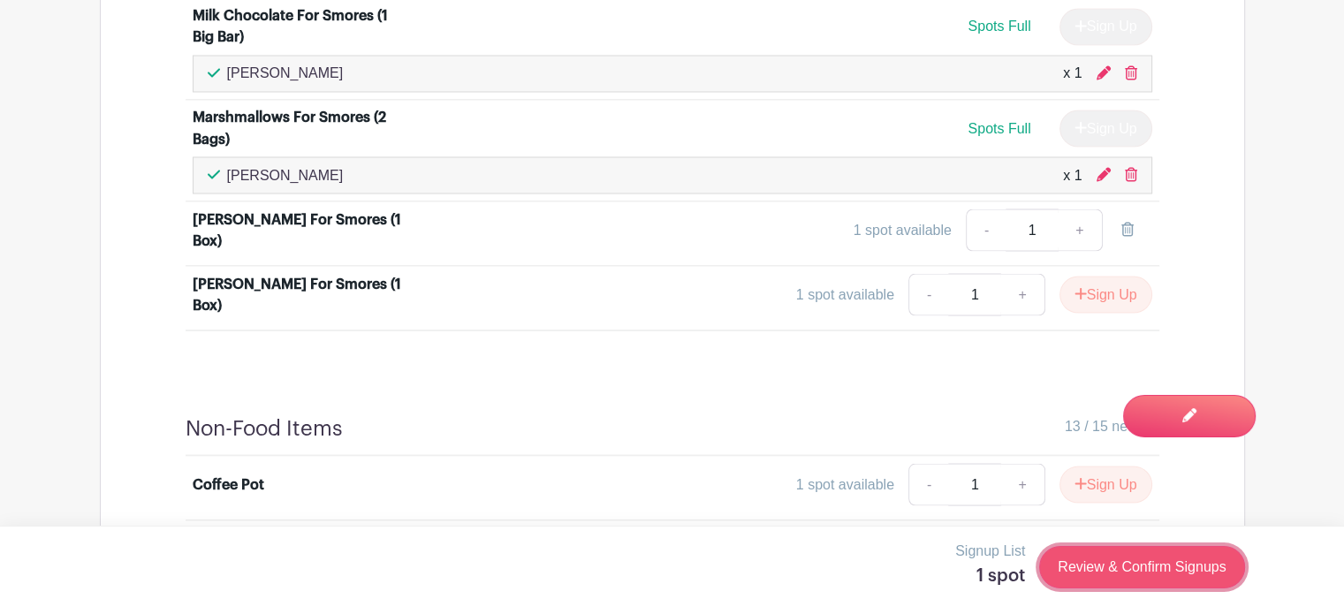
click at [1133, 562] on link "Review & Confirm Signups" at bounding box center [1141, 567] width 205 height 42
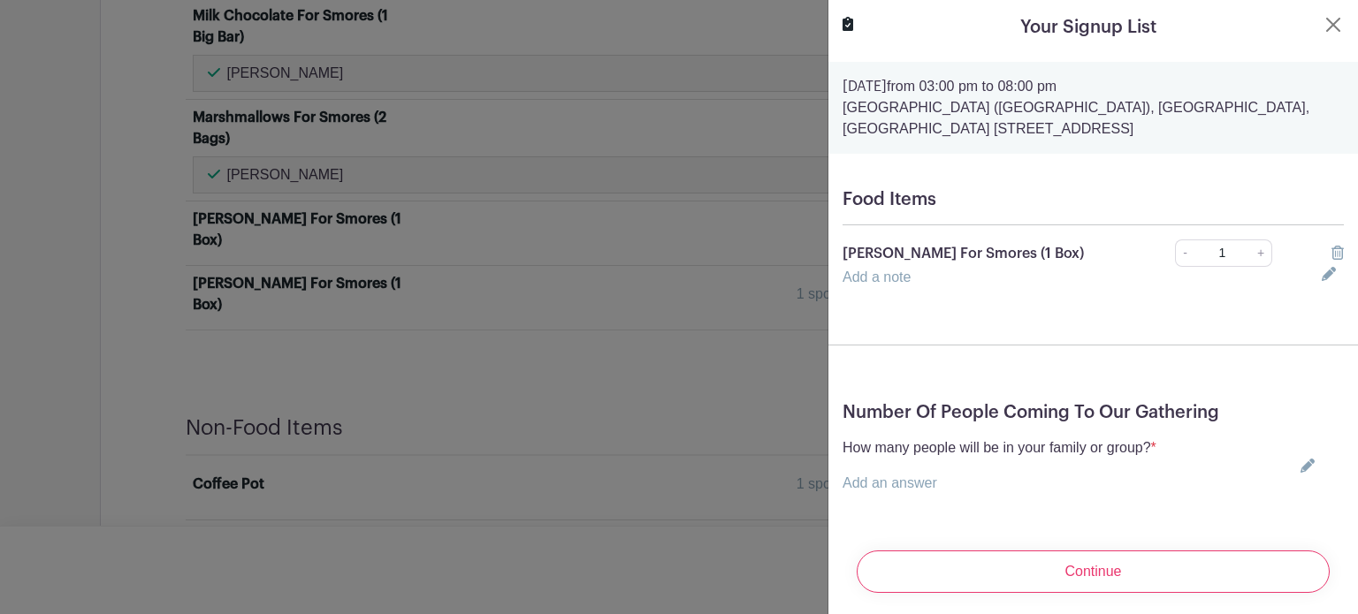
click at [1300, 461] on icon at bounding box center [1307, 466] width 14 height 14
click at [1046, 498] on input "text" at bounding box center [999, 494] width 314 height 42
type input "1"
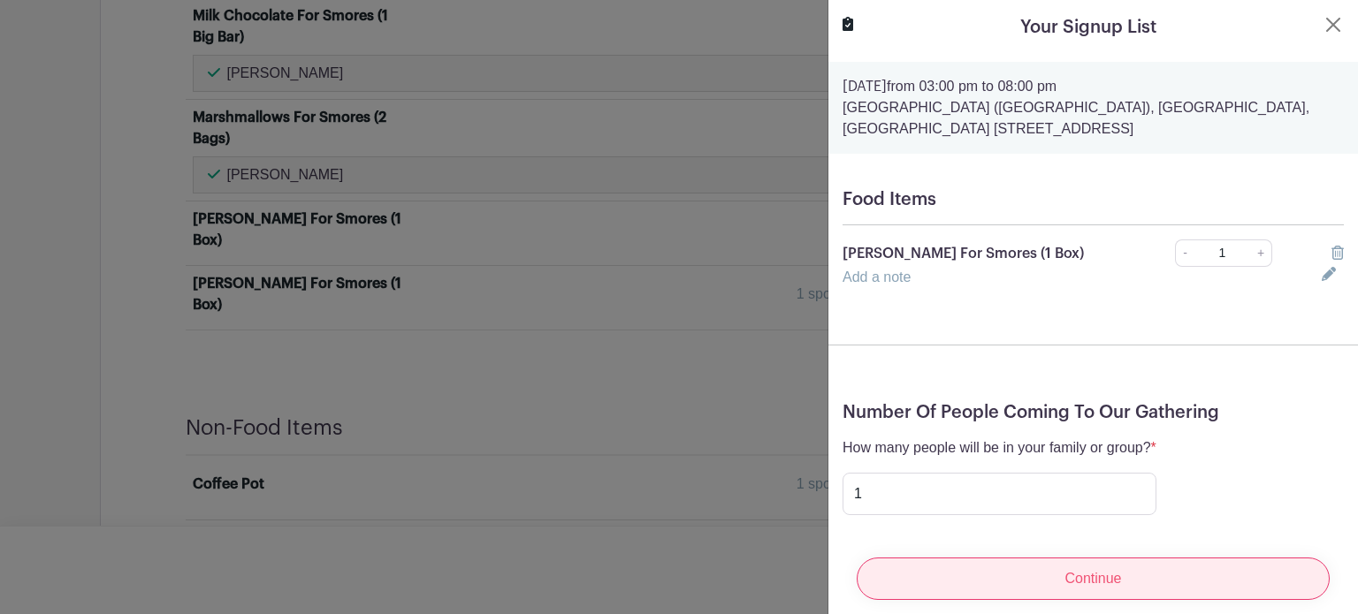
click at [968, 564] on input "Continue" at bounding box center [1092, 579] width 473 height 42
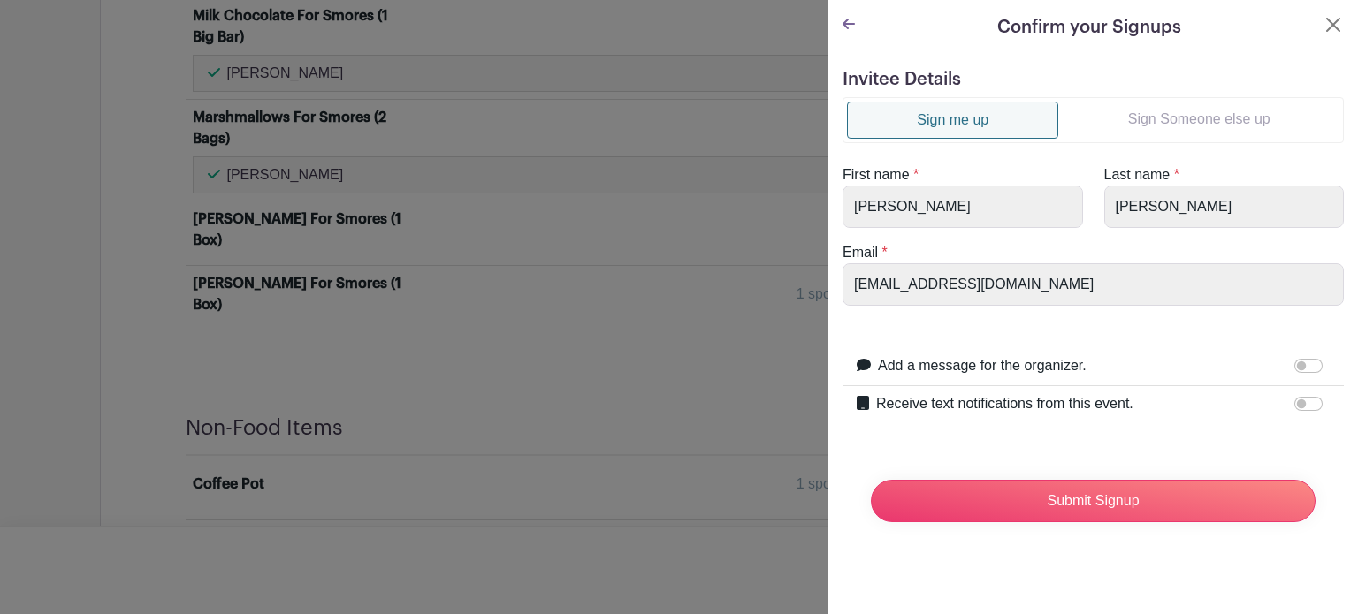
click at [1143, 110] on link "Sign Someone else up" at bounding box center [1198, 119] width 281 height 35
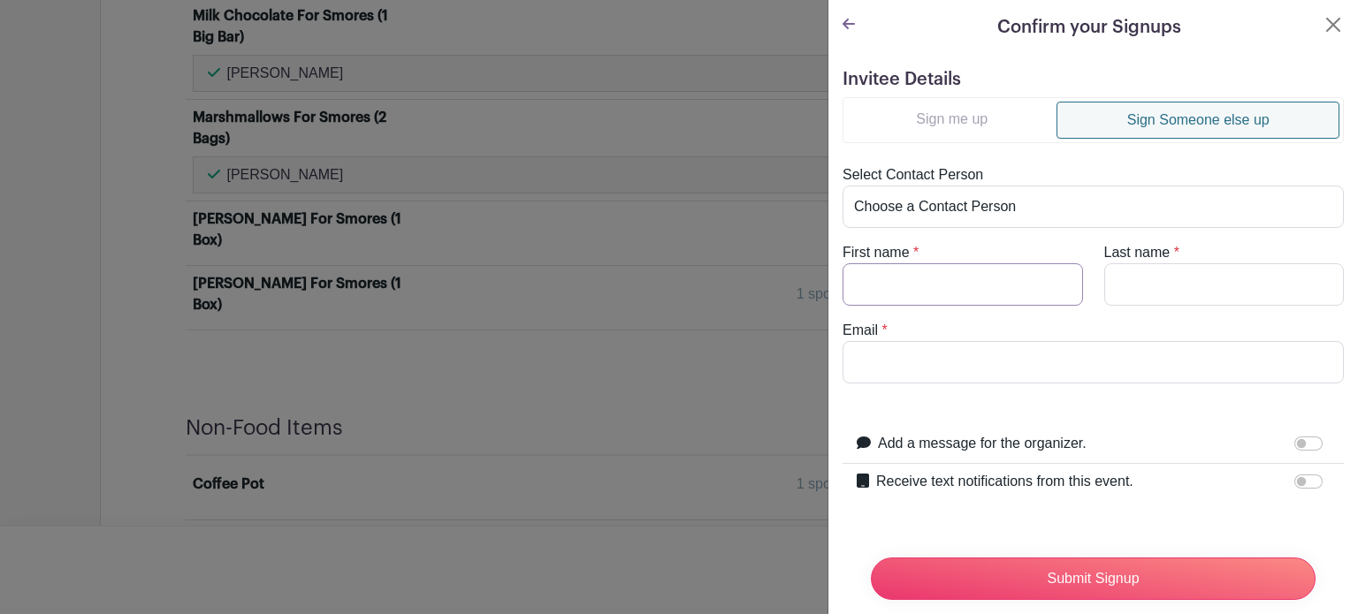
click at [938, 278] on input "First name" at bounding box center [962, 284] width 240 height 42
type input "[PERSON_NAME]"
click at [951, 360] on input "Email" at bounding box center [1092, 362] width 501 height 42
paste input "[EMAIL_ADDRESS][DOMAIN_NAME]"
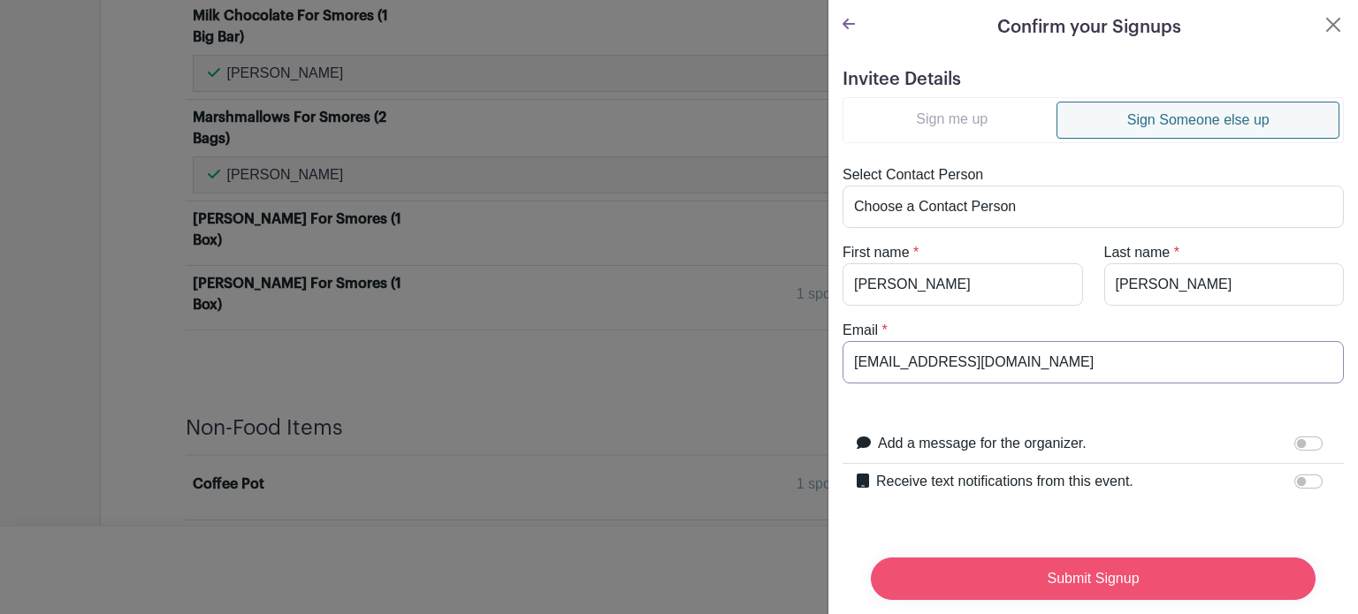
type input "[EMAIL_ADDRESS][DOMAIN_NAME]"
click at [980, 563] on input "Submit Signup" at bounding box center [1093, 579] width 445 height 42
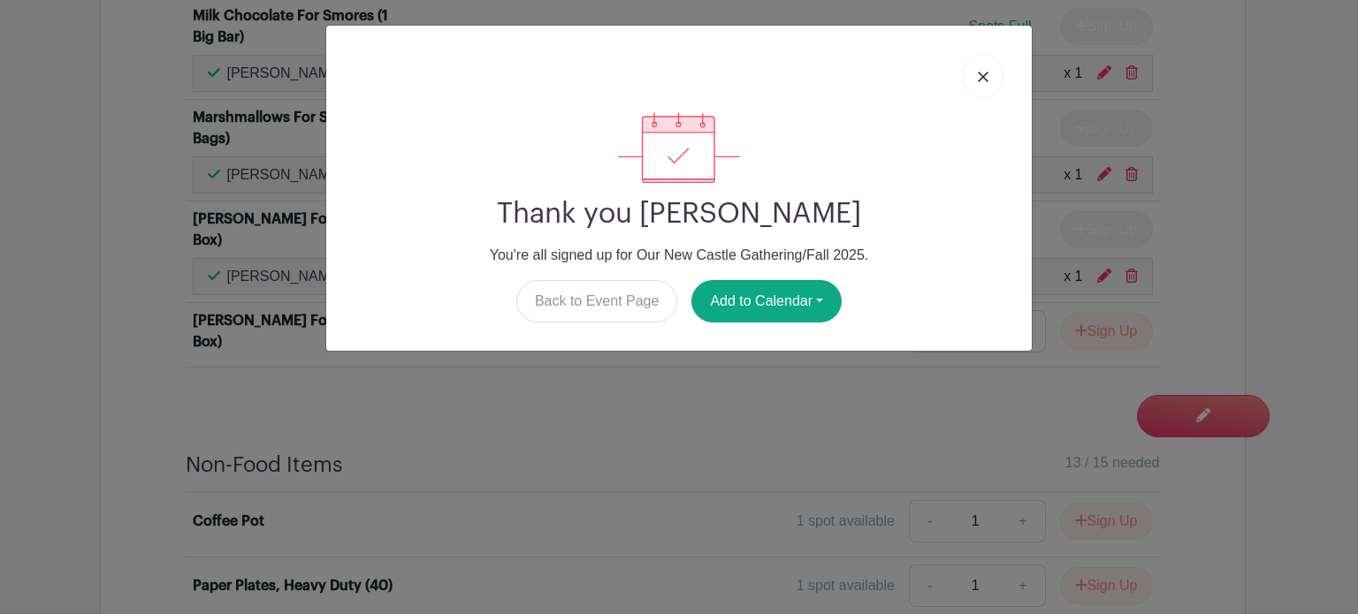
click at [985, 79] on img at bounding box center [982, 77] width 11 height 11
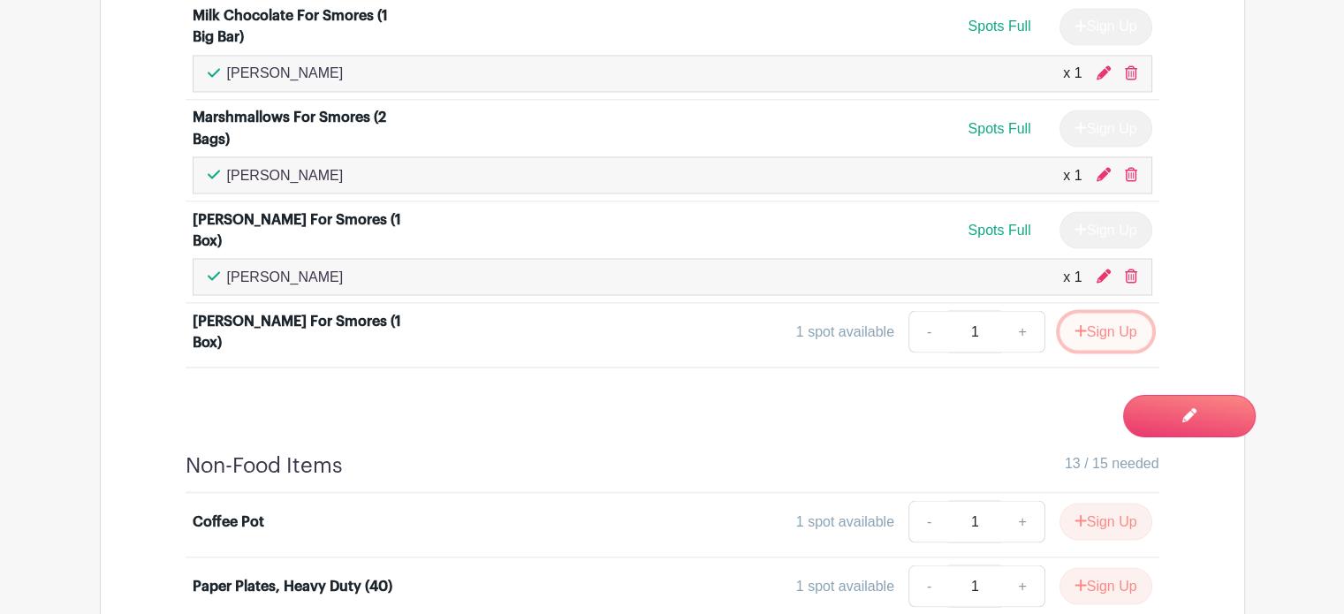
click at [1099, 313] on button "Sign Up" at bounding box center [1106, 331] width 93 height 37
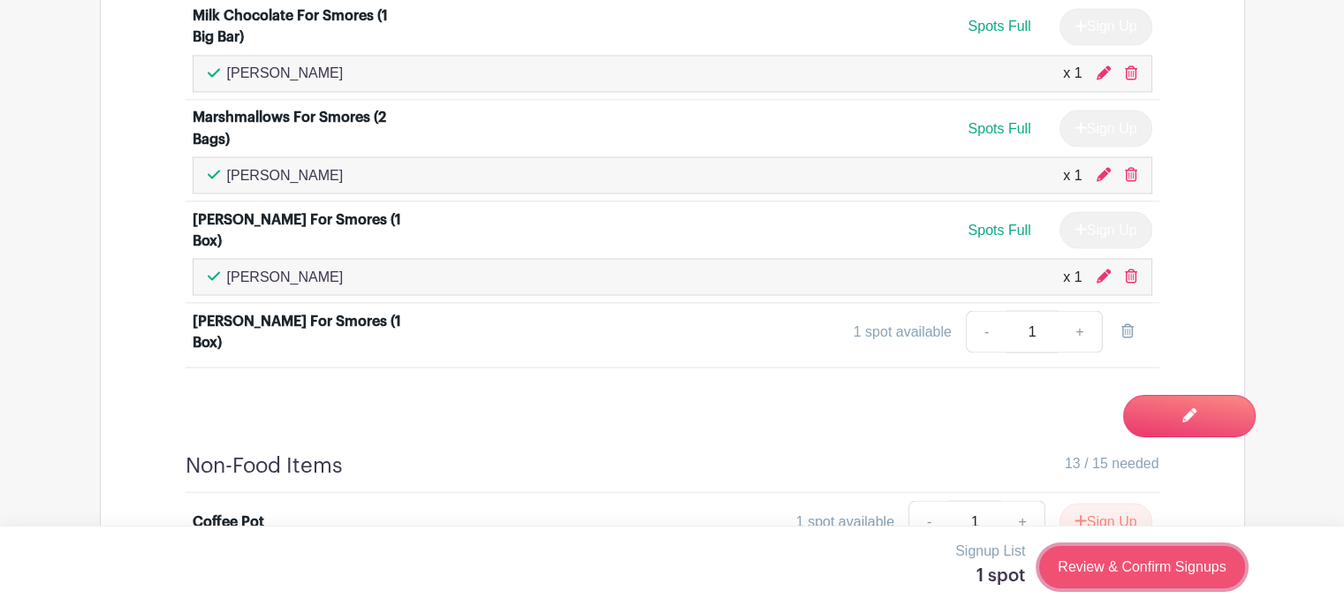
click at [1097, 571] on link "Review & Confirm Signups" at bounding box center [1141, 567] width 205 height 42
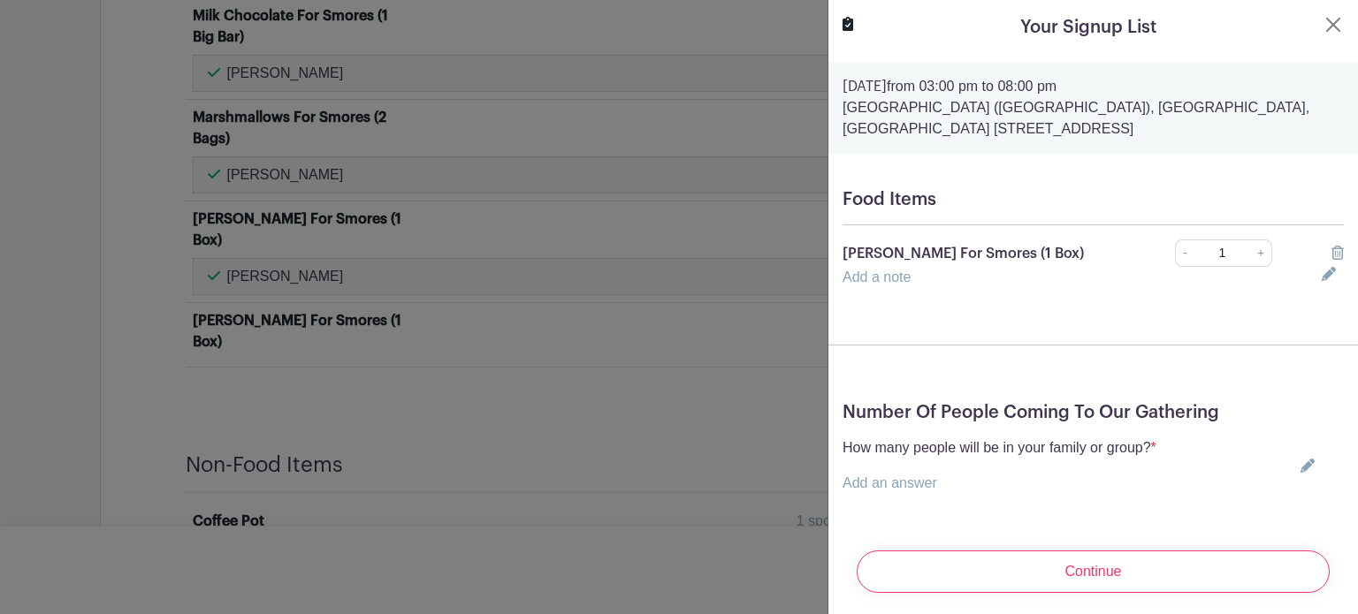
click at [1300, 465] on icon at bounding box center [1307, 466] width 14 height 14
click at [1105, 491] on input "text" at bounding box center [999, 494] width 314 height 42
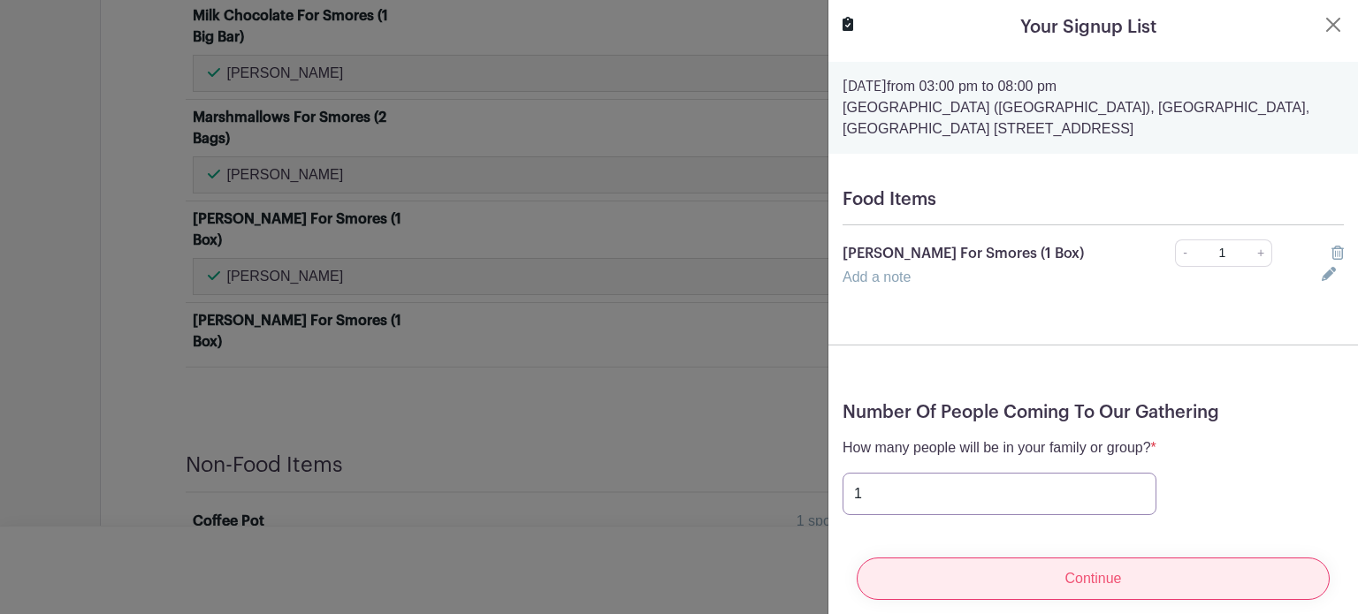
type input "1"
click at [1062, 573] on input "Continue" at bounding box center [1092, 579] width 473 height 42
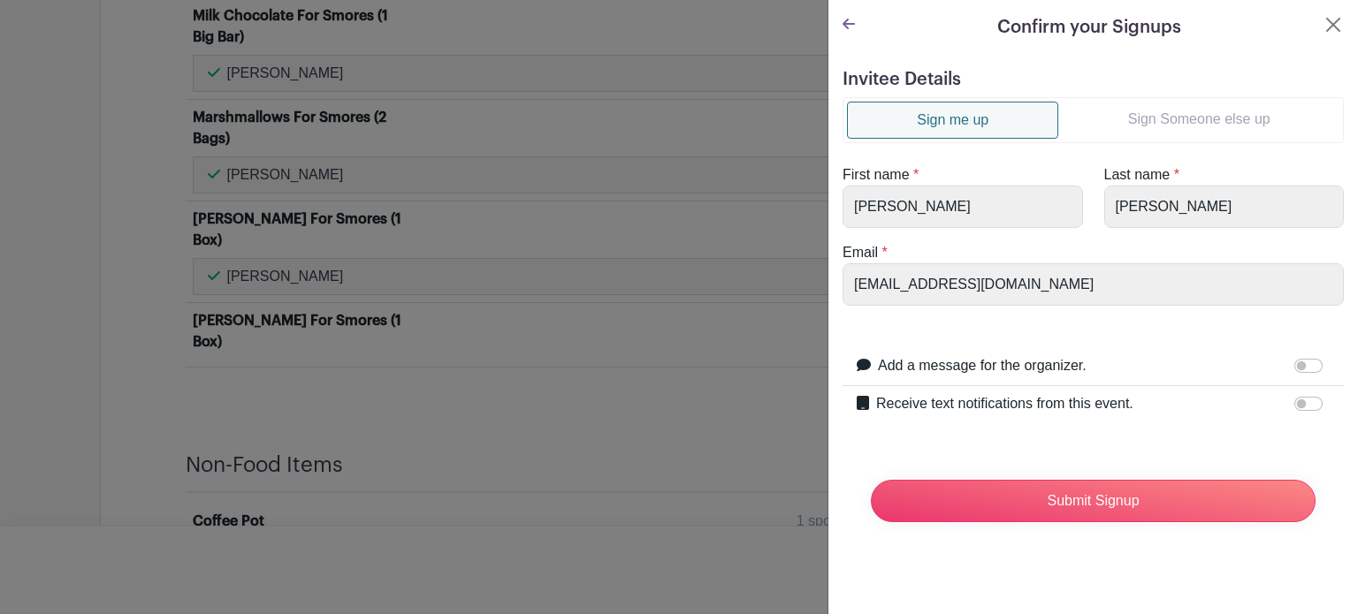
click at [1188, 124] on link "Sign Someone else up" at bounding box center [1198, 119] width 281 height 35
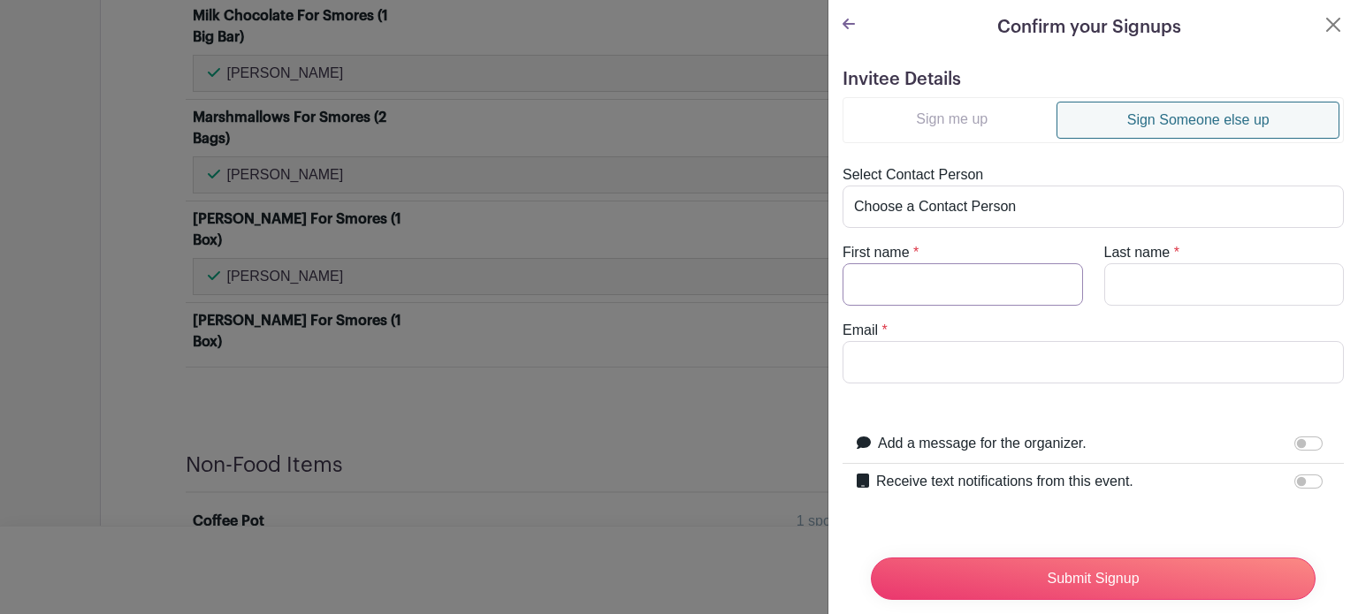
click at [976, 281] on input "First name" at bounding box center [962, 284] width 240 height 42
type input "Oam"
type input "[PERSON_NAME]"
click at [863, 282] on input "Oam" at bounding box center [962, 284] width 240 height 42
type input "[PERSON_NAME]"
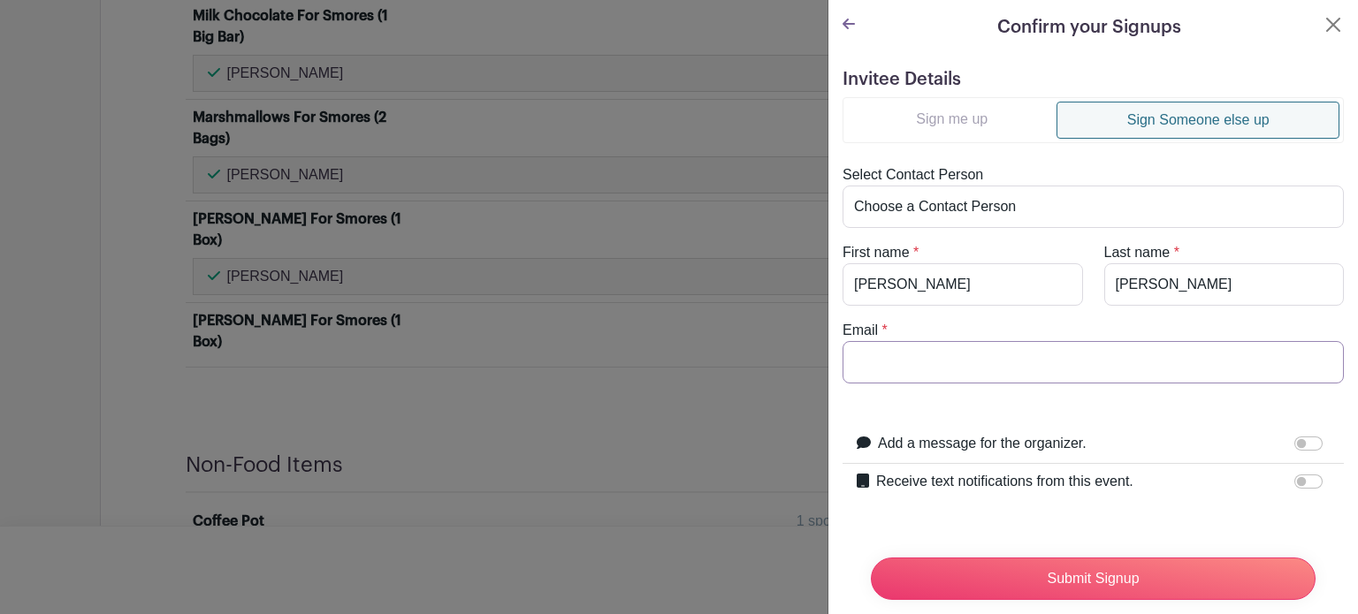
click at [873, 353] on input "Email" at bounding box center [1092, 362] width 501 height 42
paste input "[EMAIL_ADDRESS][DOMAIN_NAME]"
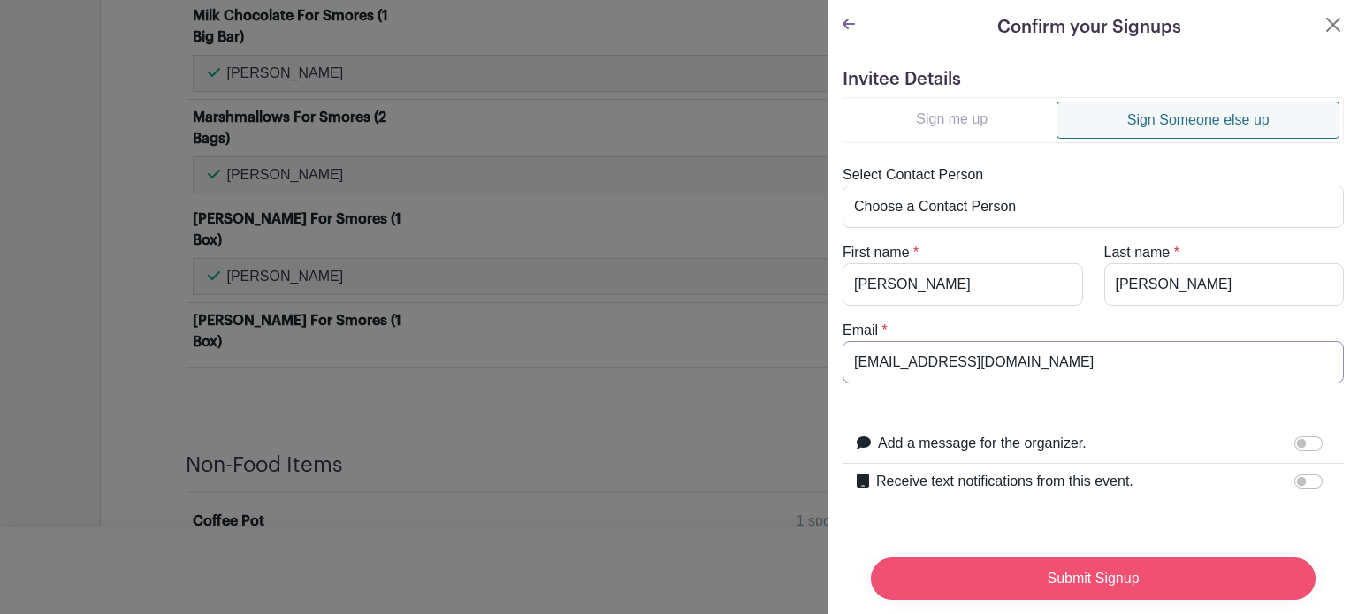
type input "[EMAIL_ADDRESS][DOMAIN_NAME]"
click at [962, 558] on input "Submit Signup" at bounding box center [1093, 579] width 445 height 42
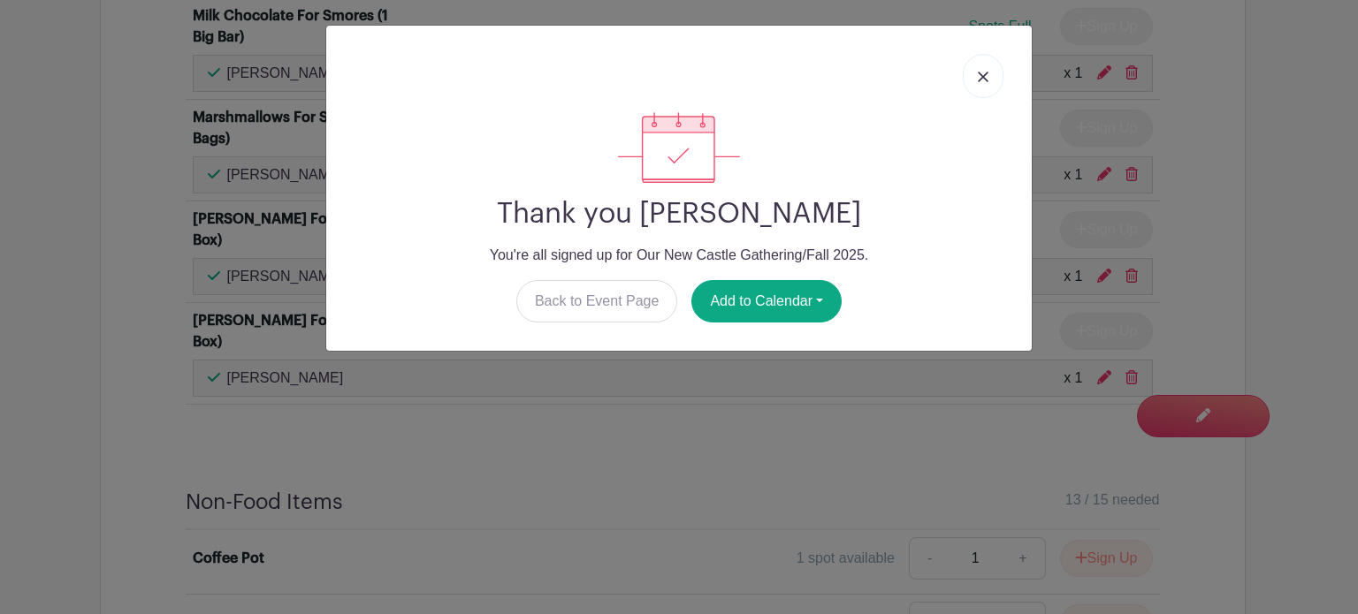
click at [986, 68] on link at bounding box center [982, 76] width 41 height 44
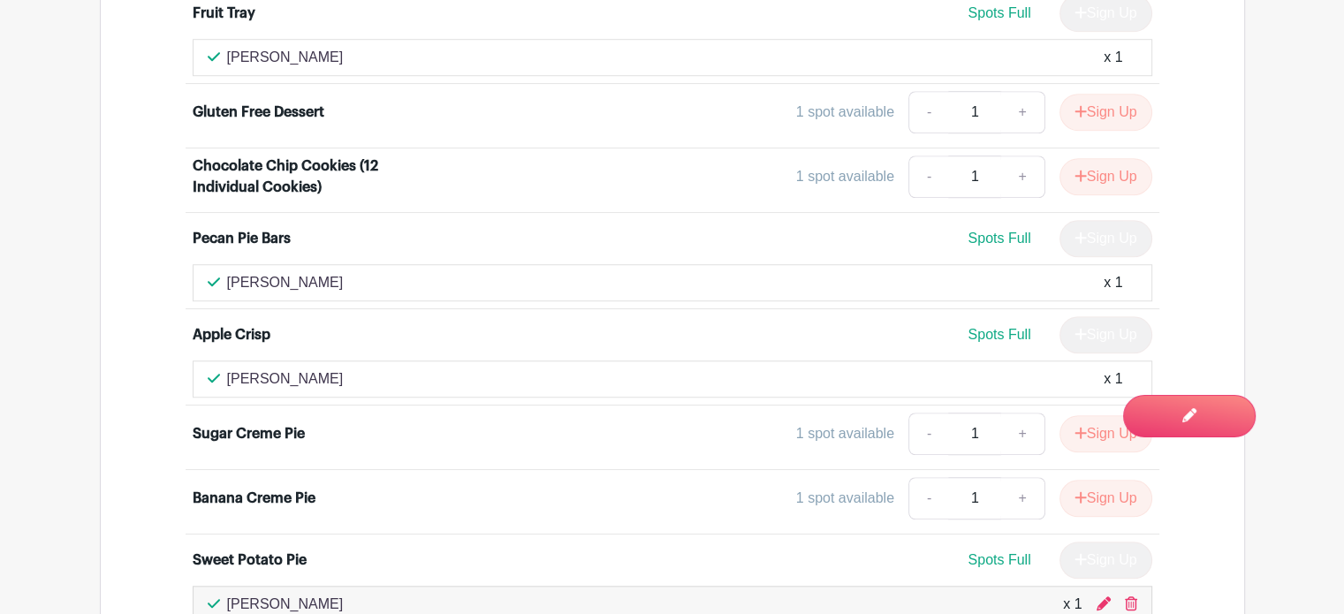
scroll to position [1369, 0]
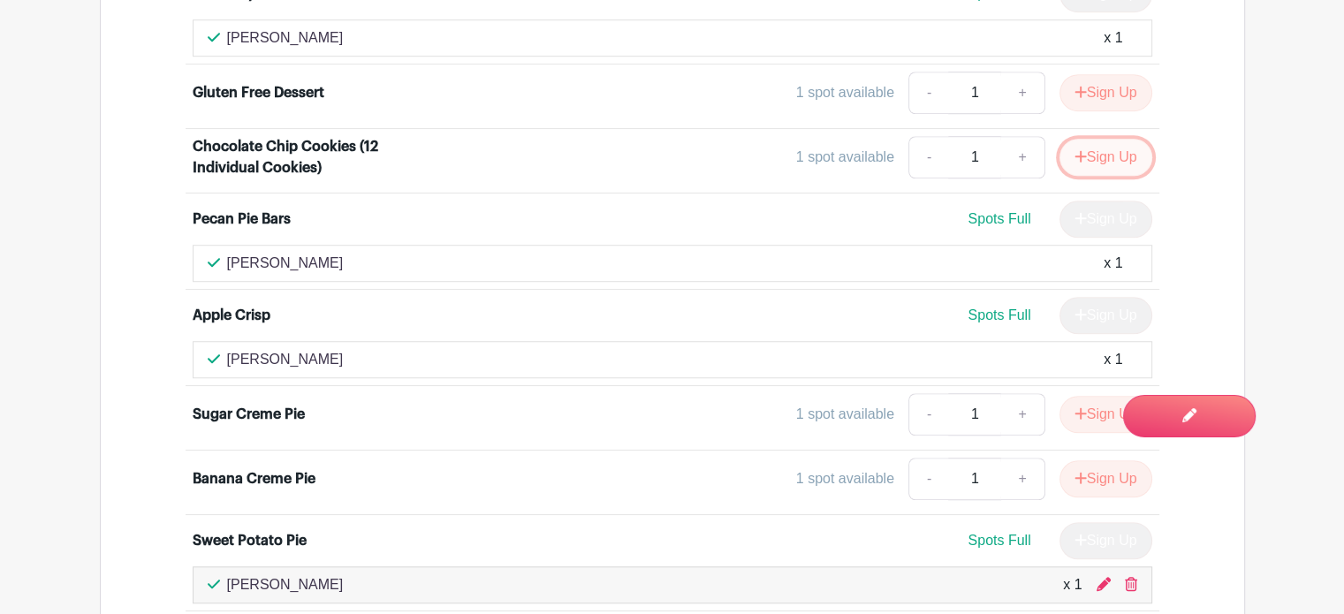
click at [1092, 161] on button "Sign Up" at bounding box center [1106, 157] width 93 height 37
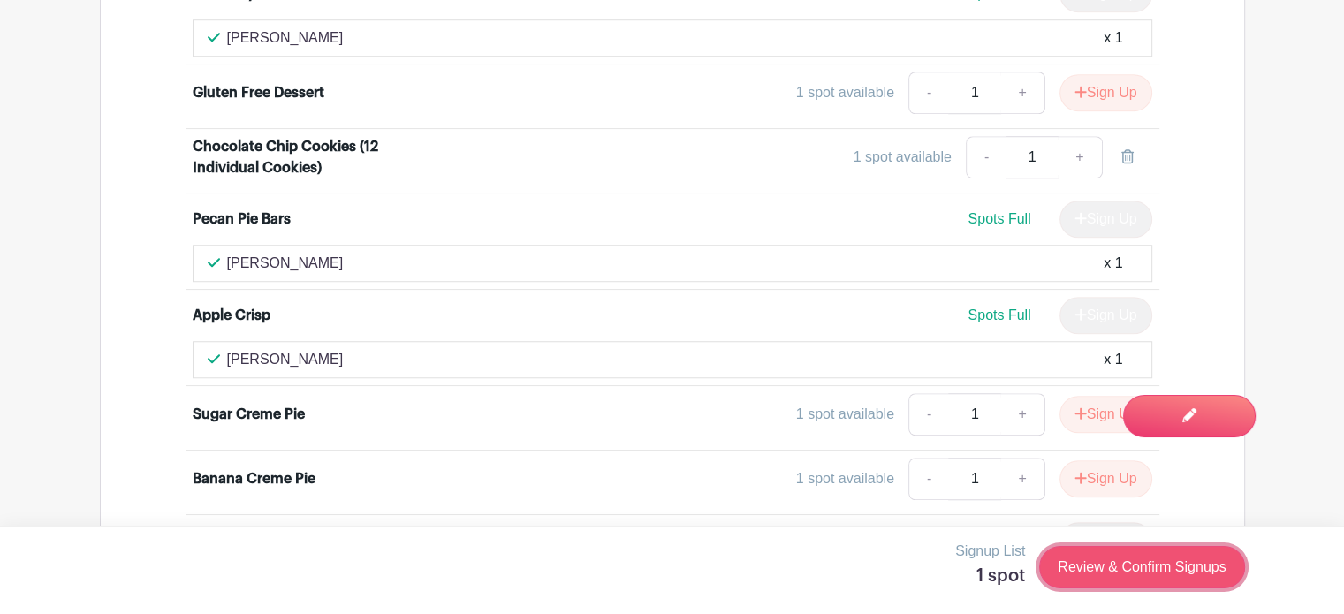
click at [1087, 552] on link "Review & Confirm Signups" at bounding box center [1141, 567] width 205 height 42
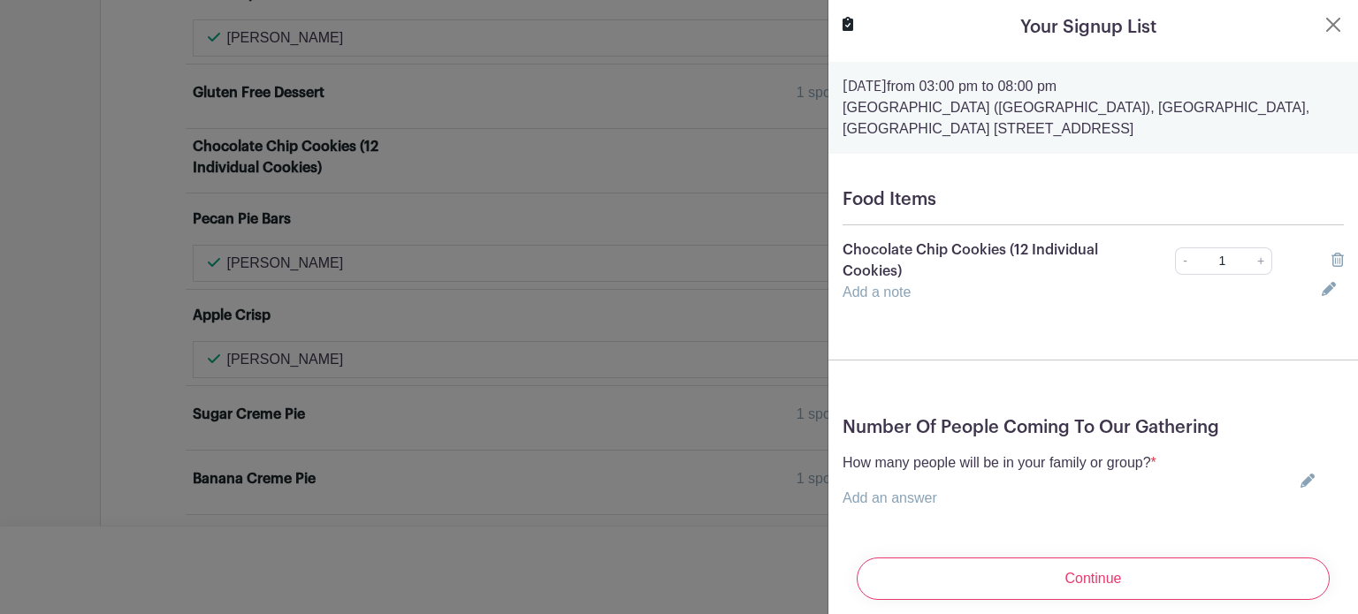
click at [1300, 481] on icon at bounding box center [1307, 481] width 14 height 14
click at [1101, 511] on input "text" at bounding box center [999, 509] width 314 height 42
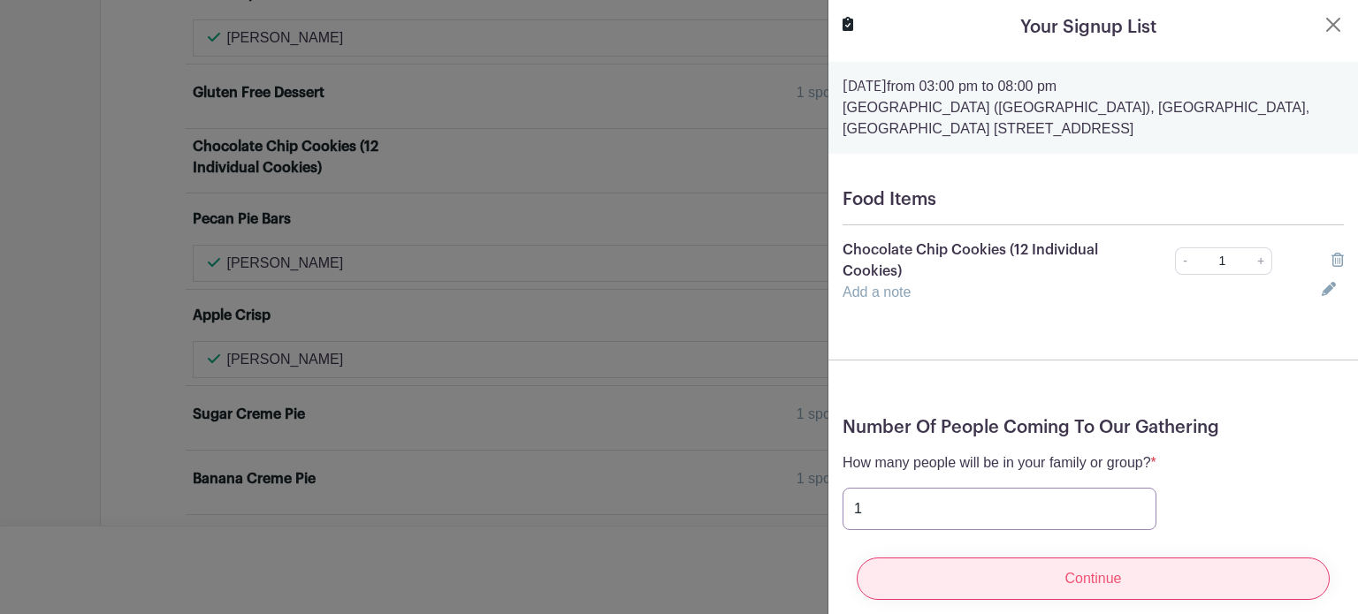
type input "1"
click at [1063, 566] on input "Continue" at bounding box center [1092, 579] width 473 height 42
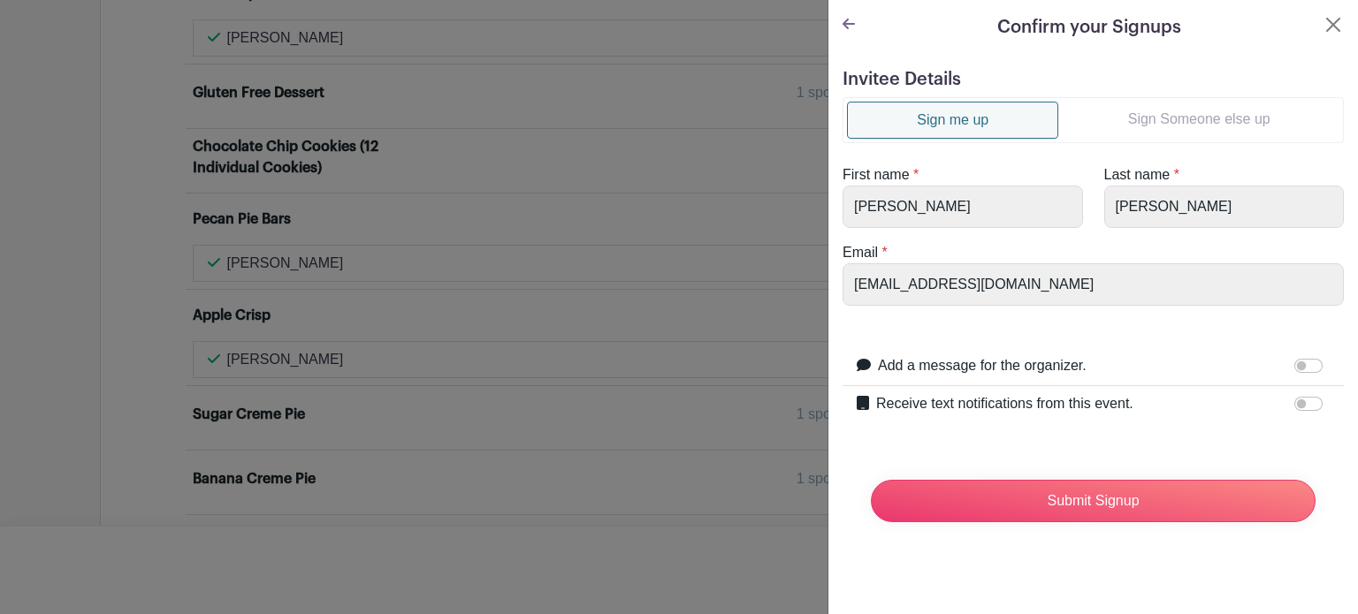
click at [1143, 116] on link "Sign Someone else up" at bounding box center [1198, 119] width 281 height 35
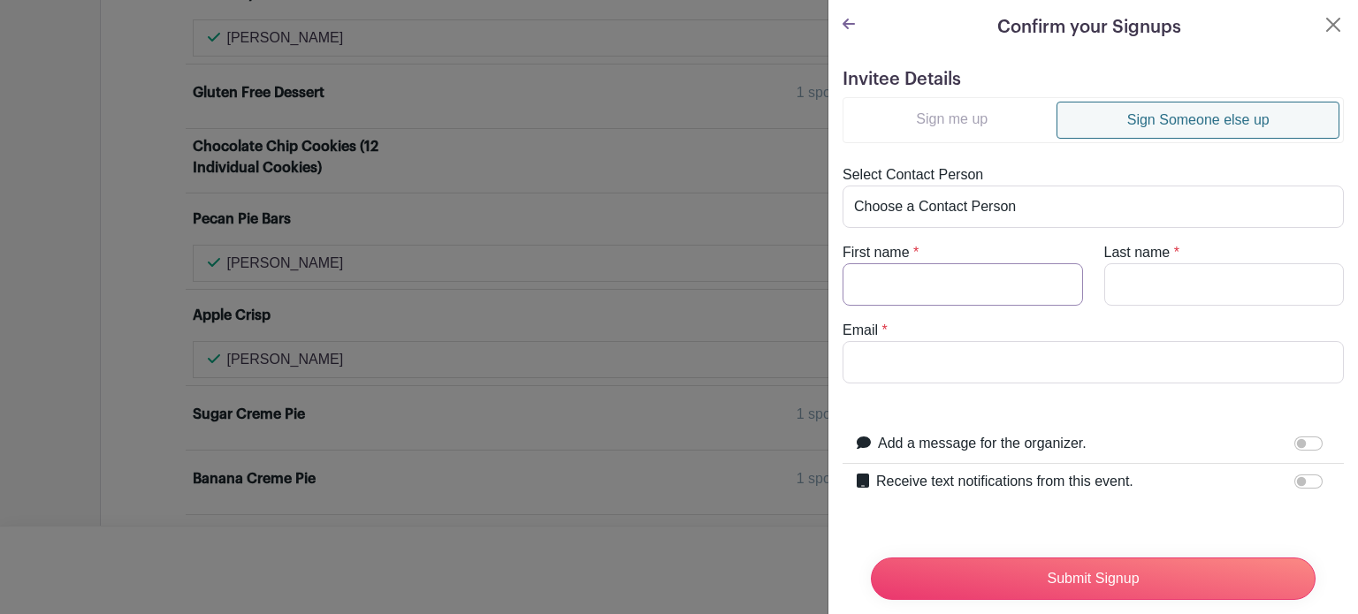
click at [898, 273] on input "First name" at bounding box center [962, 284] width 240 height 42
type input "[PERSON_NAME]"
click at [894, 353] on input "Email" at bounding box center [1092, 362] width 501 height 42
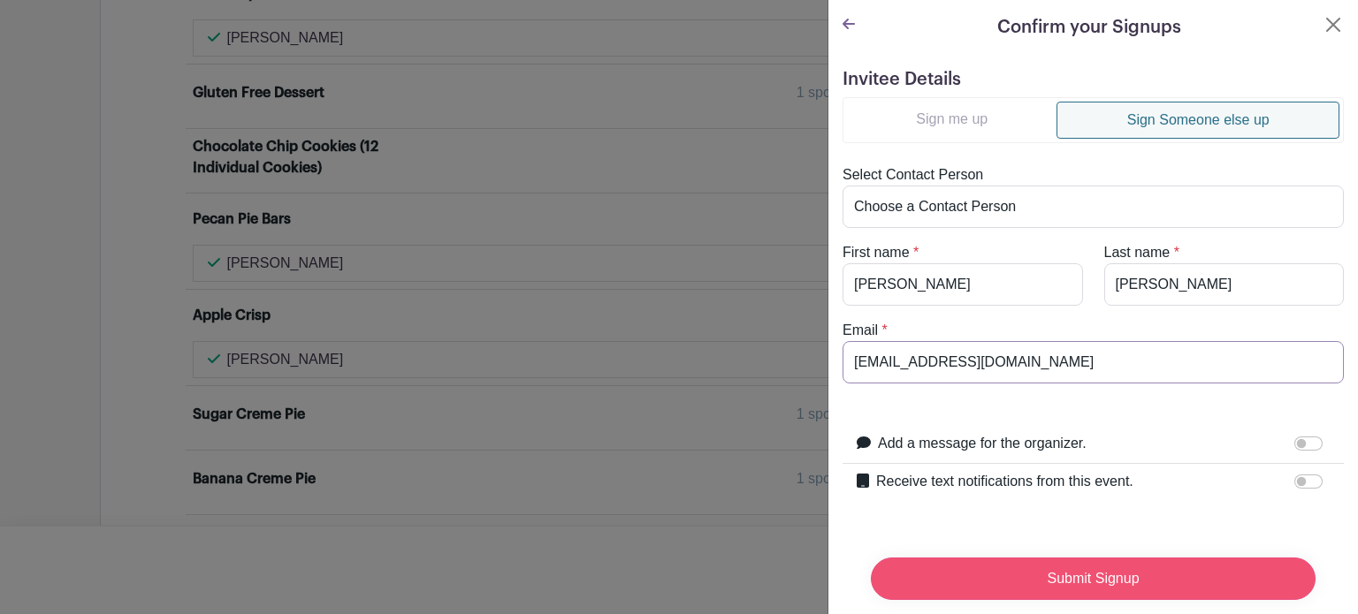
type input "[EMAIL_ADDRESS][DOMAIN_NAME]"
click at [1042, 559] on input "Submit Signup" at bounding box center [1093, 579] width 445 height 42
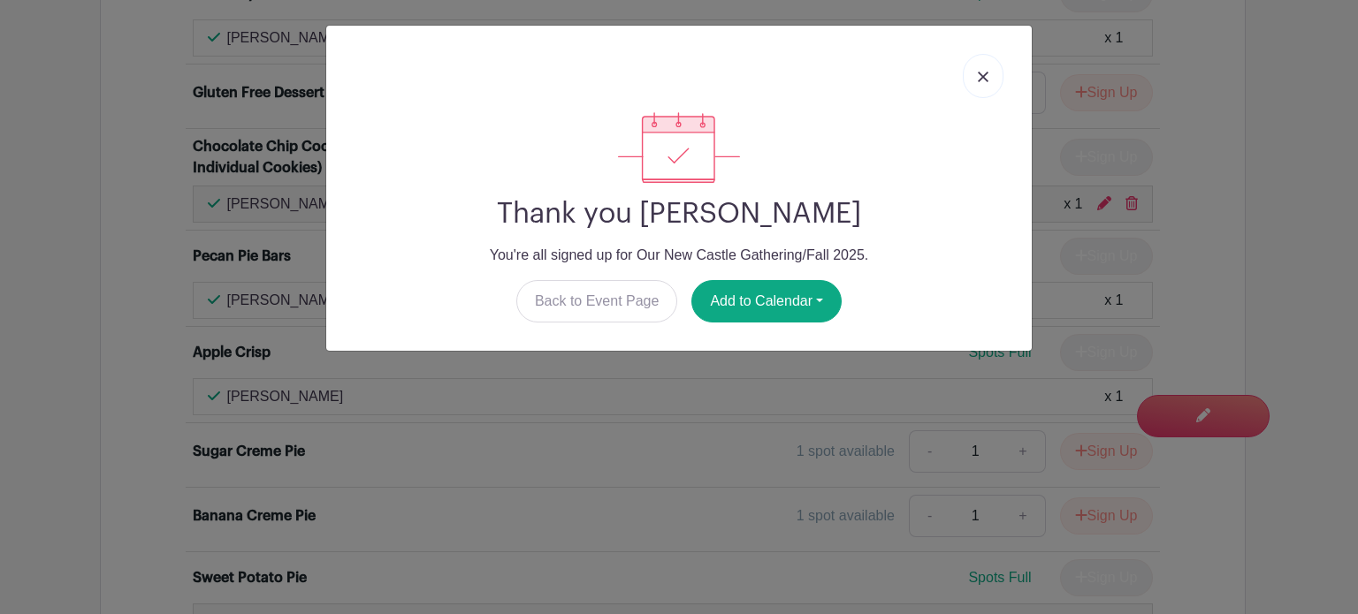
click at [985, 76] on img at bounding box center [982, 77] width 11 height 11
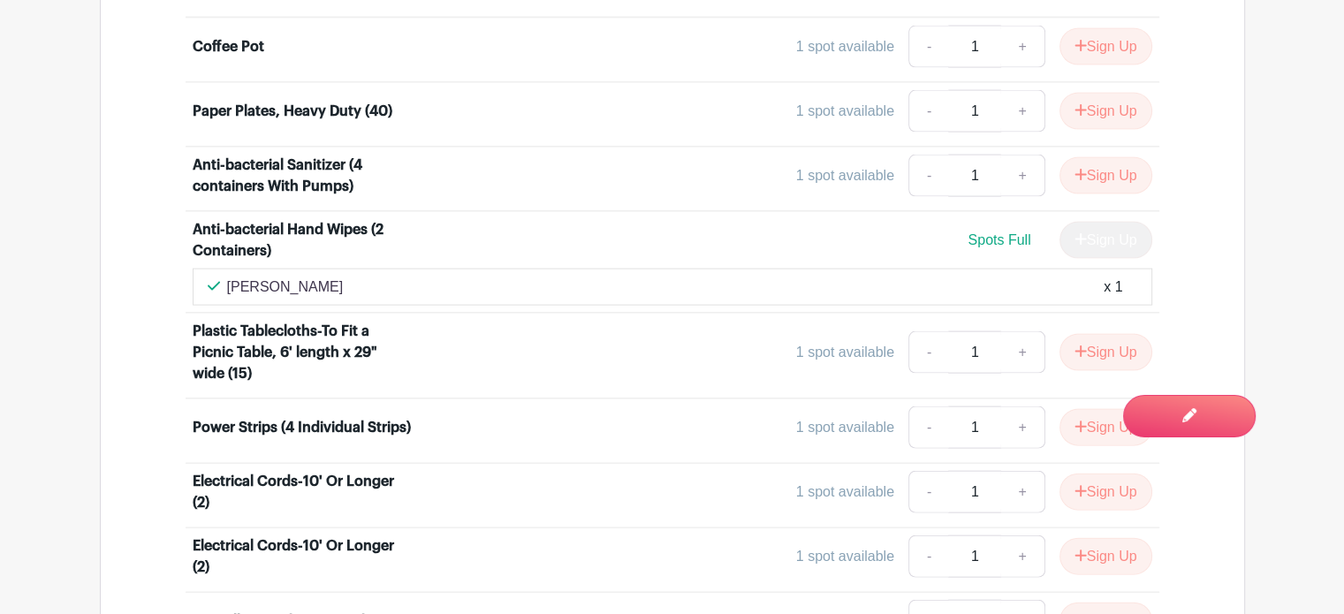
scroll to position [3780, 0]
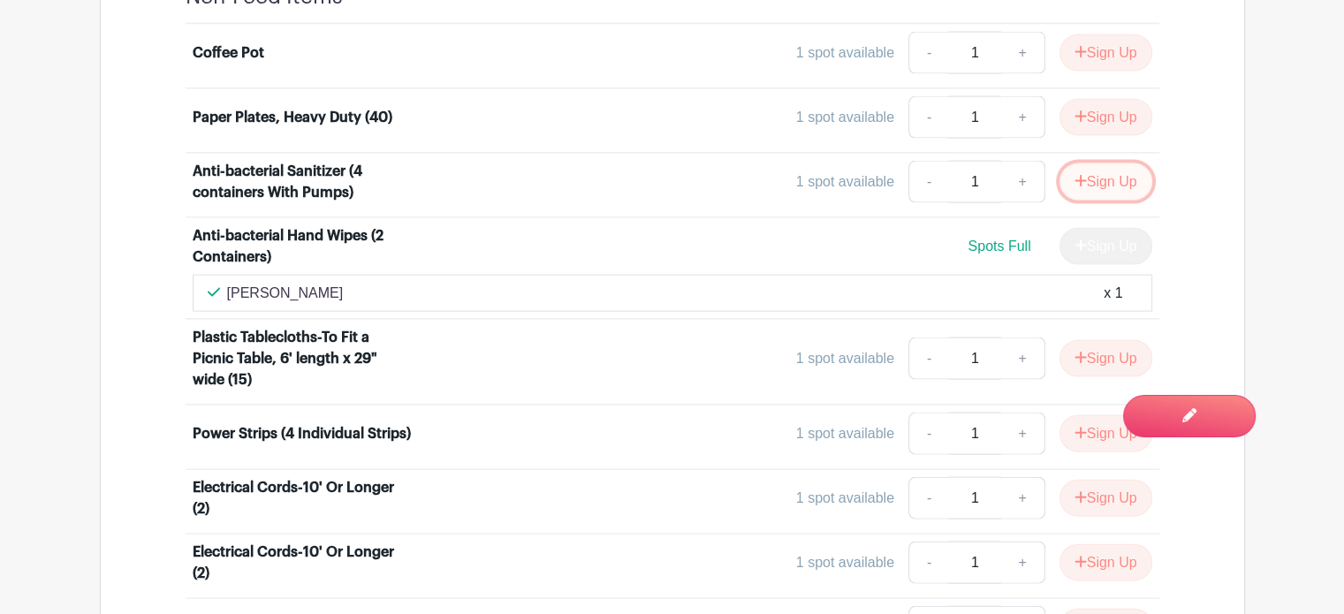
click at [1093, 164] on button "Sign Up" at bounding box center [1106, 182] width 93 height 37
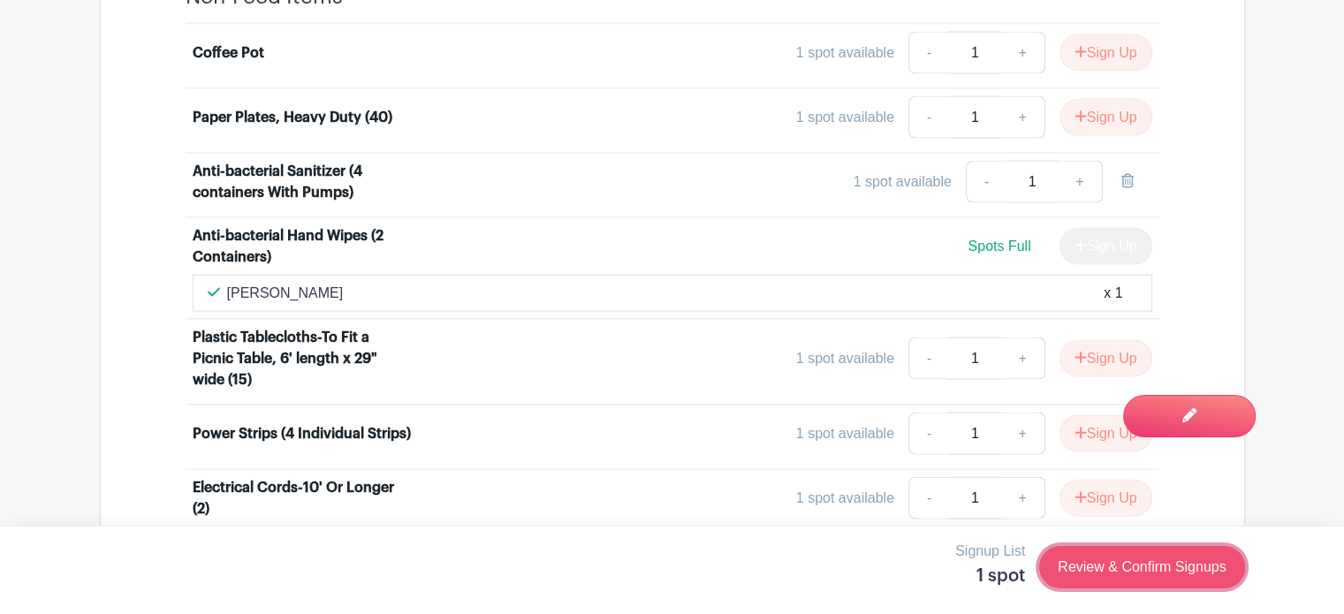
click at [1099, 558] on link "Review & Confirm Signups" at bounding box center [1141, 567] width 205 height 42
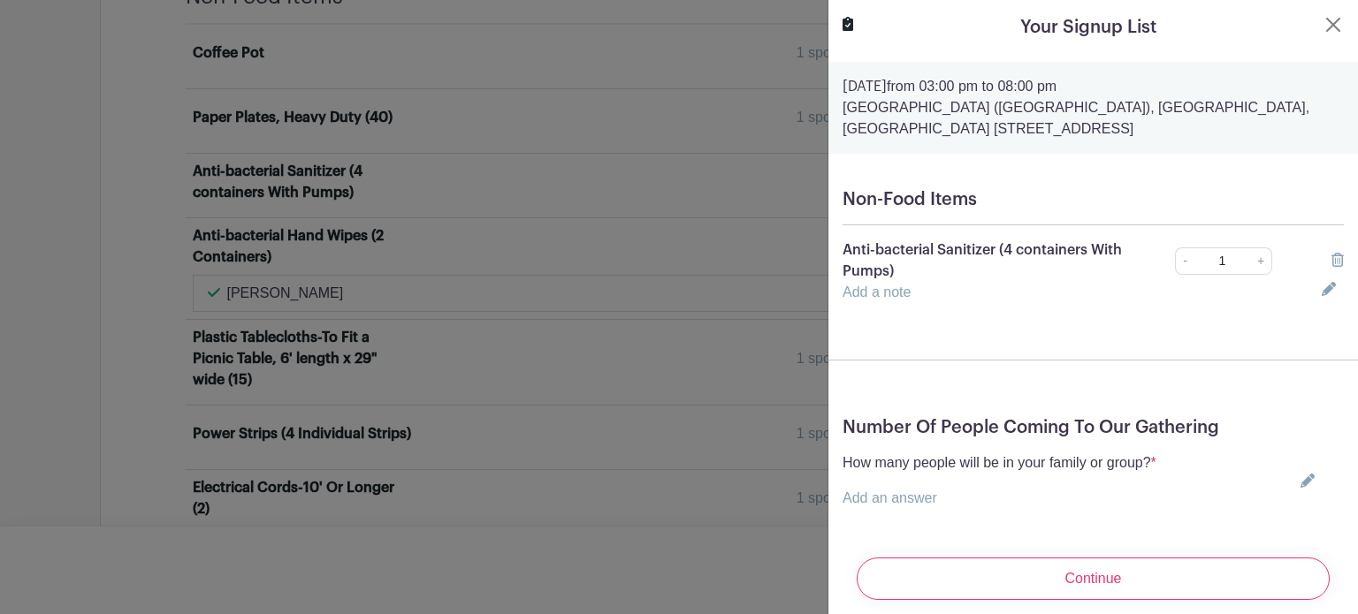
click at [1300, 488] on icon at bounding box center [1307, 481] width 14 height 14
click at [1051, 500] on input "text" at bounding box center [999, 509] width 314 height 42
type input "1"
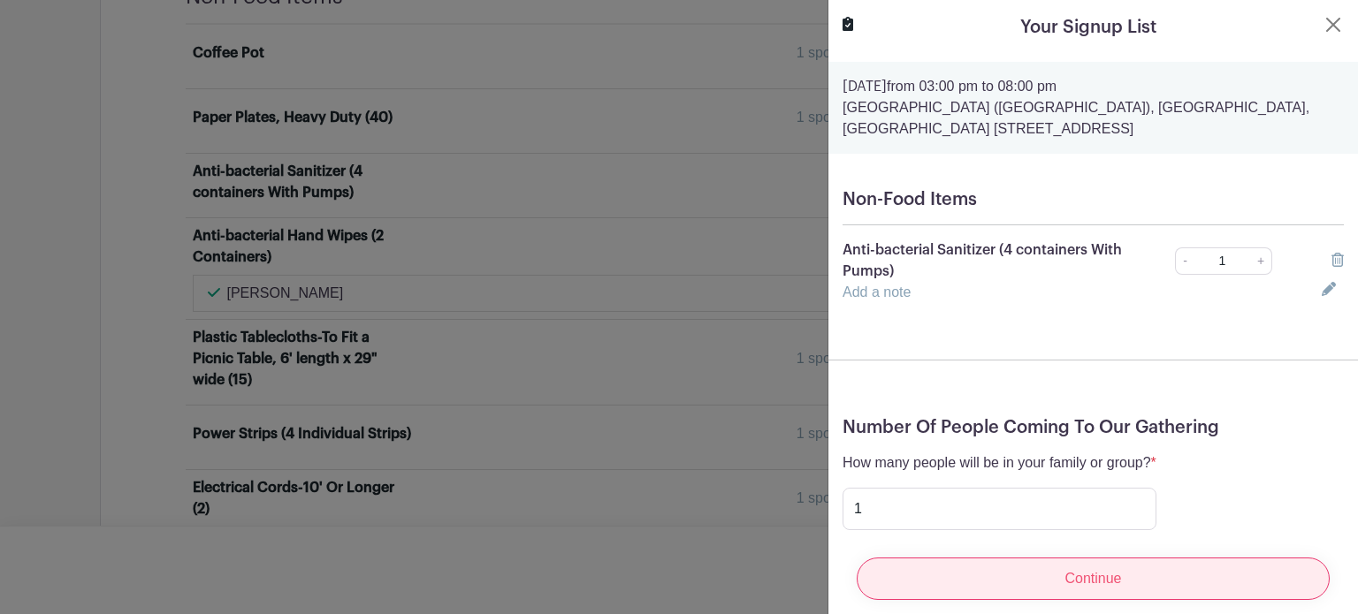
click at [923, 575] on input "Continue" at bounding box center [1092, 579] width 473 height 42
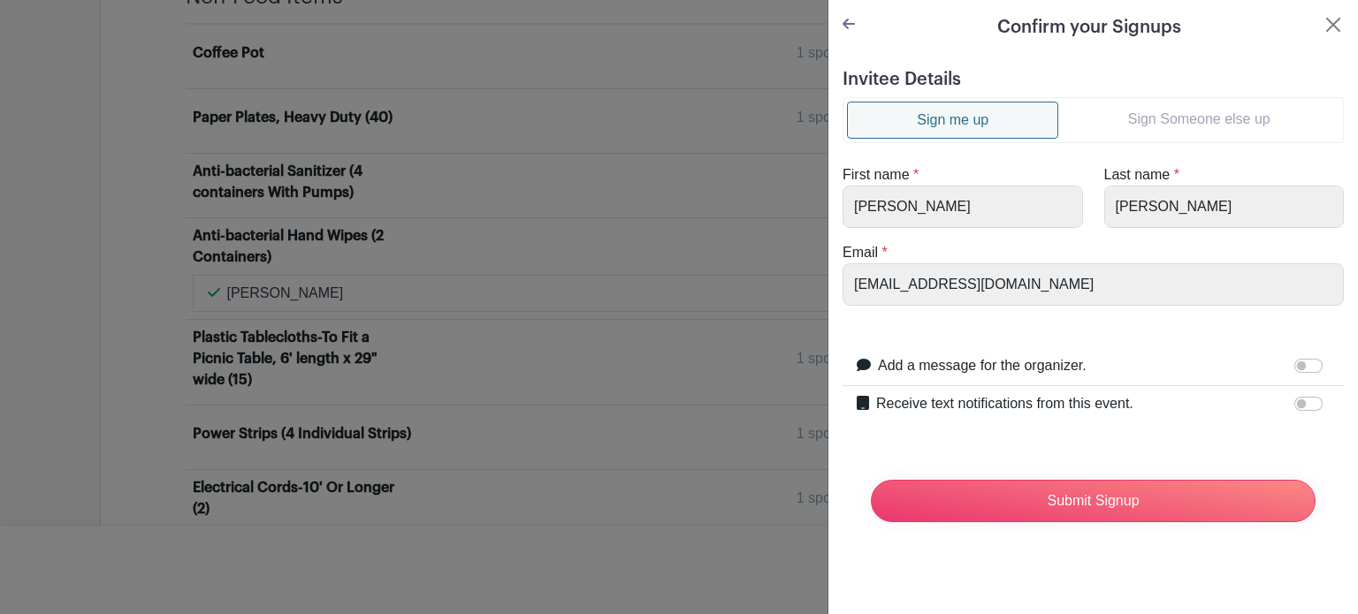
click at [1149, 108] on link "Sign Someone else up" at bounding box center [1198, 119] width 281 height 35
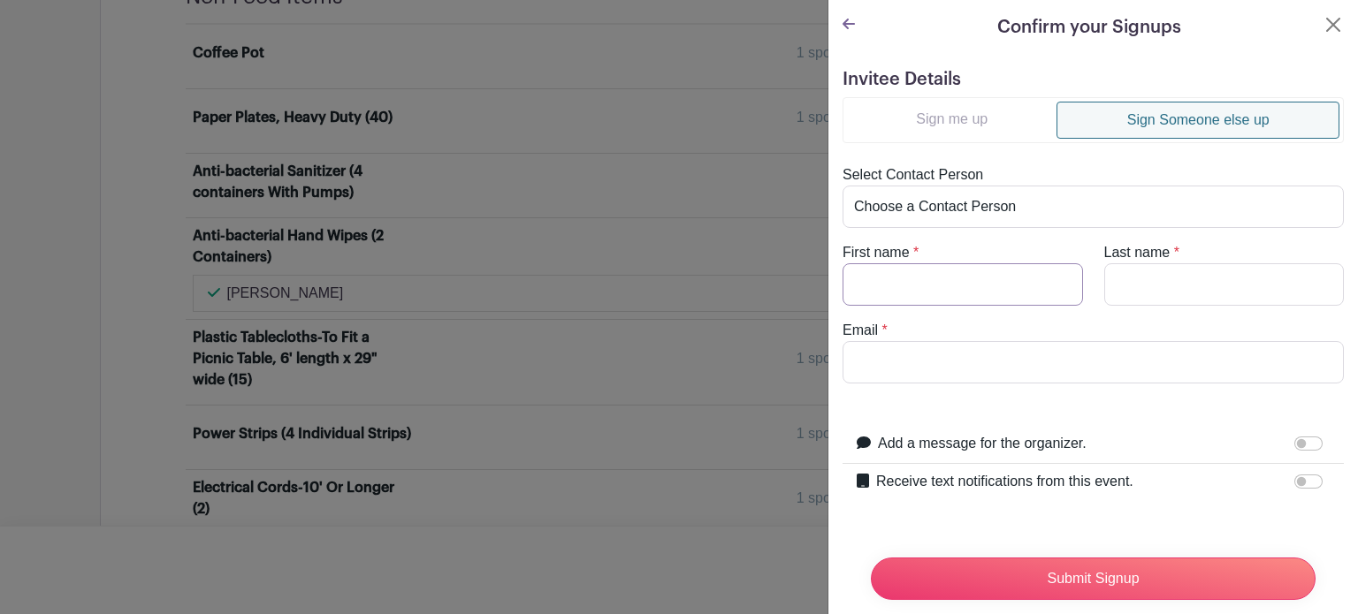
click at [940, 284] on input "First name" at bounding box center [962, 284] width 240 height 42
type input "[PERSON_NAME]"
click at [916, 361] on input "Email" at bounding box center [1092, 362] width 501 height 42
type input "[EMAIL_ADDRESS][DOMAIN_NAME]"
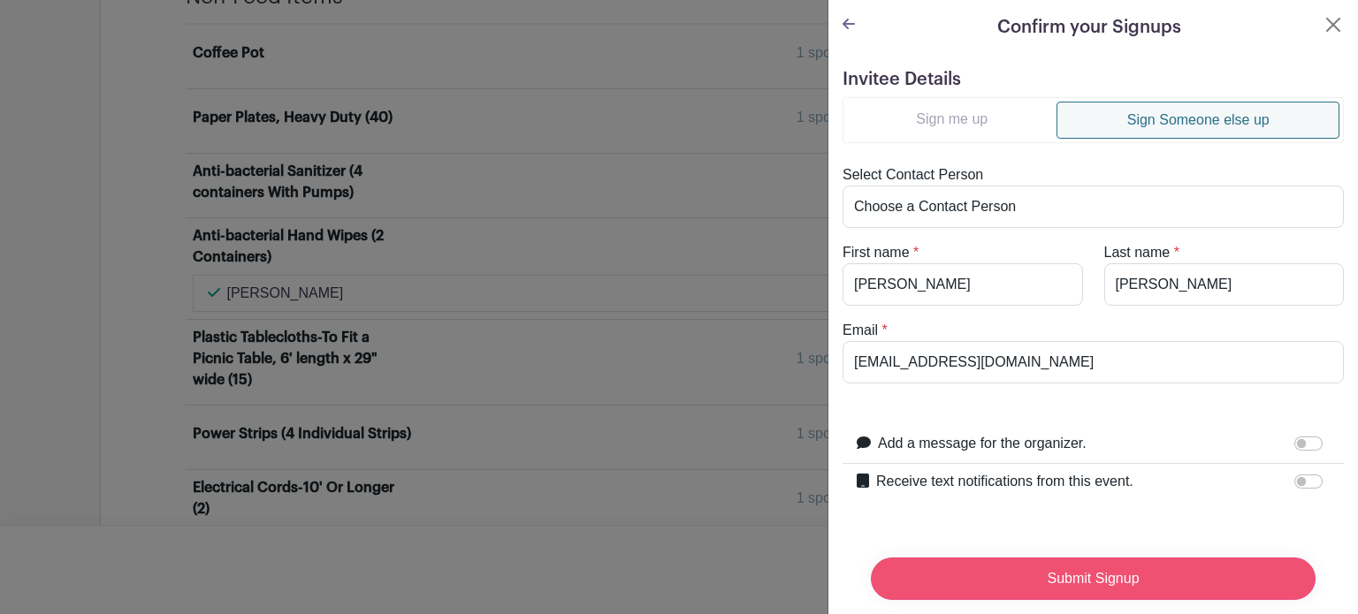
click at [995, 565] on input "Submit Signup" at bounding box center [1093, 579] width 445 height 42
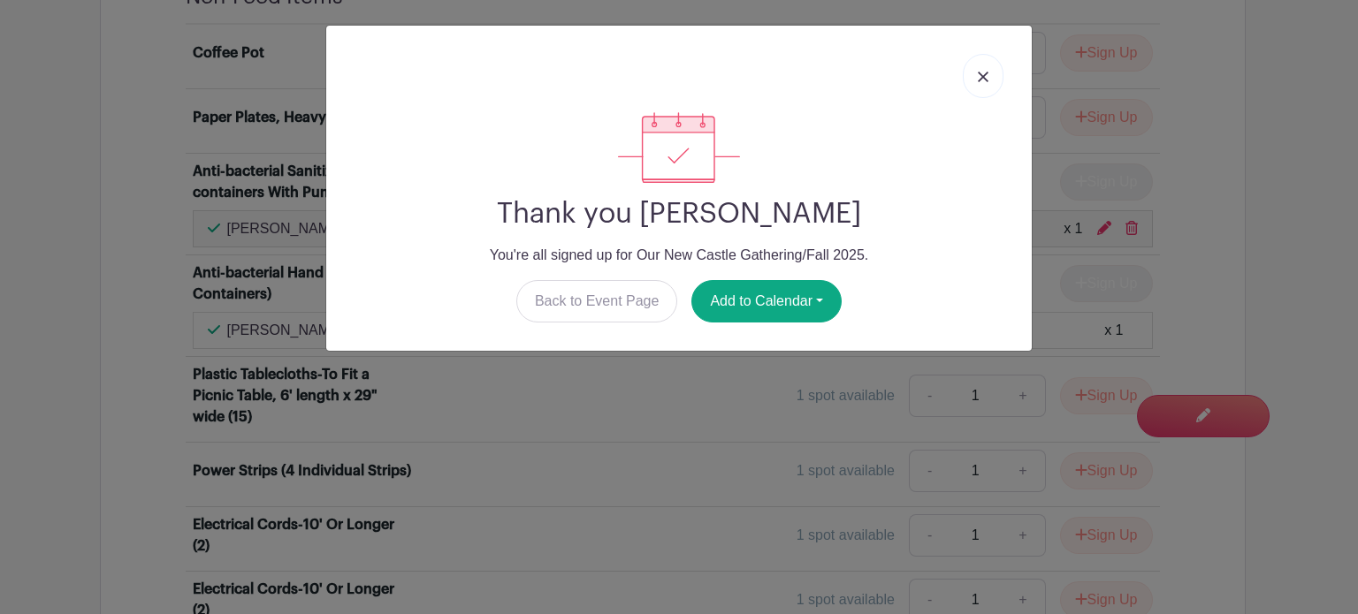
click at [986, 77] on img at bounding box center [982, 77] width 11 height 11
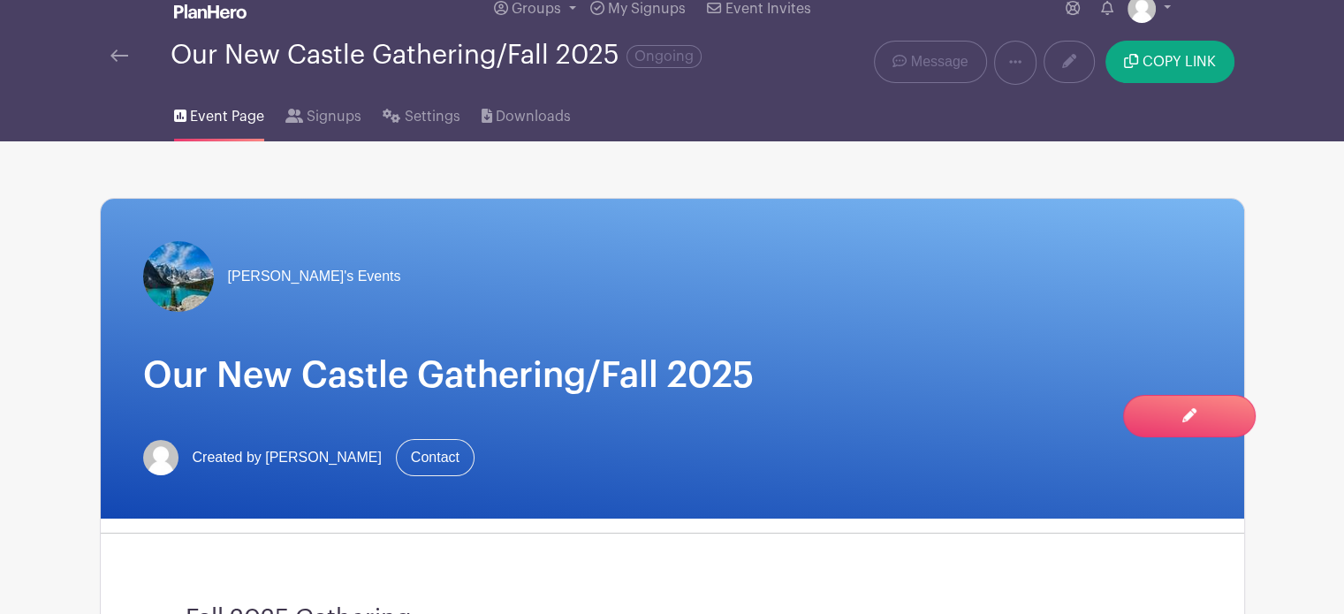
scroll to position [0, 0]
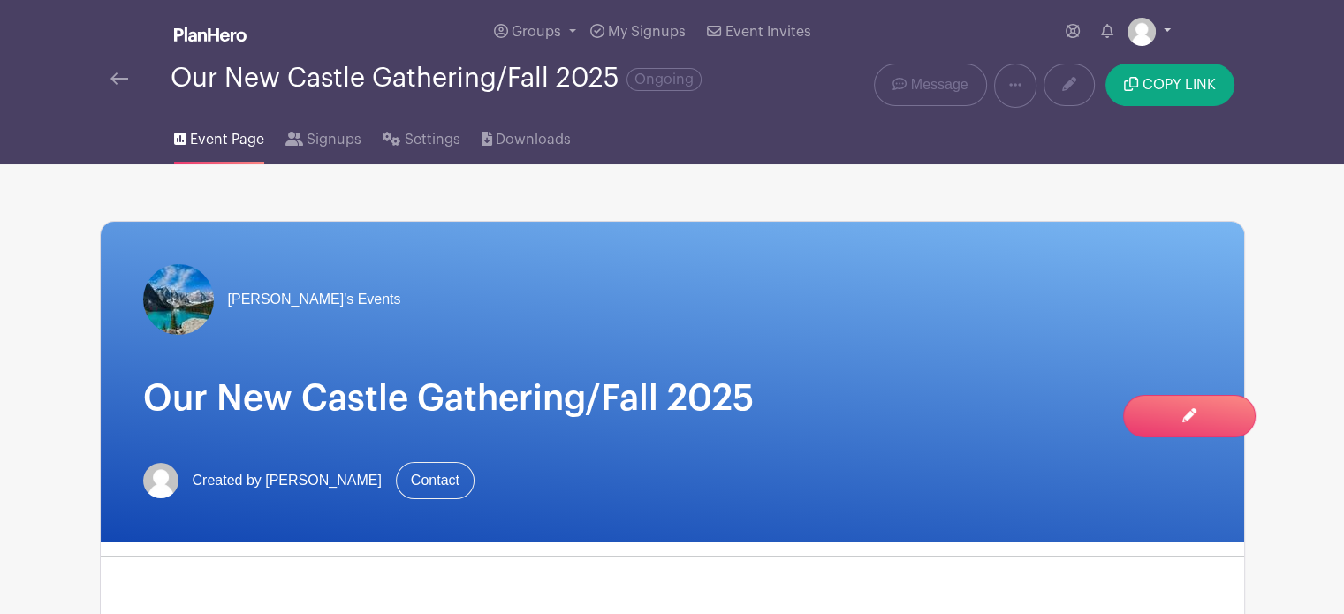
click at [1167, 27] on link at bounding box center [1149, 32] width 43 height 28
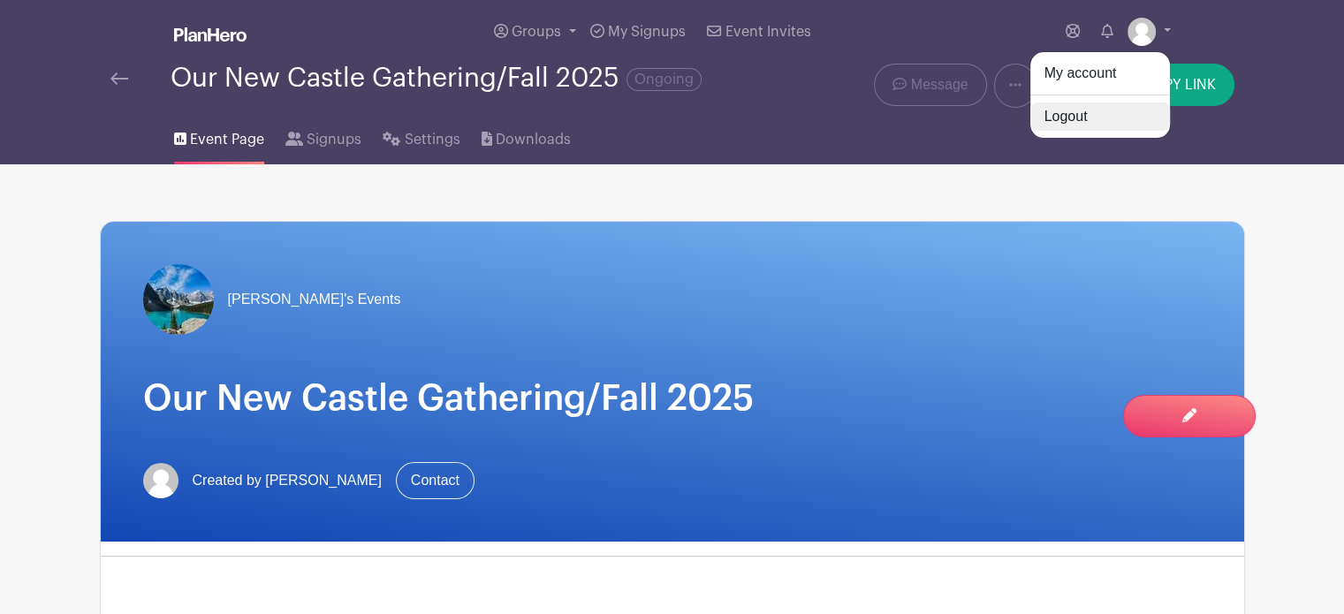
click at [1078, 119] on link "Logout" at bounding box center [1101, 117] width 140 height 28
